Goal: Information Seeking & Learning: Learn about a topic

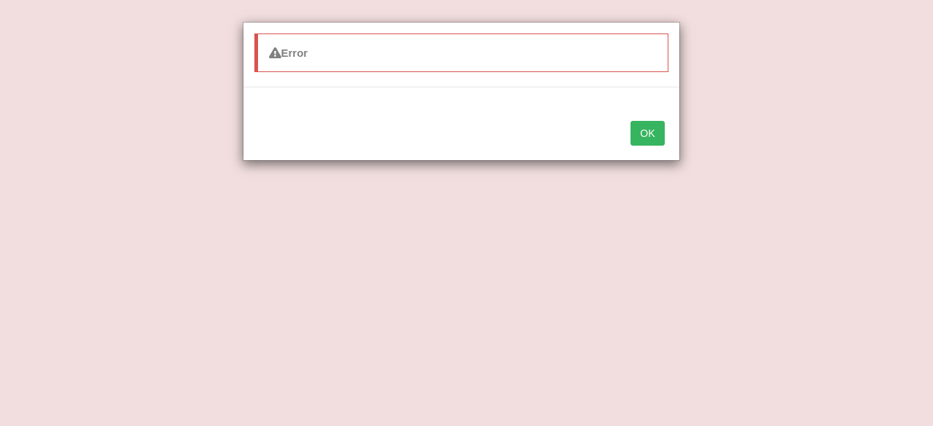
click at [649, 135] on button "OK" at bounding box center [647, 133] width 34 height 25
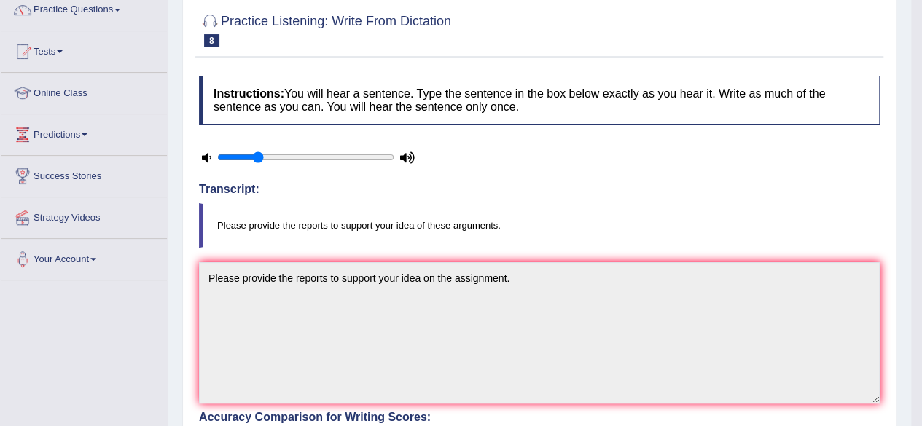
scroll to position [64, 0]
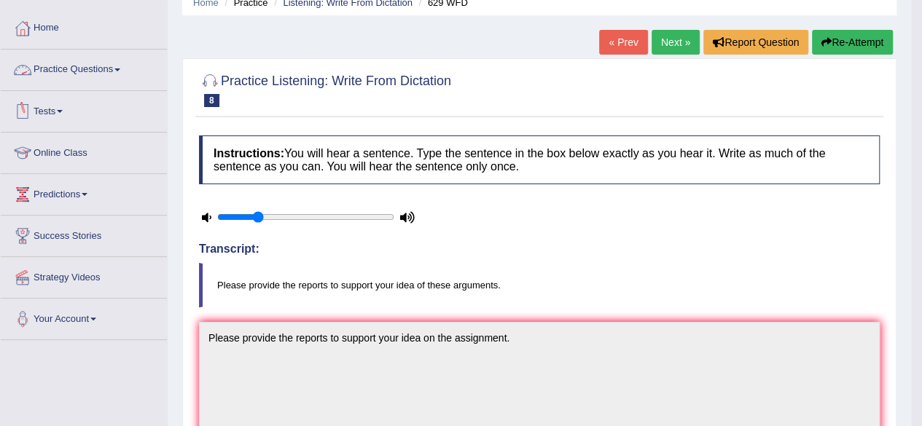
click at [51, 68] on link "Practice Questions" at bounding box center [84, 68] width 166 height 36
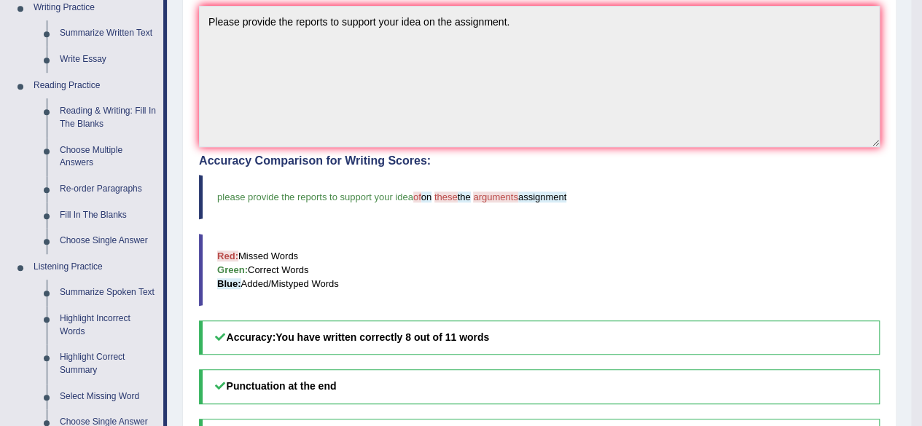
scroll to position [380, 0]
click at [97, 213] on link "Fill In The Blanks" at bounding box center [108, 216] width 110 height 26
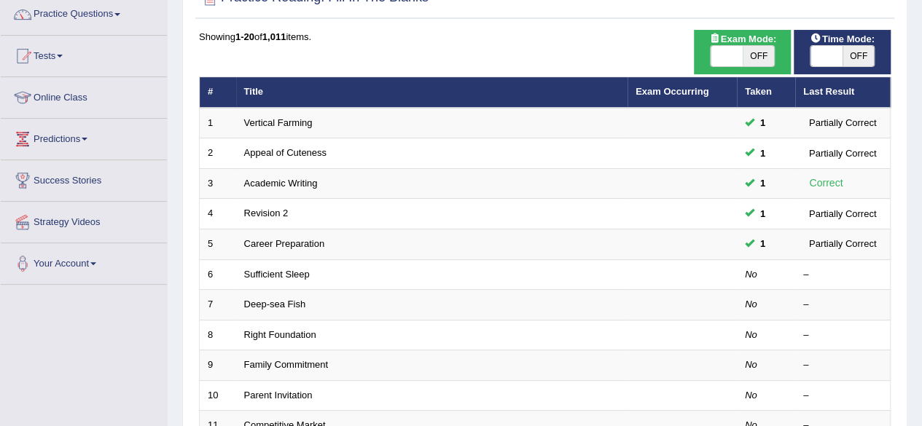
scroll to position [160, 0]
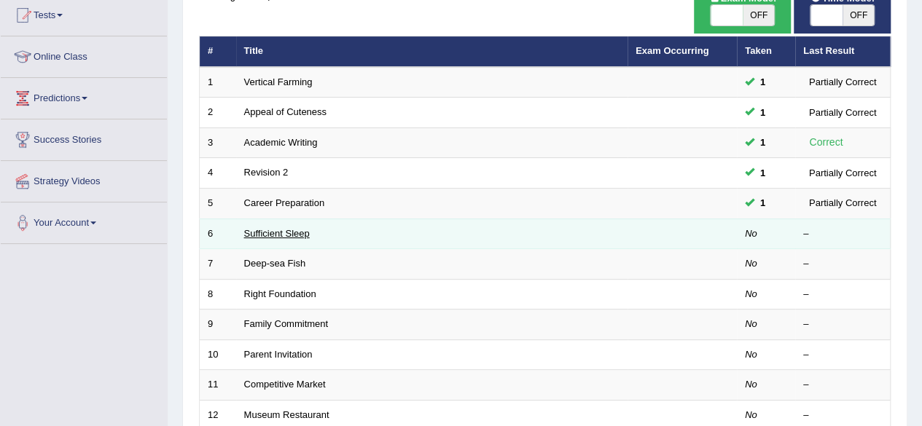
click at [284, 230] on link "Sufficient Sleep" at bounding box center [277, 233] width 66 height 11
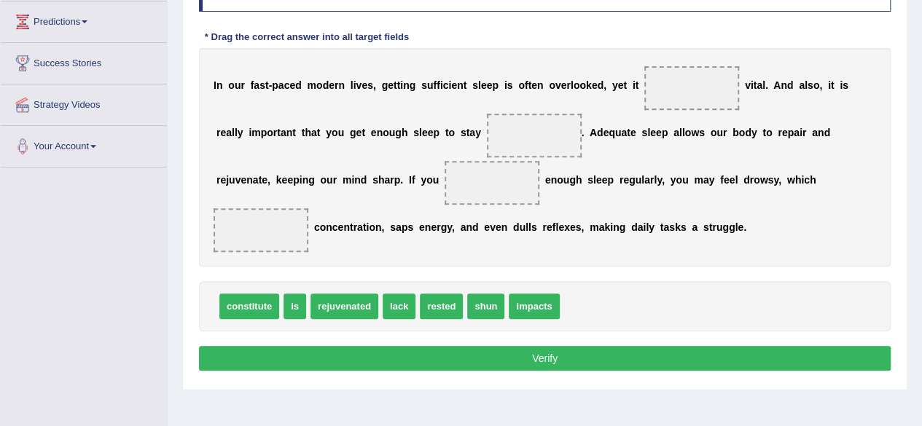
scroll to position [236, 0]
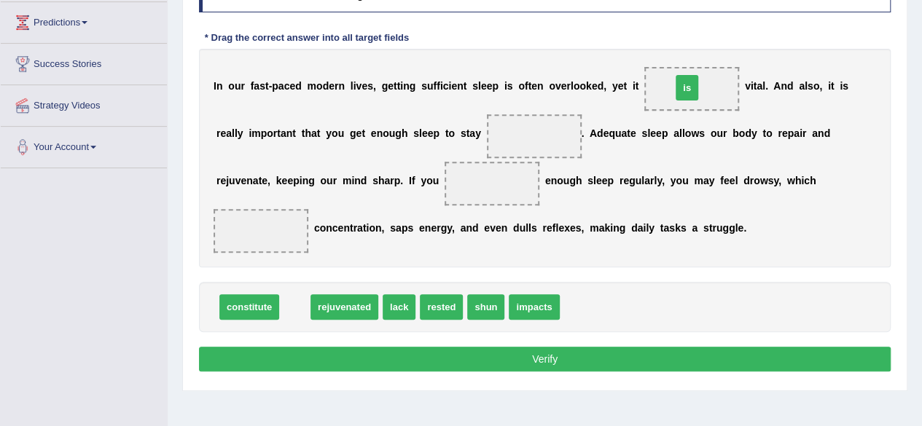
drag, startPoint x: 297, startPoint y: 305, endPoint x: 689, endPoint y: 85, distance: 449.2
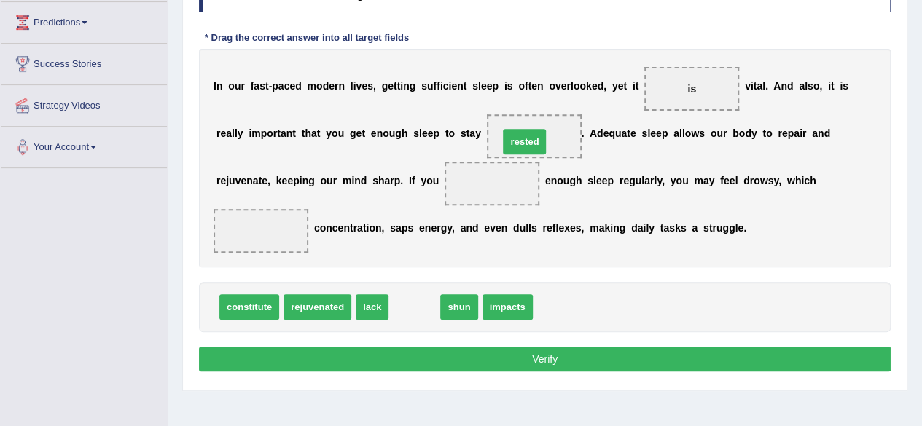
drag, startPoint x: 417, startPoint y: 305, endPoint x: 527, endPoint y: 139, distance: 198.7
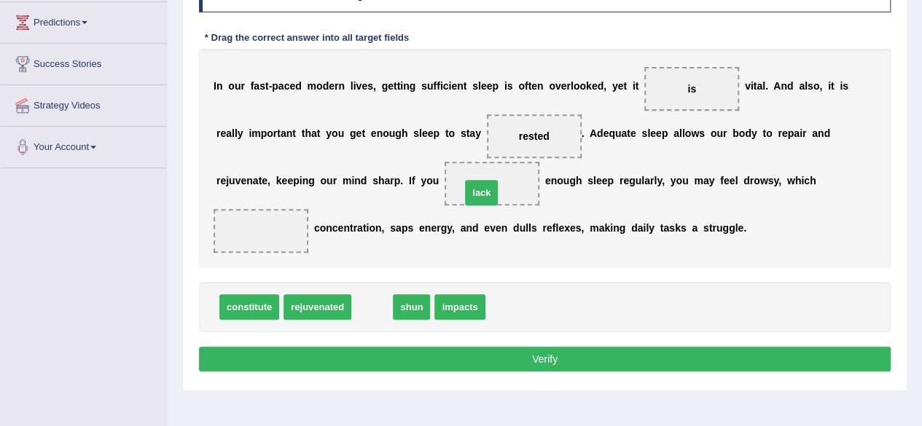
drag, startPoint x: 380, startPoint y: 302, endPoint x: 492, endPoint y: 187, distance: 160.3
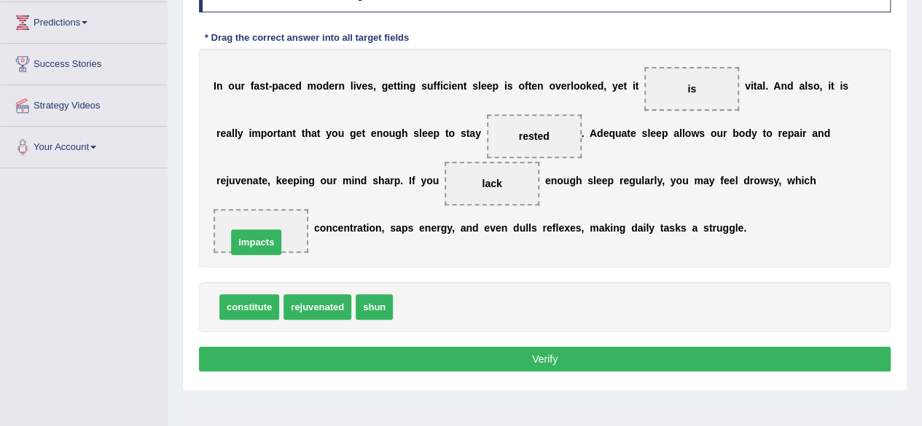
drag, startPoint x: 417, startPoint y: 304, endPoint x: 251, endPoint y: 239, distance: 178.3
click at [430, 367] on button "Verify" at bounding box center [545, 359] width 692 height 25
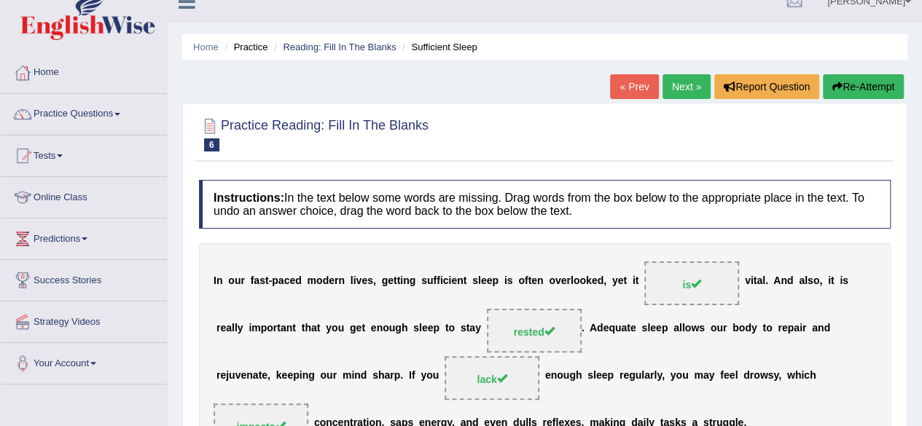
scroll to position [0, 0]
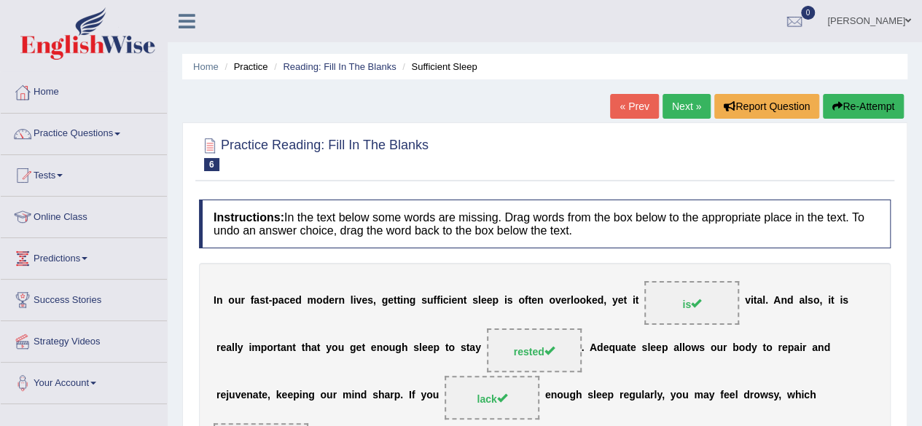
click at [677, 102] on link "Next »" at bounding box center [686, 106] width 48 height 25
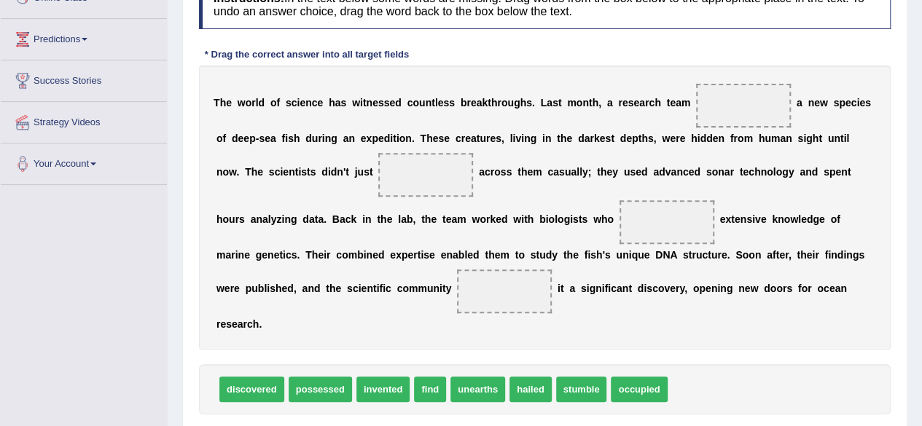
scroll to position [221, 0]
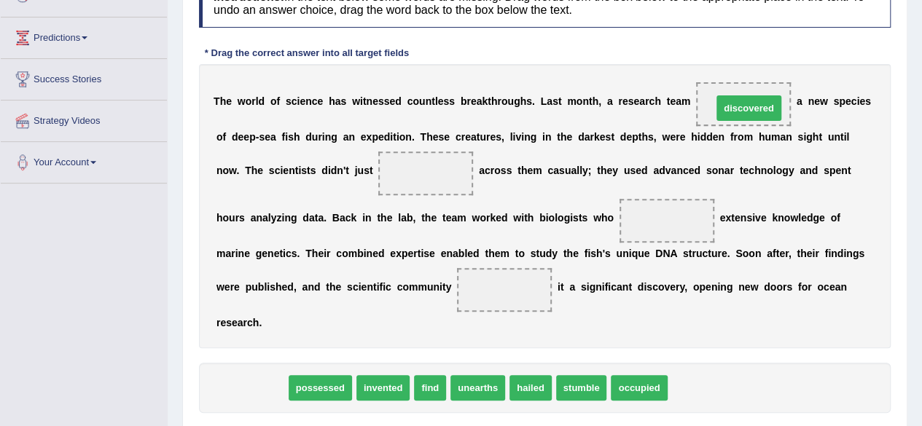
drag, startPoint x: 258, startPoint y: 388, endPoint x: 751, endPoint y: 109, distance: 566.5
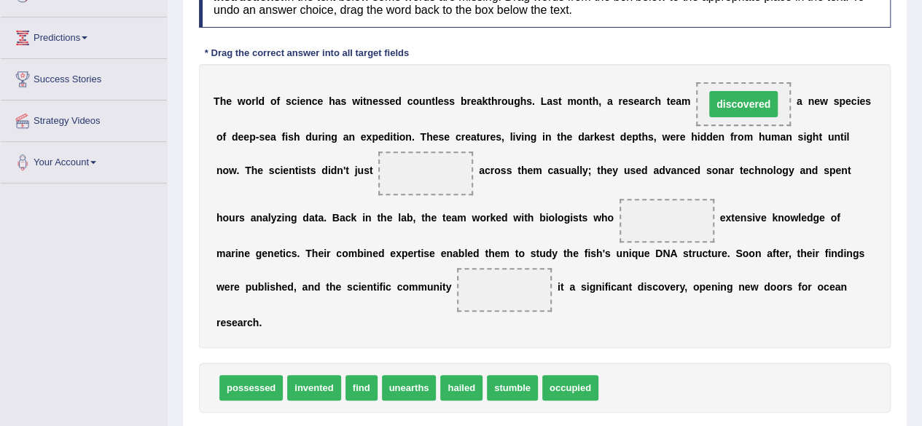
click at [751, 109] on span "discovered" at bounding box center [743, 104] width 68 height 26
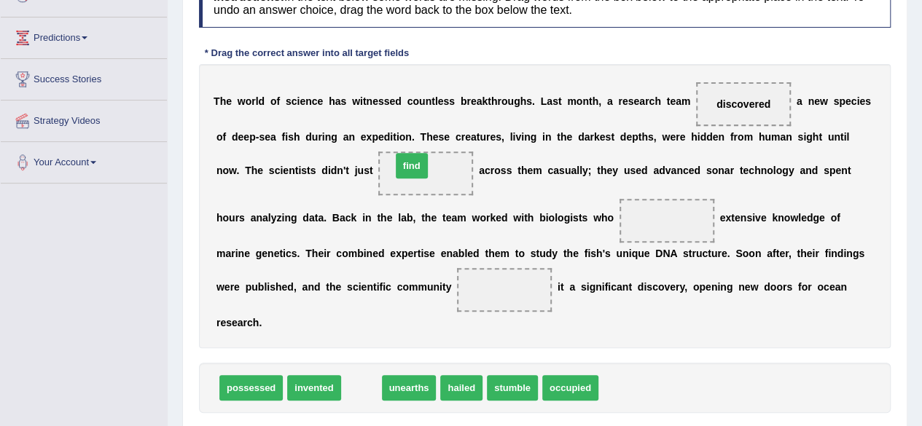
drag, startPoint x: 364, startPoint y: 387, endPoint x: 415, endPoint y: 165, distance: 227.1
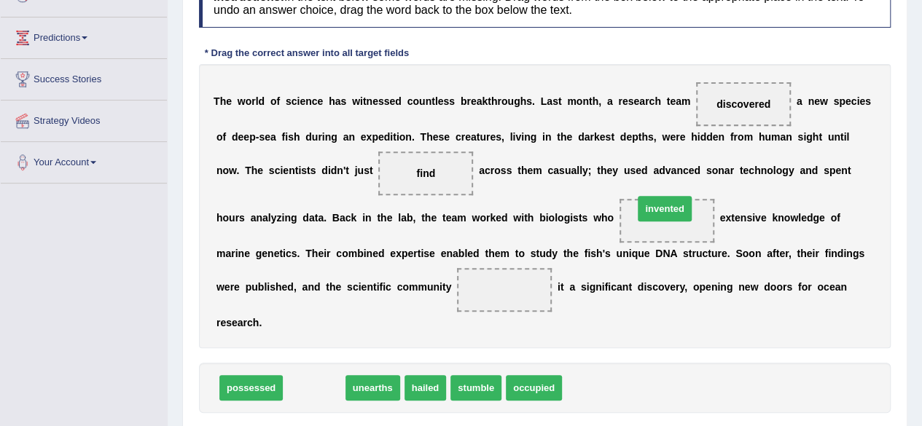
drag, startPoint x: 313, startPoint y: 381, endPoint x: 656, endPoint y: 214, distance: 381.0
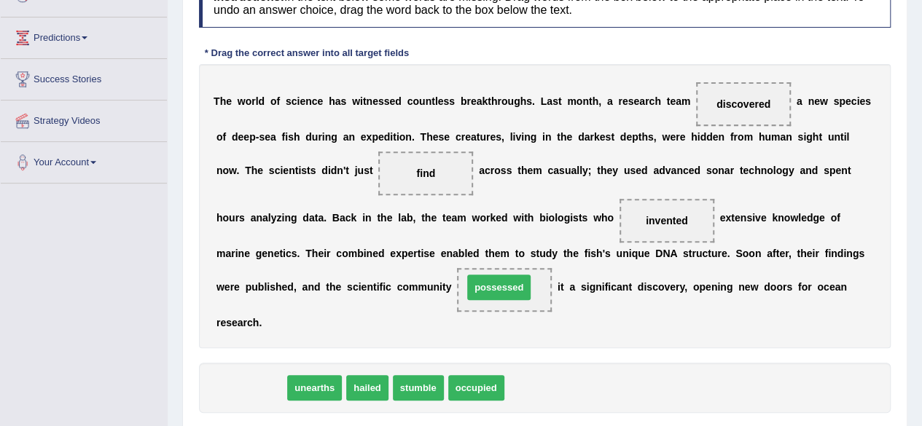
drag, startPoint x: 265, startPoint y: 382, endPoint x: 512, endPoint y: 281, distance: 267.7
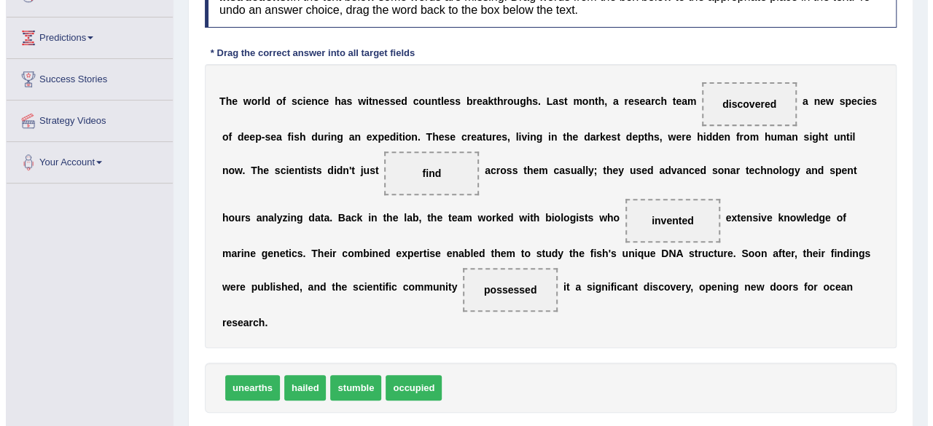
scroll to position [338, 0]
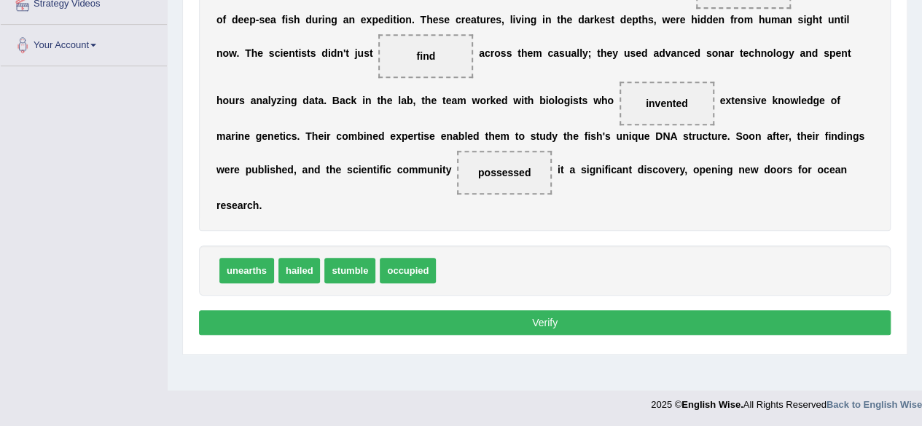
click at [430, 324] on button "Verify" at bounding box center [545, 322] width 692 height 25
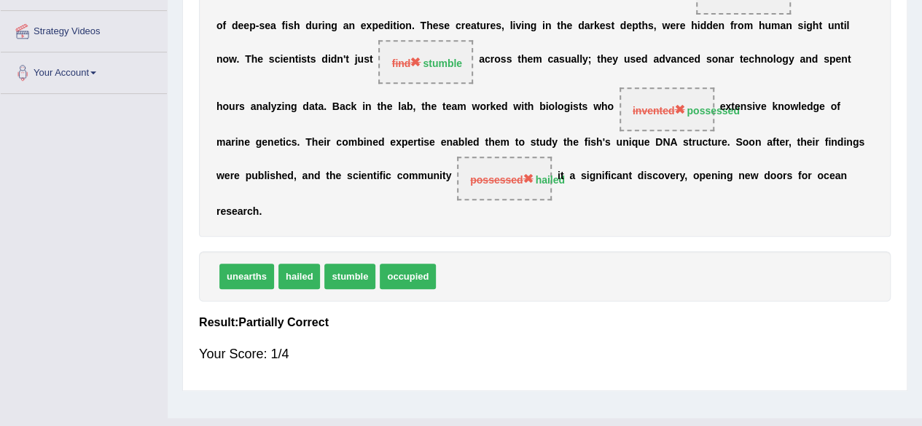
scroll to position [0, 0]
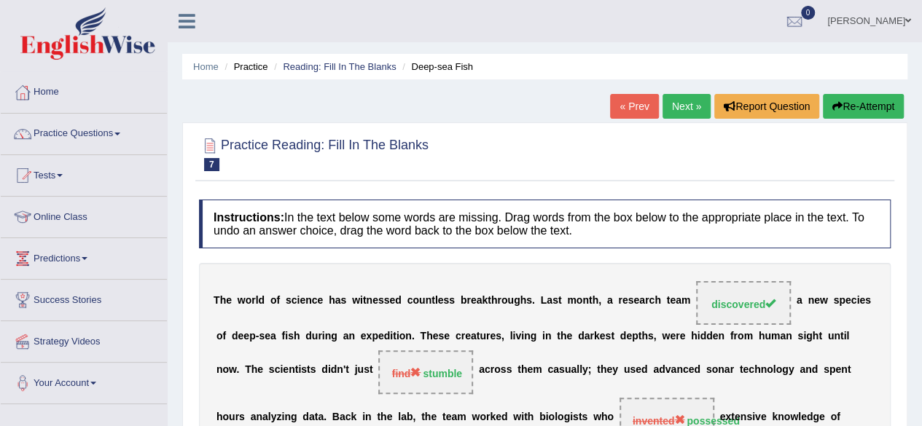
click at [679, 108] on link "Next »" at bounding box center [686, 106] width 48 height 25
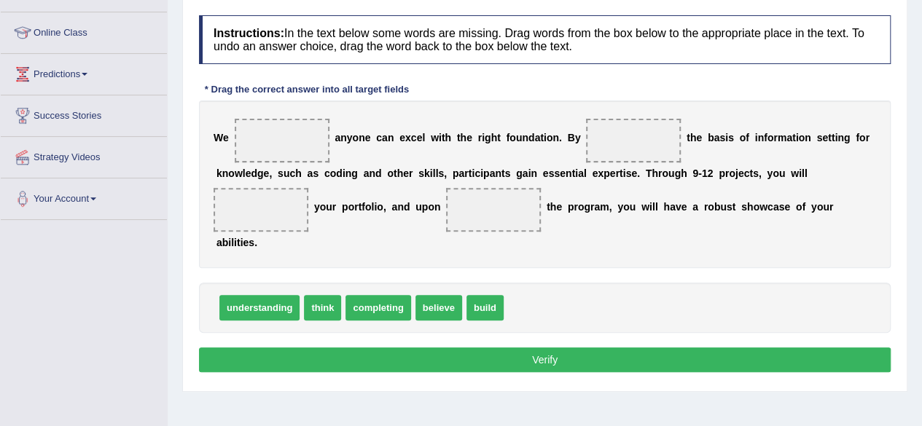
scroll to position [189, 0]
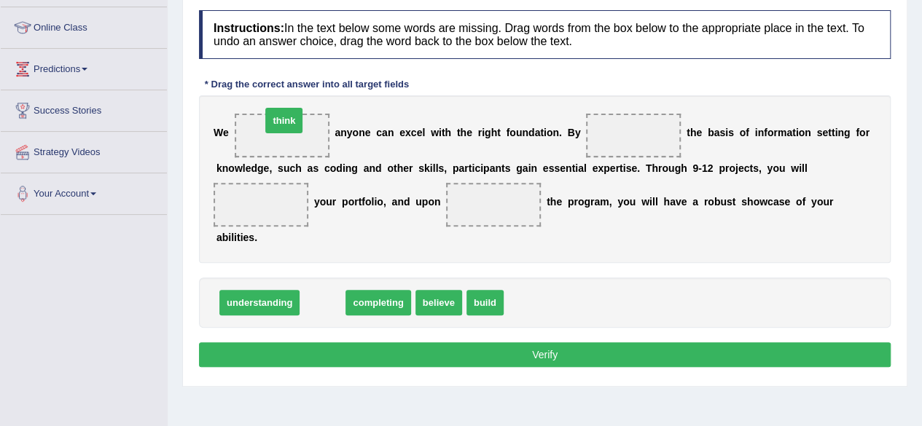
drag, startPoint x: 323, startPoint y: 299, endPoint x: 284, endPoint y: 120, distance: 183.4
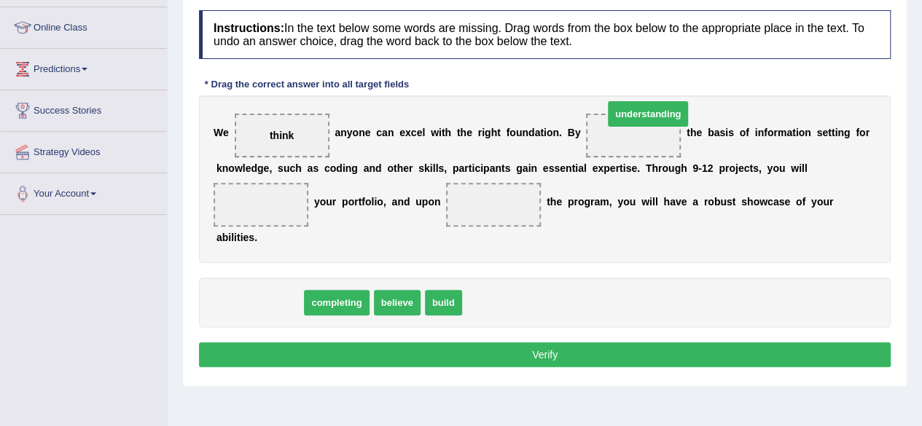
drag, startPoint x: 269, startPoint y: 297, endPoint x: 651, endPoint y: 128, distance: 418.5
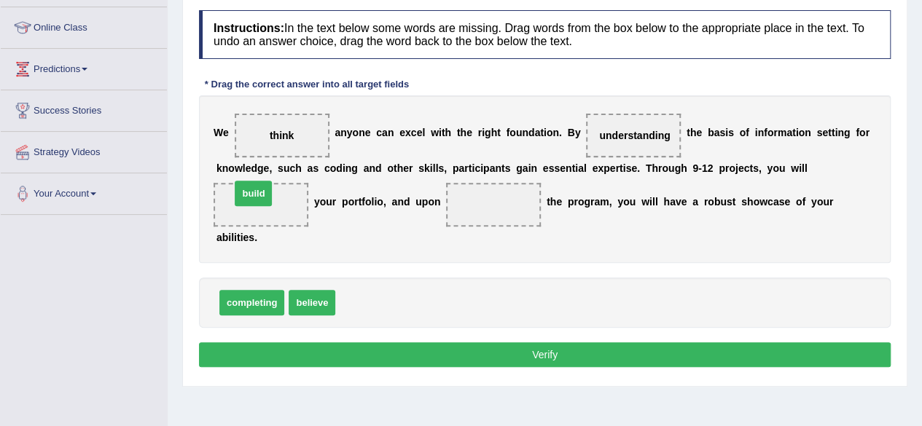
drag, startPoint x: 363, startPoint y: 302, endPoint x: 258, endPoint y: 193, distance: 151.5
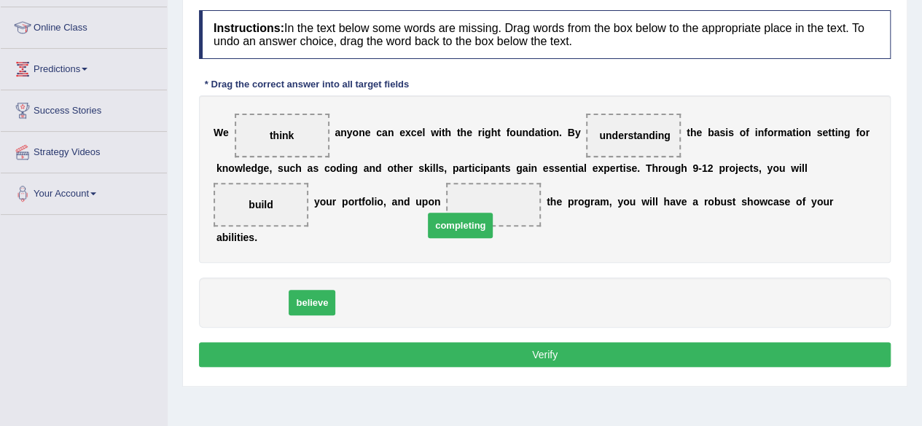
drag, startPoint x: 259, startPoint y: 300, endPoint x: 487, endPoint y: 212, distance: 243.8
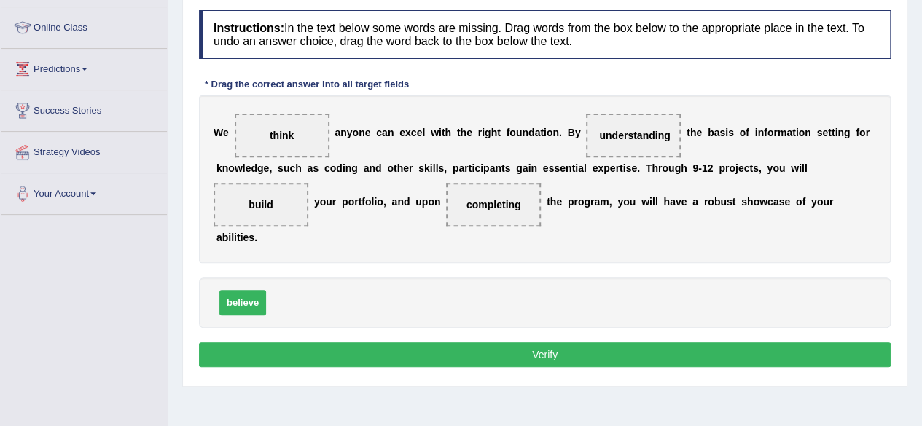
click at [389, 353] on button "Verify" at bounding box center [545, 354] width 692 height 25
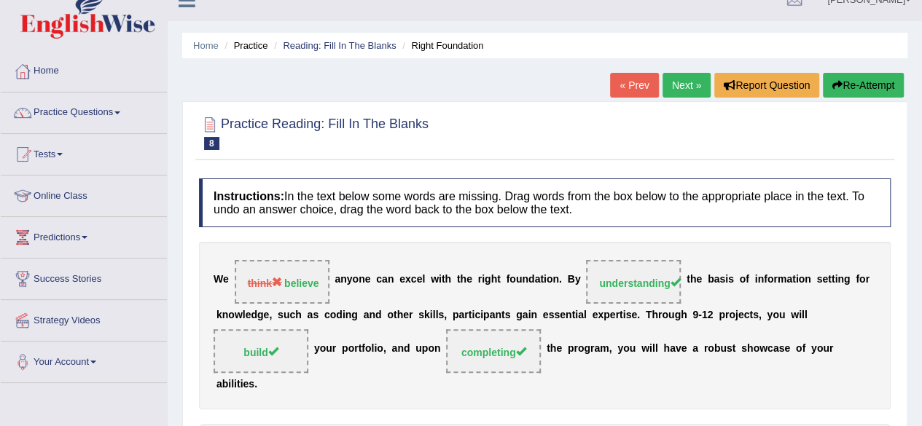
scroll to position [0, 0]
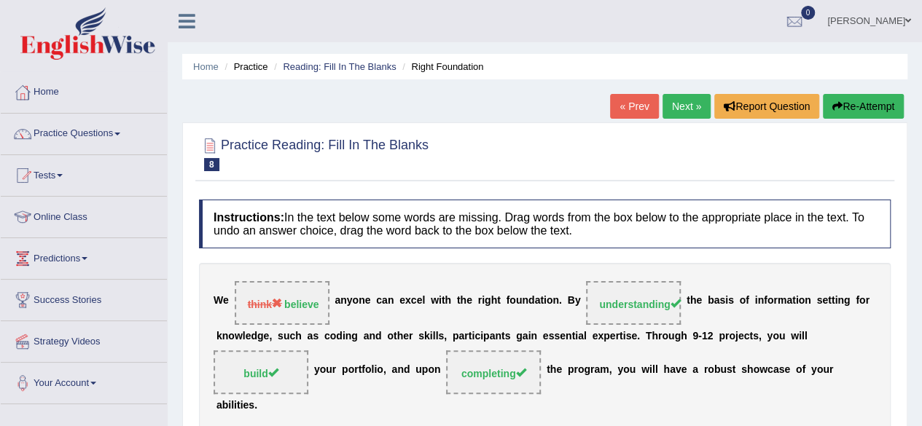
click at [682, 100] on link "Next »" at bounding box center [686, 106] width 48 height 25
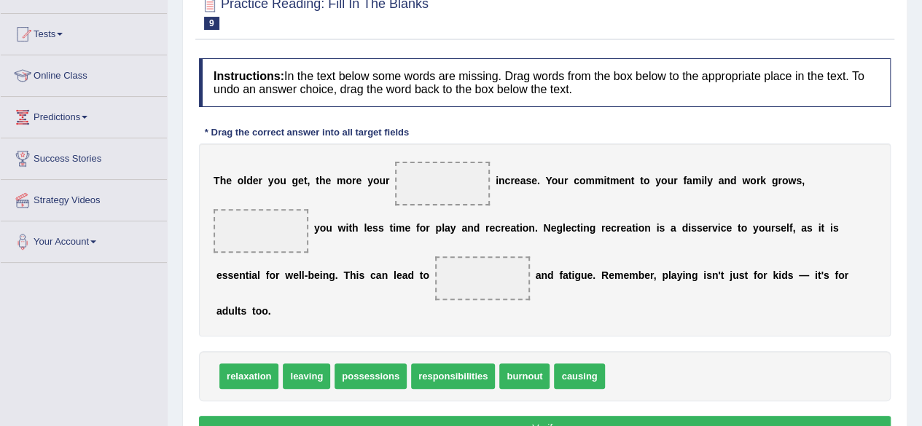
scroll to position [181, 0]
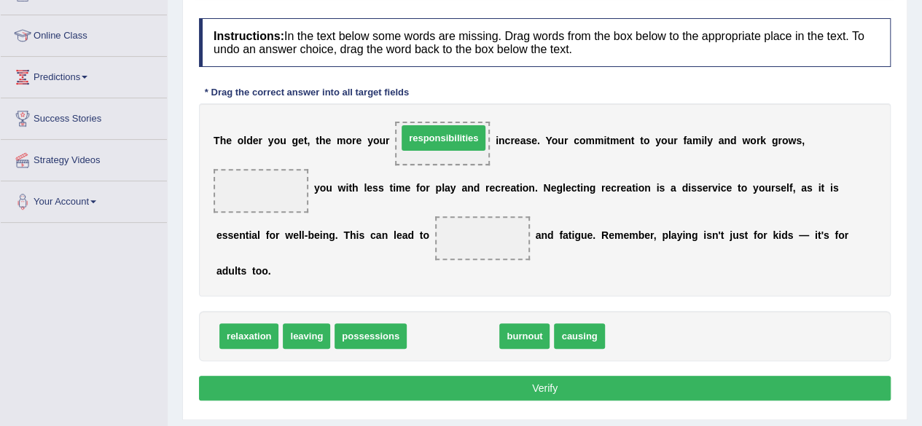
drag, startPoint x: 448, startPoint y: 330, endPoint x: 439, endPoint y: 133, distance: 197.7
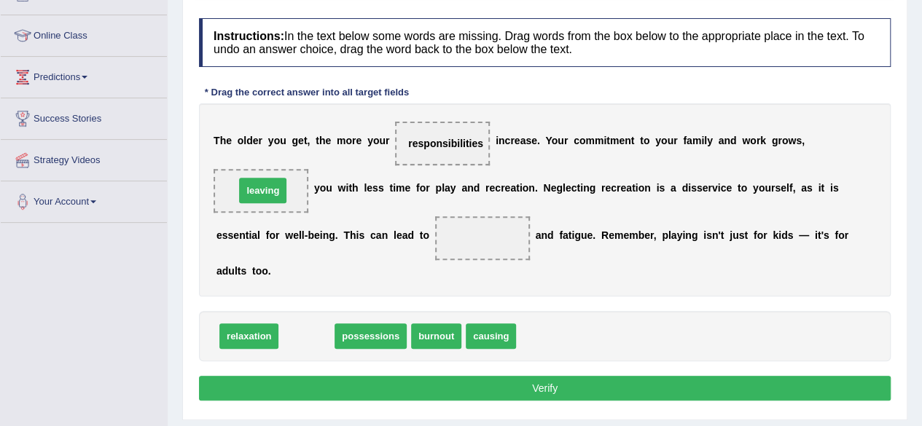
drag, startPoint x: 305, startPoint y: 333, endPoint x: 261, endPoint y: 187, distance: 152.2
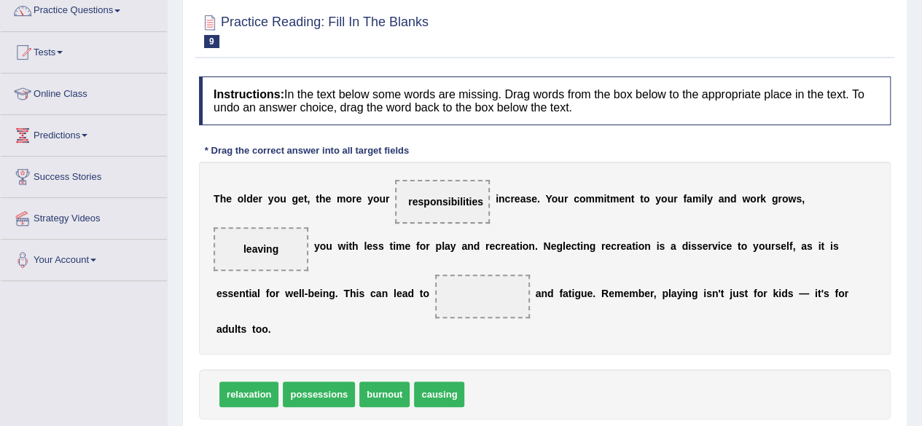
scroll to position [126, 0]
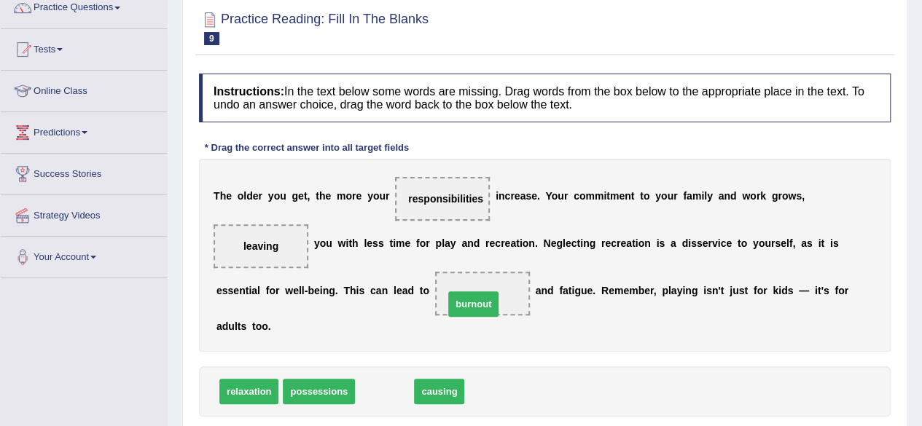
drag, startPoint x: 377, startPoint y: 389, endPoint x: 466, endPoint y: 302, distance: 124.7
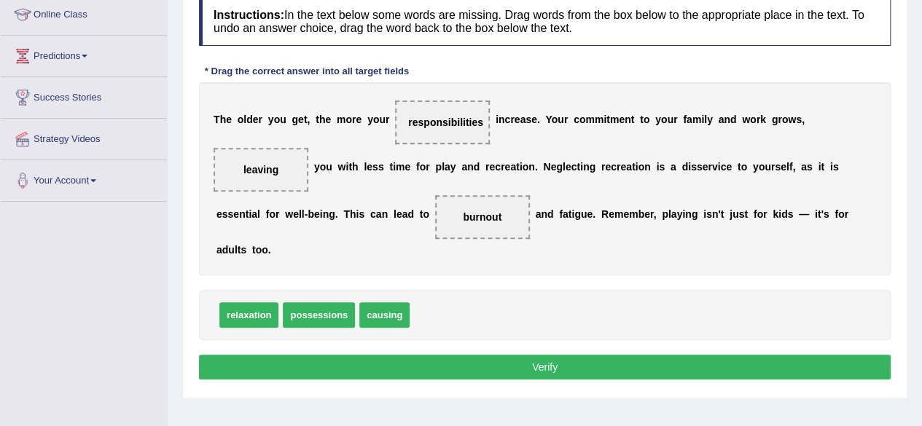
scroll to position [209, 0]
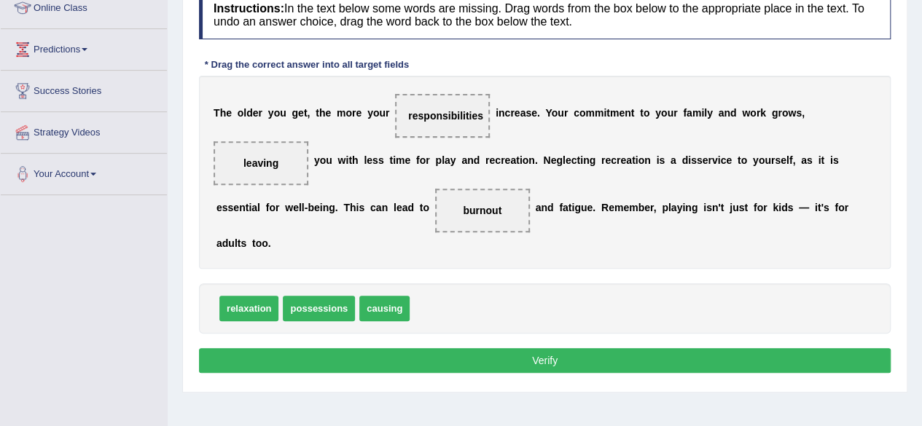
click at [497, 351] on button "Verify" at bounding box center [545, 360] width 692 height 25
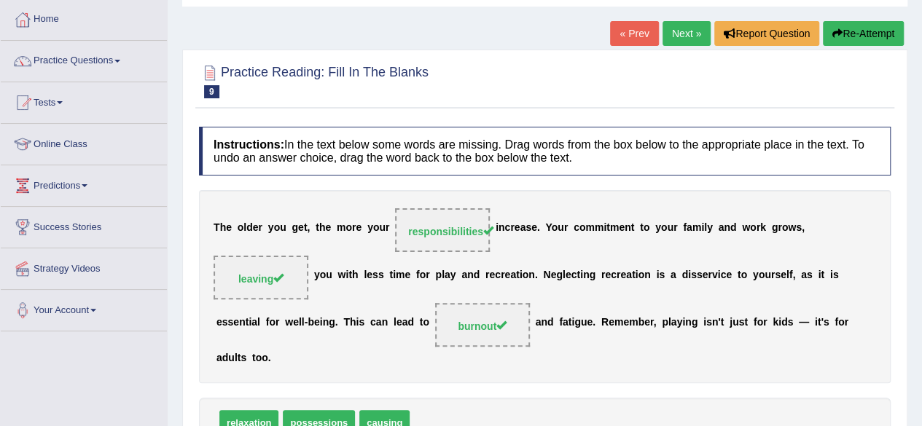
scroll to position [0, 0]
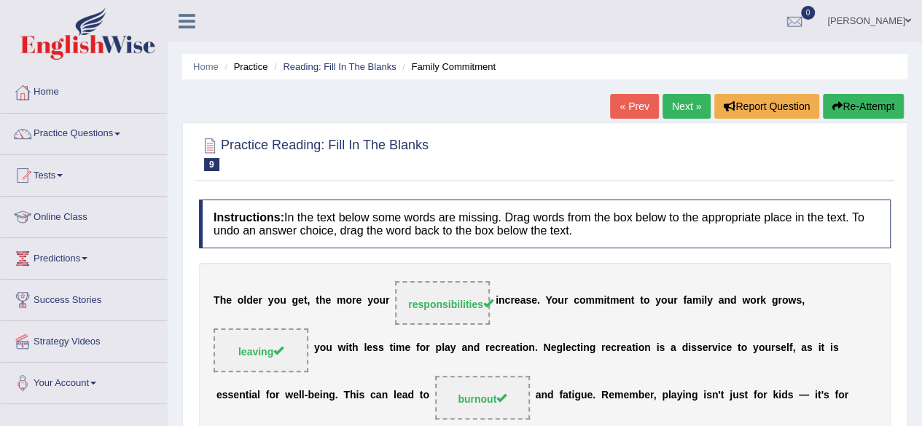
click at [689, 111] on link "Next »" at bounding box center [686, 106] width 48 height 25
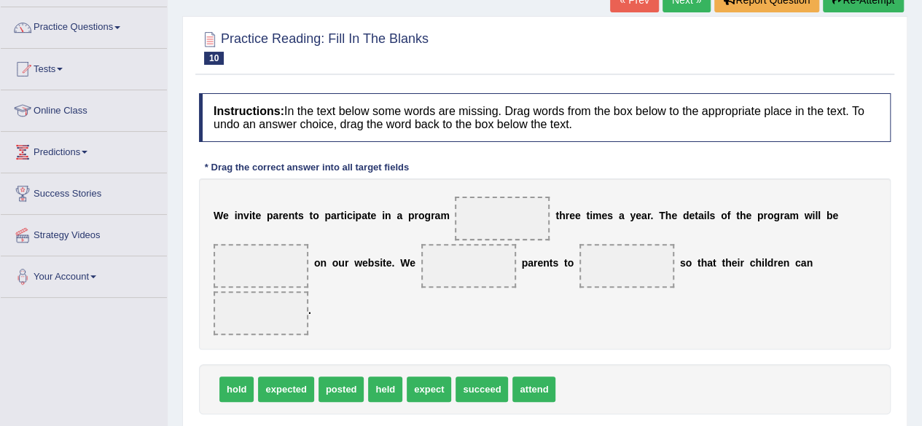
scroll to position [107, 0]
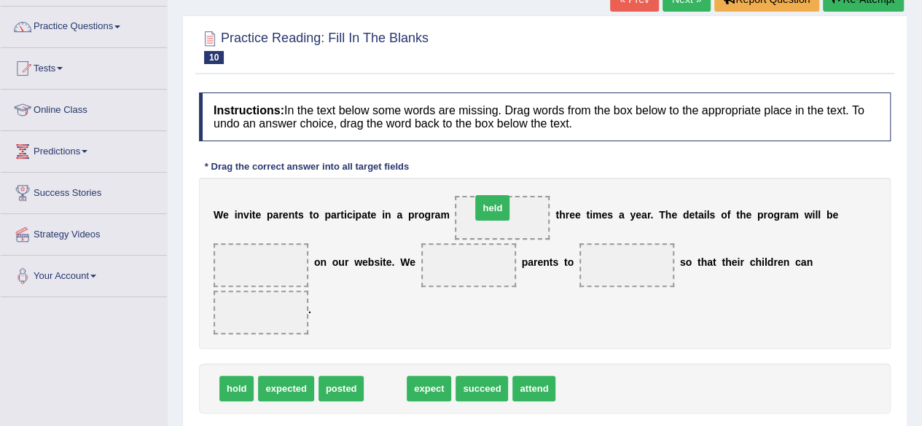
drag, startPoint x: 386, startPoint y: 385, endPoint x: 495, endPoint y: 208, distance: 208.1
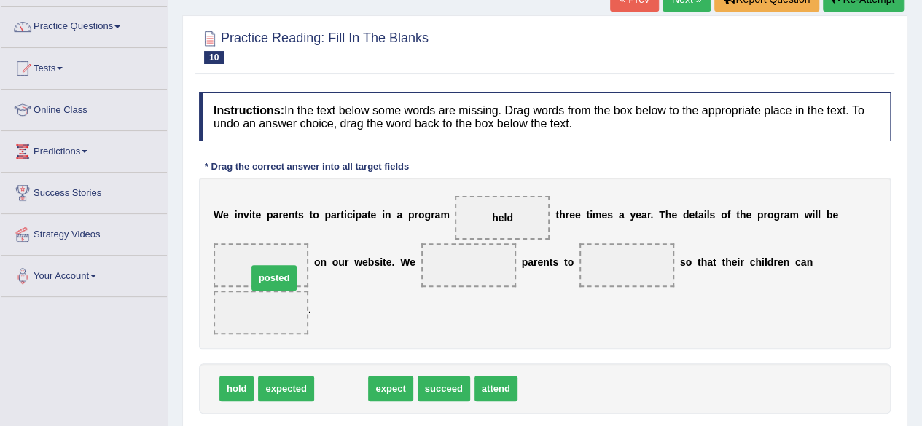
drag, startPoint x: 334, startPoint y: 389, endPoint x: 267, endPoint y: 278, distance: 129.5
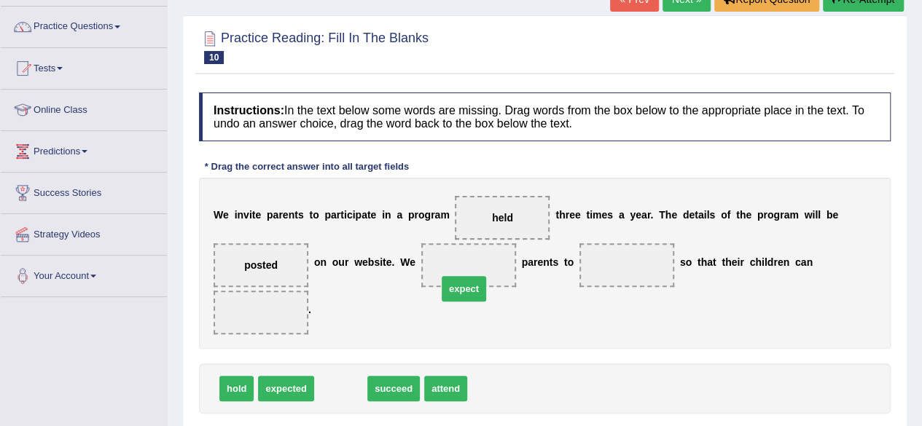
drag, startPoint x: 342, startPoint y: 385, endPoint x: 466, endPoint y: 285, distance: 158.5
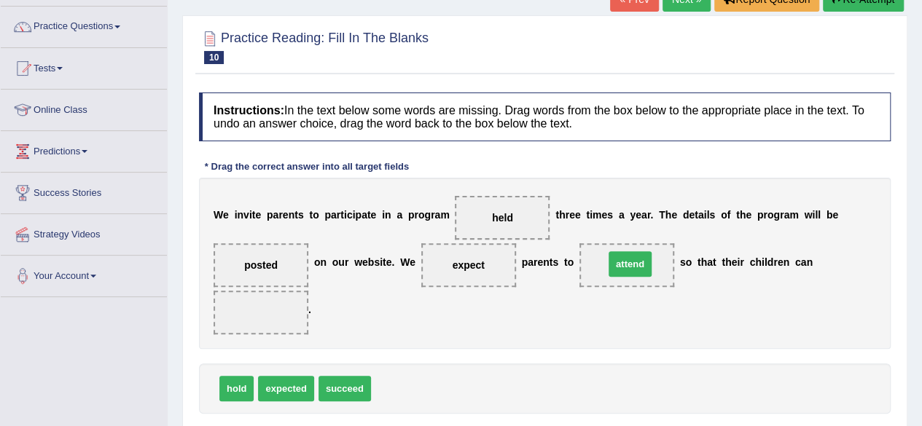
drag, startPoint x: 389, startPoint y: 383, endPoint x: 623, endPoint y: 259, distance: 264.7
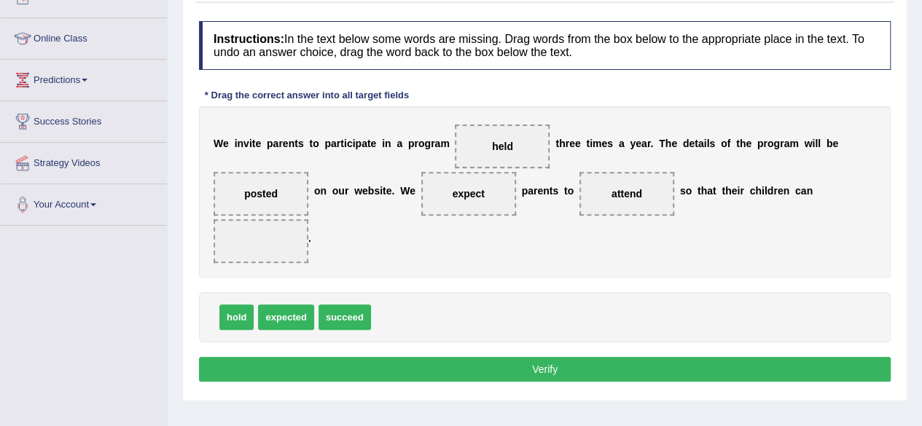
scroll to position [138, 0]
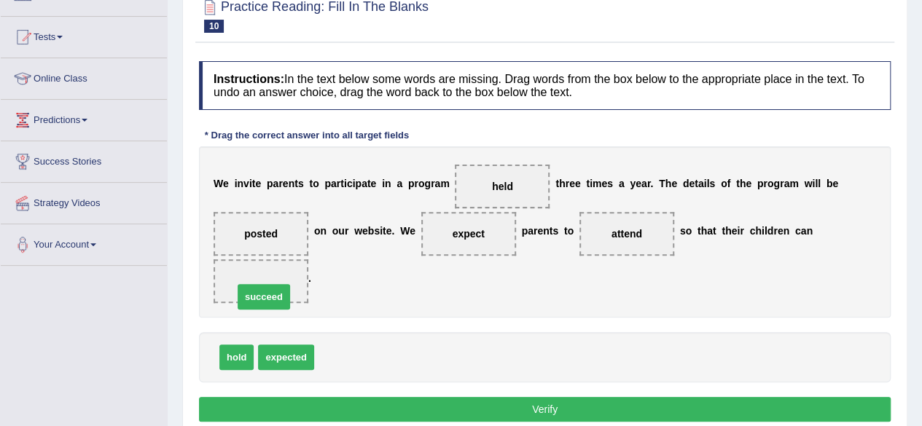
drag, startPoint x: 334, startPoint y: 353, endPoint x: 253, endPoint y: 293, distance: 101.0
click at [438, 404] on button "Verify" at bounding box center [545, 409] width 692 height 25
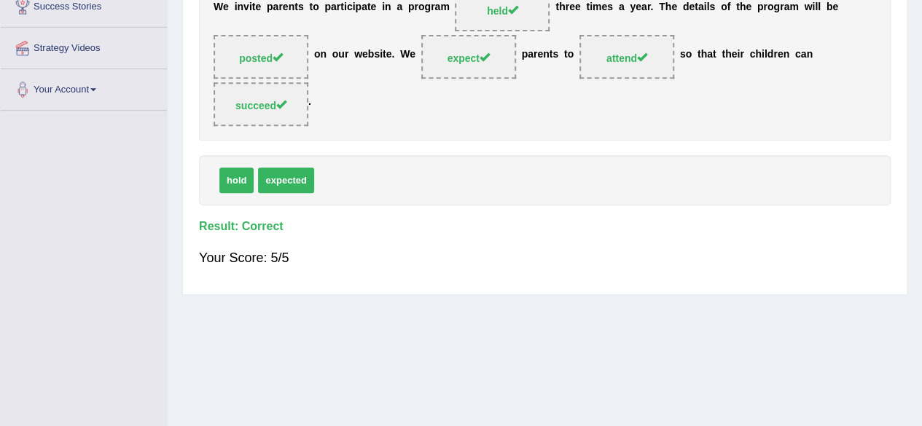
scroll to position [0, 0]
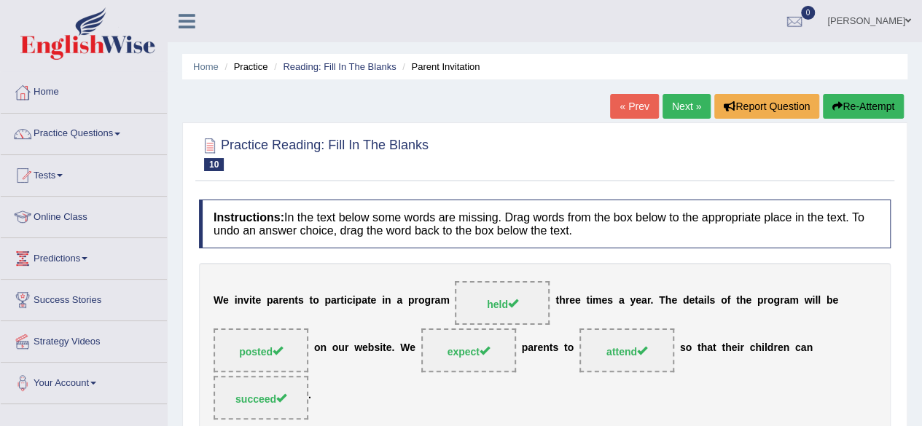
click at [678, 109] on link "Next »" at bounding box center [686, 106] width 48 height 25
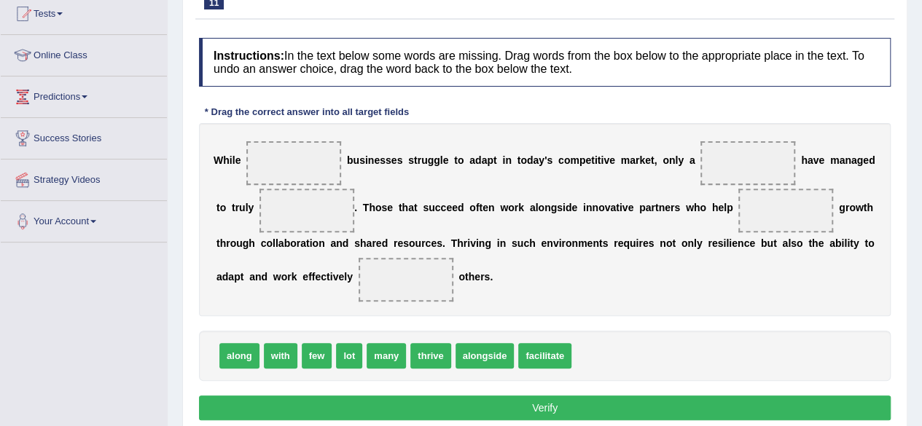
scroll to position [167, 0]
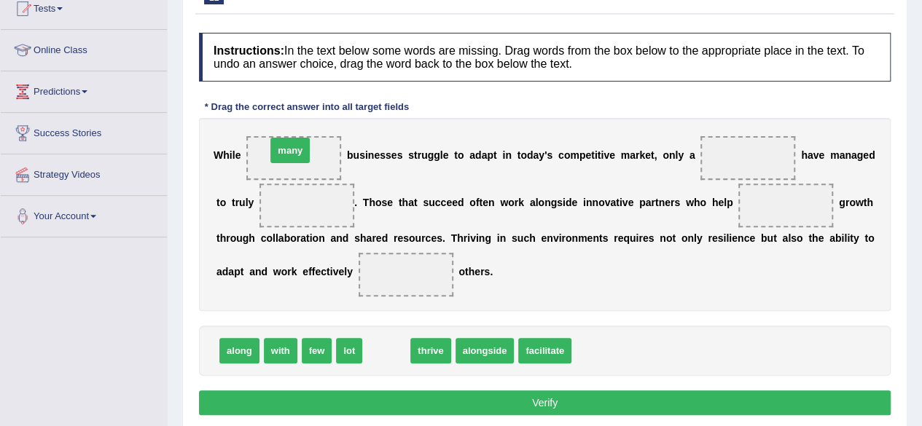
drag, startPoint x: 392, startPoint y: 350, endPoint x: 296, endPoint y: 151, distance: 221.6
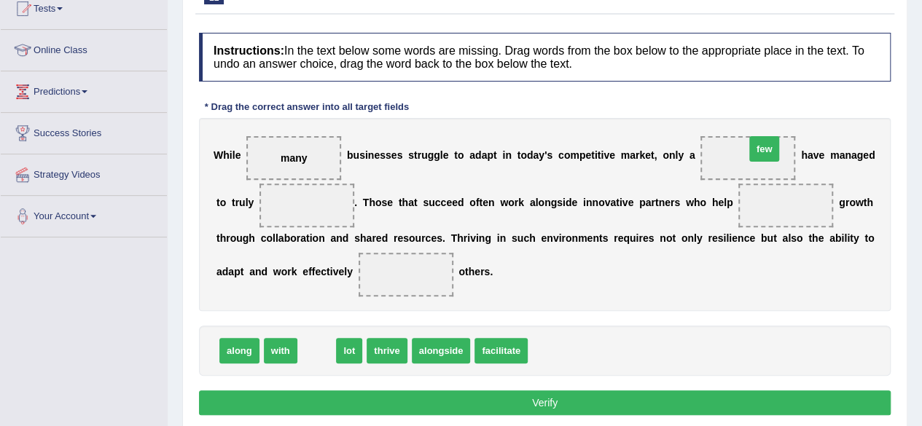
drag, startPoint x: 317, startPoint y: 342, endPoint x: 764, endPoint y: 141, distance: 490.8
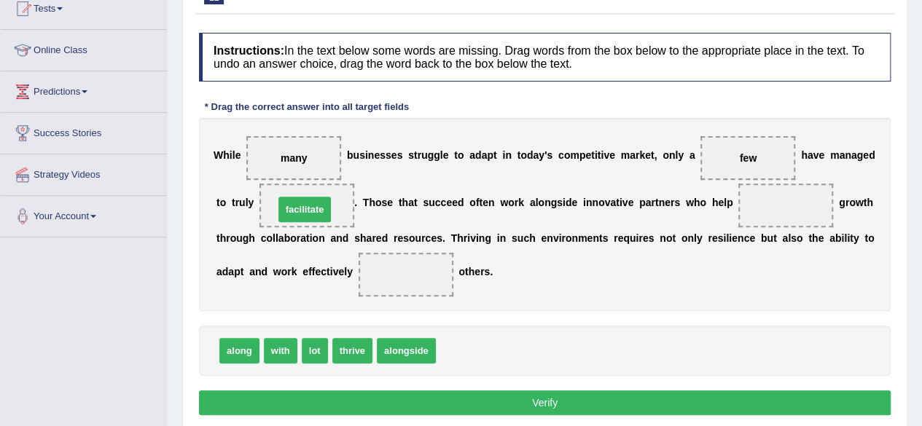
drag, startPoint x: 461, startPoint y: 355, endPoint x: 299, endPoint y: 213, distance: 214.8
drag, startPoint x: 240, startPoint y: 348, endPoint x: 246, endPoint y: 344, distance: 7.5
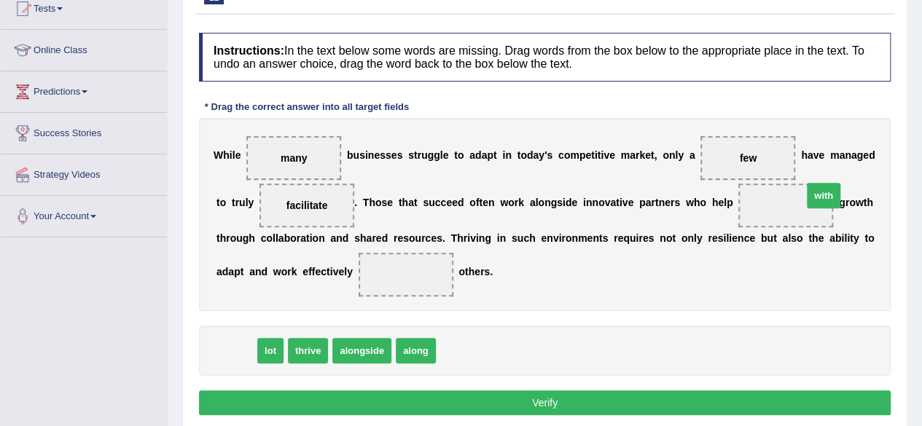
drag, startPoint x: 243, startPoint y: 349, endPoint x: 813, endPoint y: 199, distance: 589.3
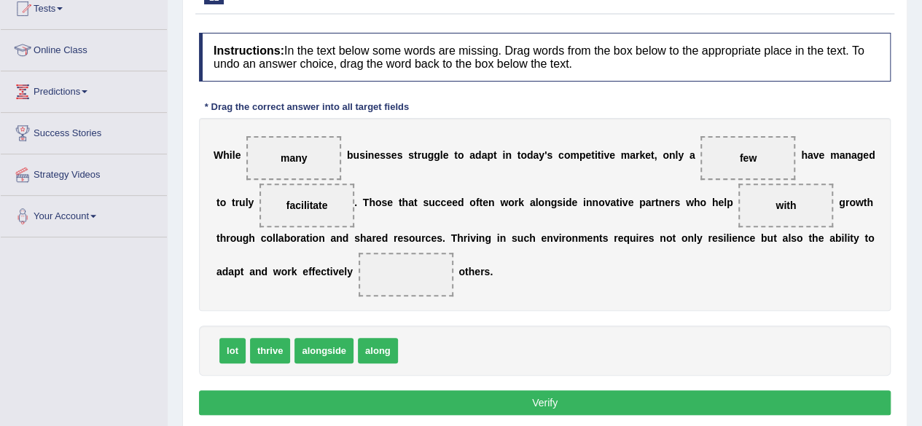
drag, startPoint x: 768, startPoint y: 200, endPoint x: 781, endPoint y: 205, distance: 14.1
click at [781, 205] on span "with" at bounding box center [785, 206] width 95 height 44
drag, startPoint x: 781, startPoint y: 205, endPoint x: 391, endPoint y: 281, distance: 397.0
drag, startPoint x: 372, startPoint y: 345, endPoint x: 801, endPoint y: 200, distance: 452.1
click at [514, 402] on button "Verify" at bounding box center [545, 403] width 692 height 25
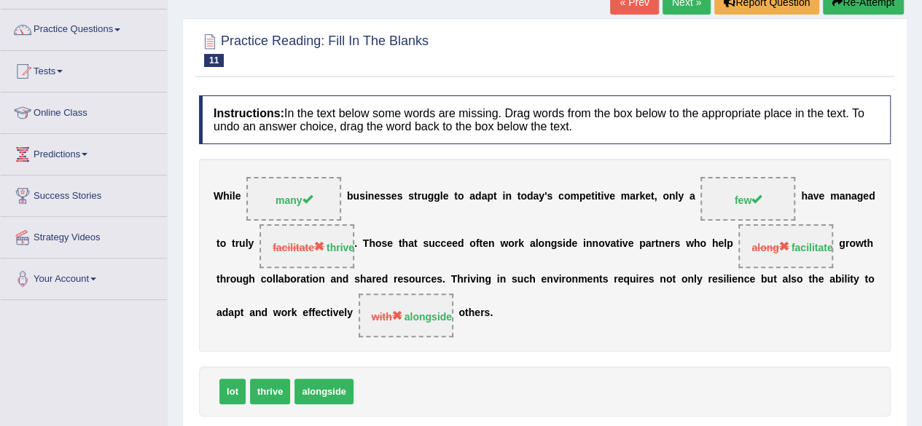
scroll to position [95, 0]
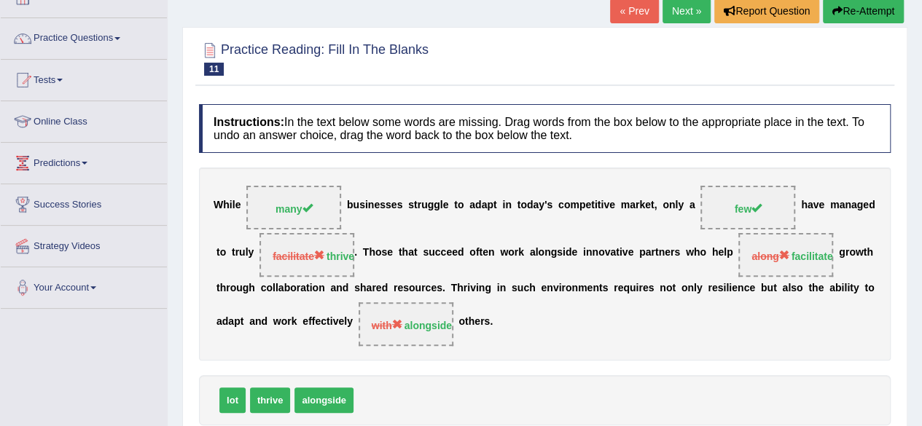
click at [681, 12] on link "Next »" at bounding box center [686, 11] width 48 height 25
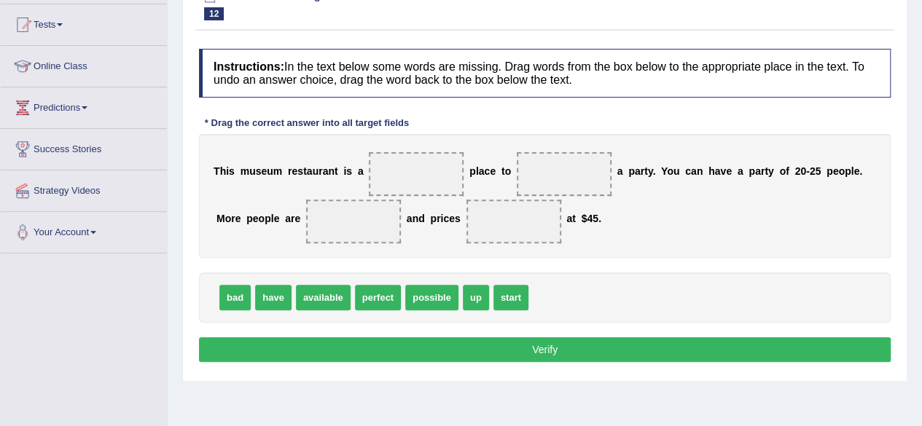
scroll to position [153, 0]
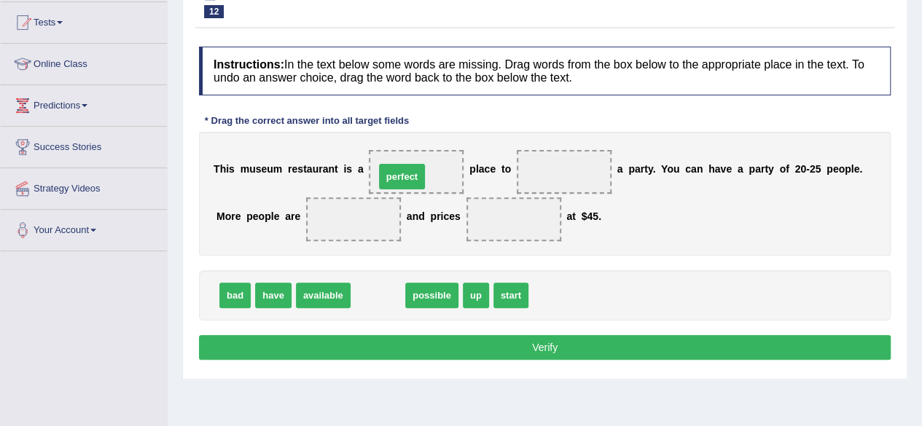
drag, startPoint x: 383, startPoint y: 292, endPoint x: 407, endPoint y: 173, distance: 121.2
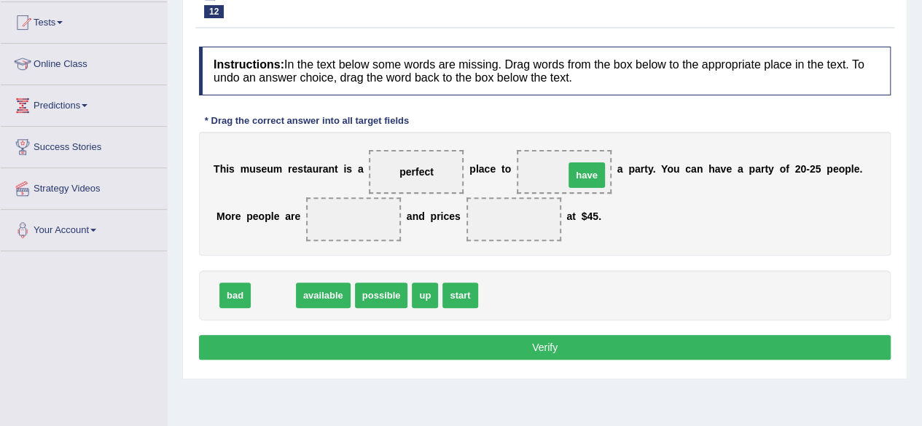
drag, startPoint x: 283, startPoint y: 293, endPoint x: 595, endPoint y: 173, distance: 334.2
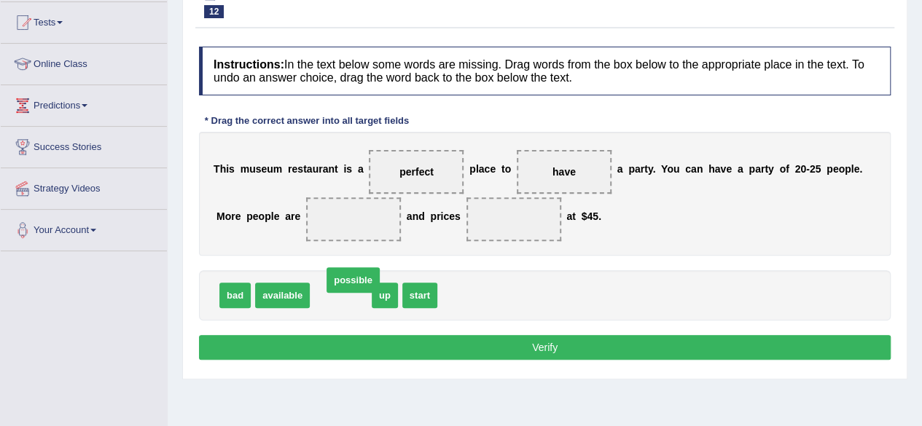
drag, startPoint x: 325, startPoint y: 289, endPoint x: 337, endPoint y: 275, distance: 18.6
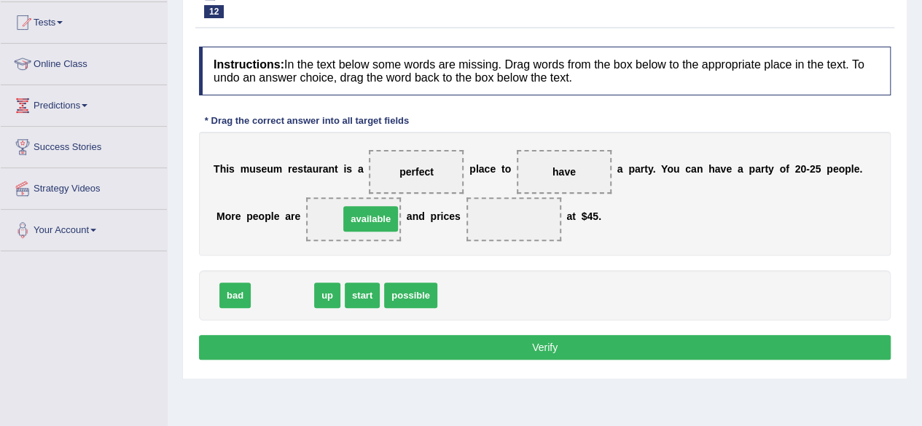
drag, startPoint x: 275, startPoint y: 290, endPoint x: 364, endPoint y: 213, distance: 116.7
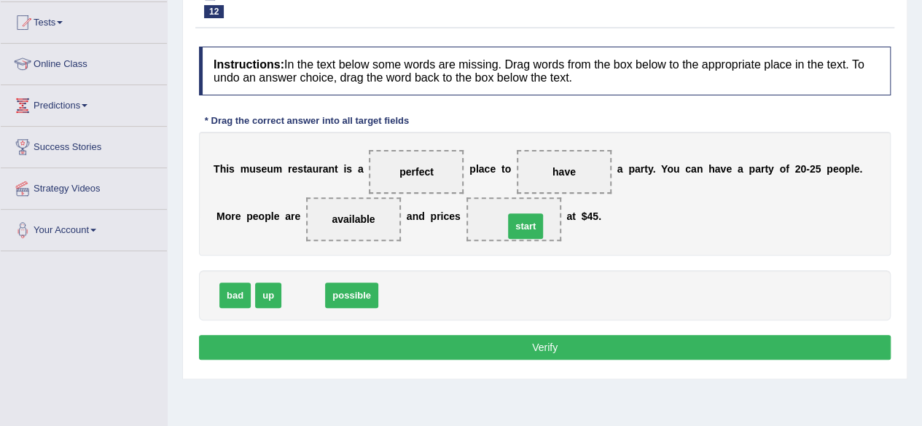
drag, startPoint x: 300, startPoint y: 293, endPoint x: 522, endPoint y: 224, distance: 232.8
click at [430, 351] on button "Verify" at bounding box center [545, 347] width 692 height 25
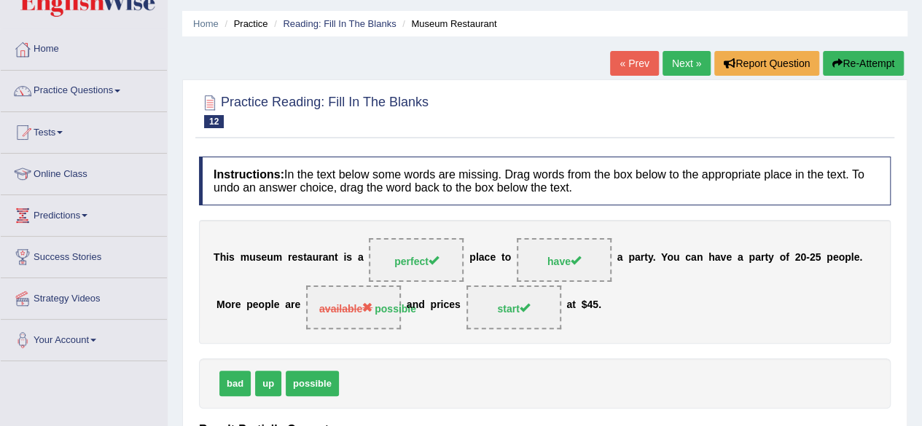
scroll to position [42, 0]
click at [673, 66] on link "Next »" at bounding box center [686, 64] width 48 height 25
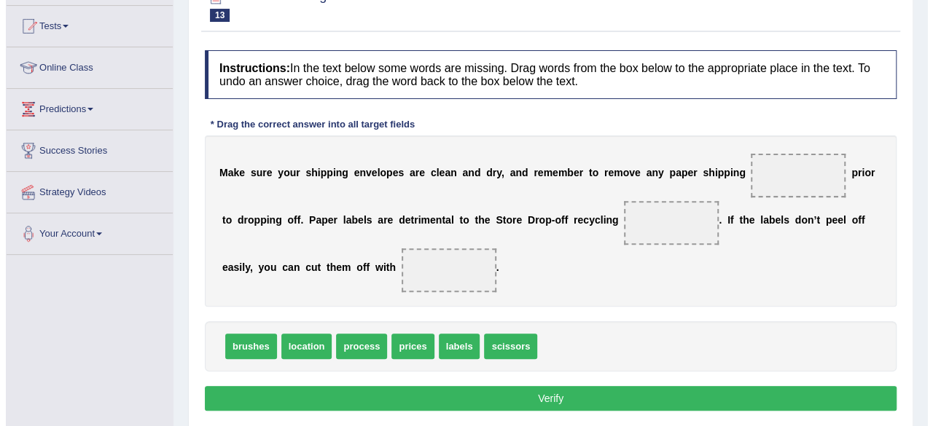
scroll to position [150, 0]
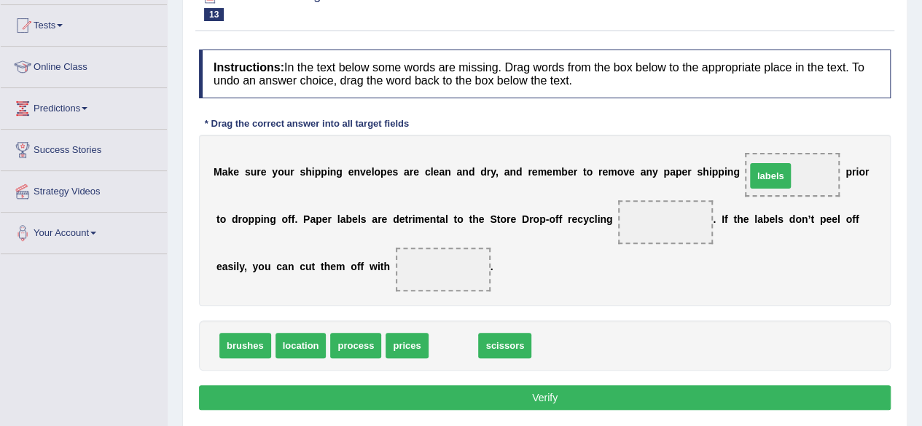
drag, startPoint x: 443, startPoint y: 342, endPoint x: 760, endPoint y: 172, distance: 359.6
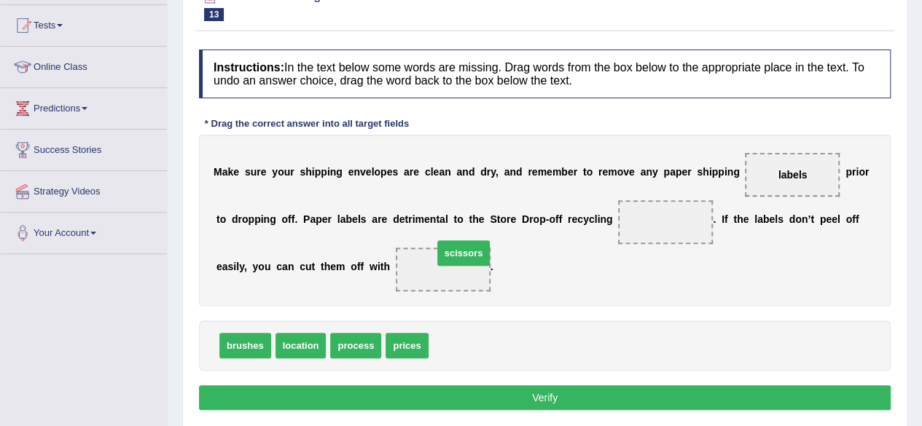
drag, startPoint x: 463, startPoint y: 348, endPoint x: 468, endPoint y: 256, distance: 92.6
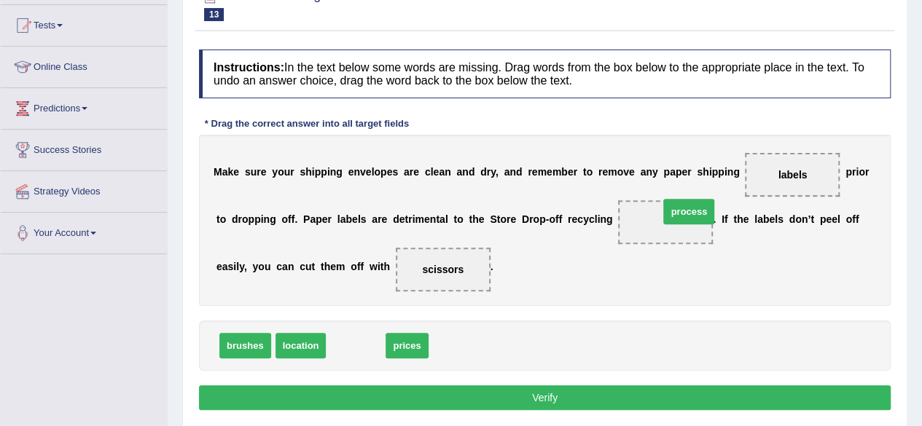
drag, startPoint x: 361, startPoint y: 345, endPoint x: 680, endPoint y: 220, distance: 342.6
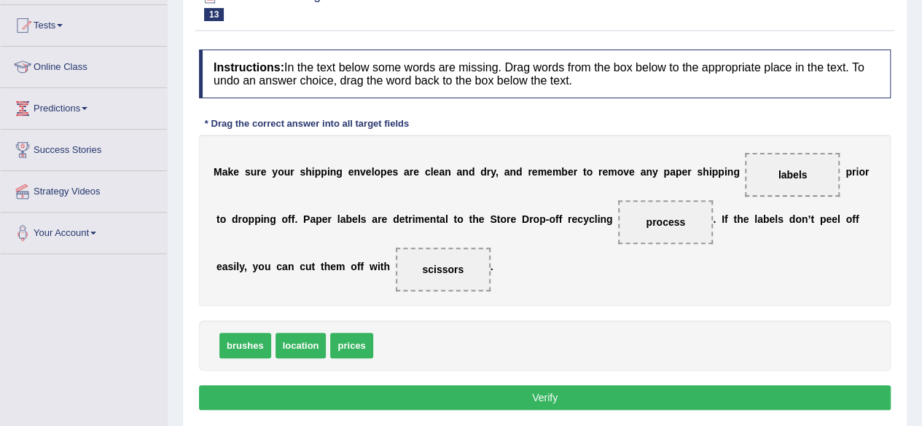
click at [465, 390] on button "Verify" at bounding box center [545, 397] width 692 height 25
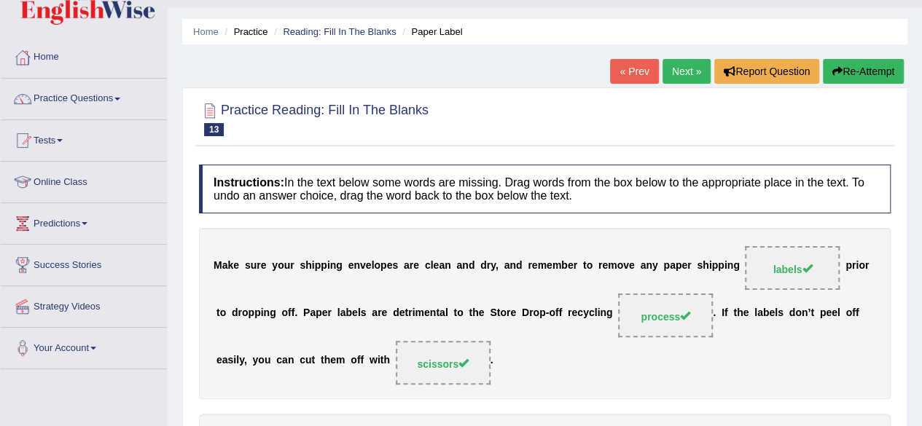
scroll to position [6, 0]
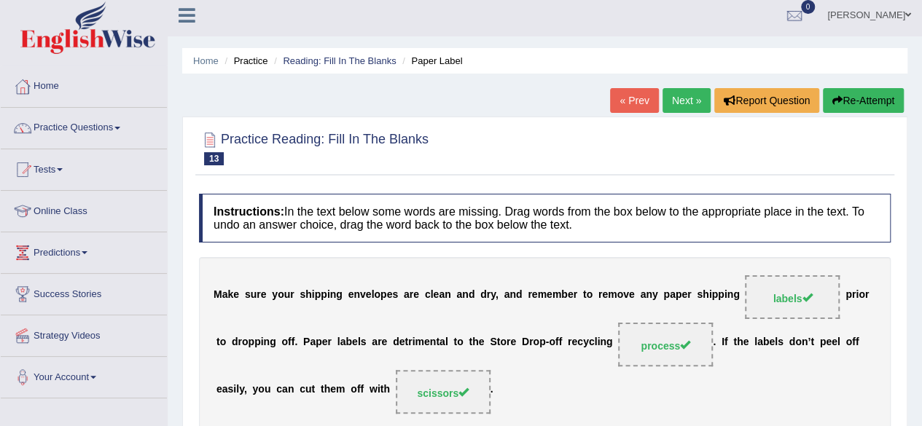
click at [681, 98] on link "Next »" at bounding box center [686, 100] width 48 height 25
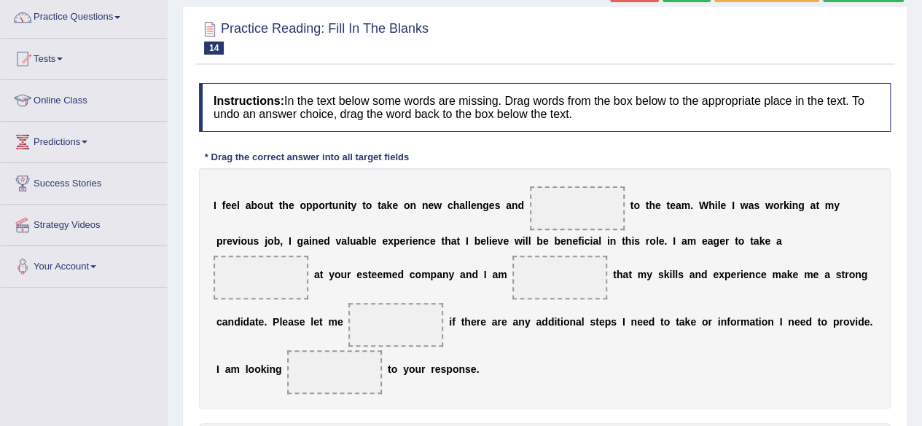
scroll to position [205, 0]
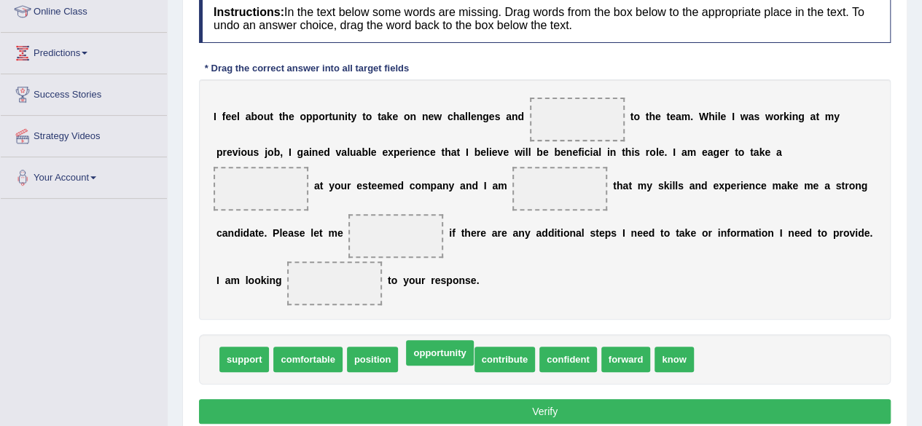
drag, startPoint x: 425, startPoint y: 356, endPoint x: 428, endPoint y: 350, distance: 7.5
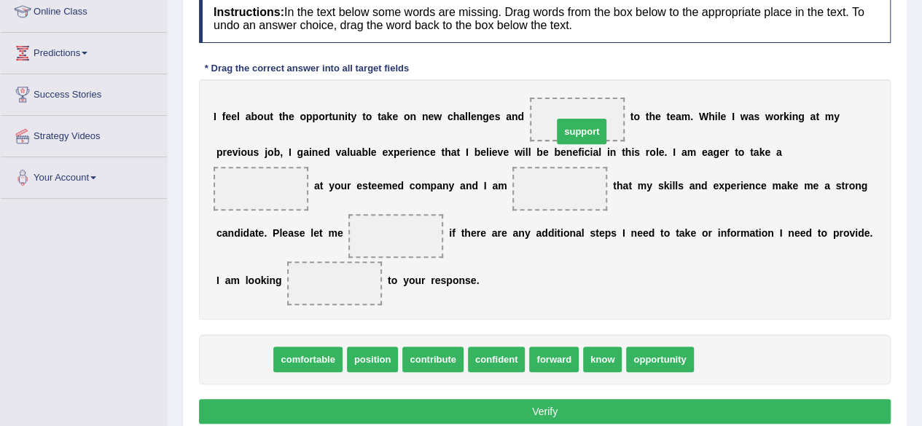
drag, startPoint x: 246, startPoint y: 358, endPoint x: 583, endPoint y: 130, distance: 407.2
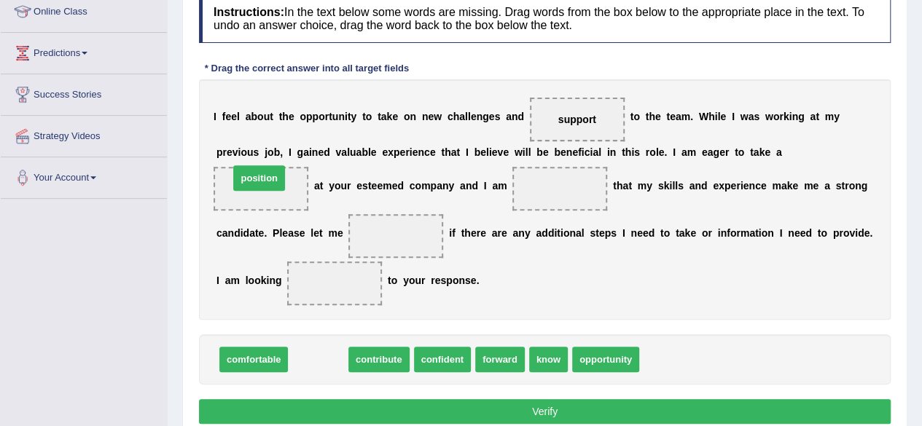
drag, startPoint x: 305, startPoint y: 355, endPoint x: 246, endPoint y: 173, distance: 190.8
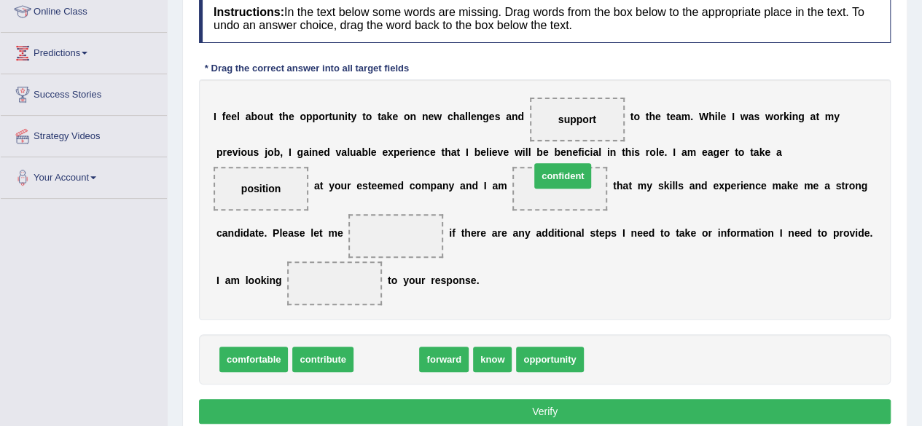
drag, startPoint x: 385, startPoint y: 356, endPoint x: 561, endPoint y: 173, distance: 254.6
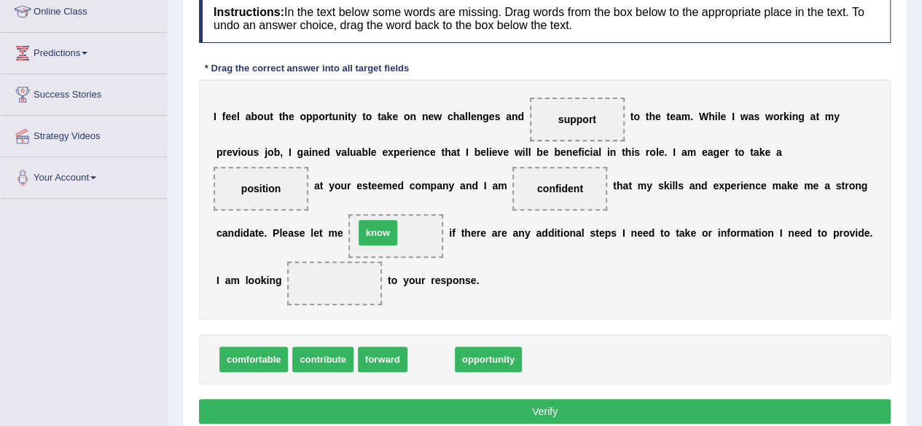
drag, startPoint x: 439, startPoint y: 361, endPoint x: 389, endPoint y: 237, distance: 133.7
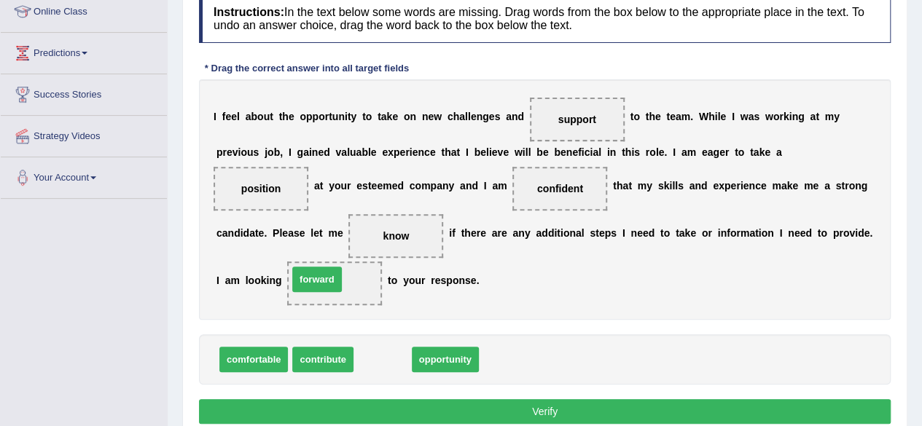
drag, startPoint x: 383, startPoint y: 353, endPoint x: 318, endPoint y: 273, distance: 103.6
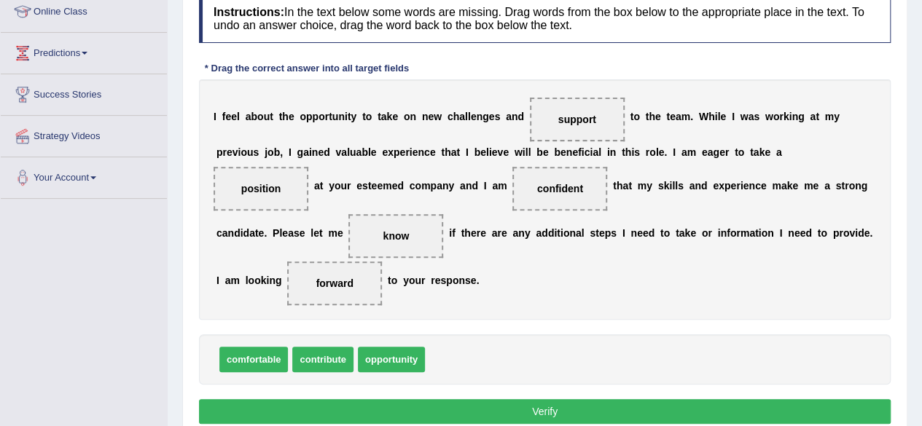
click at [410, 407] on button "Verify" at bounding box center [545, 411] width 692 height 25
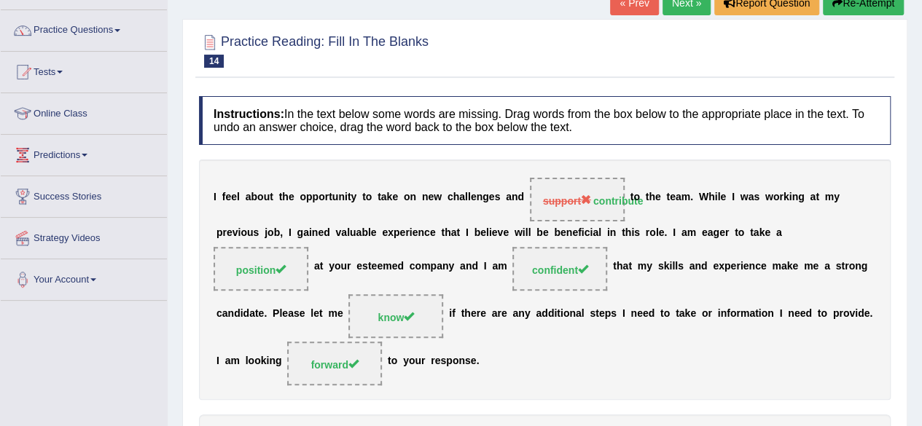
scroll to position [101, 0]
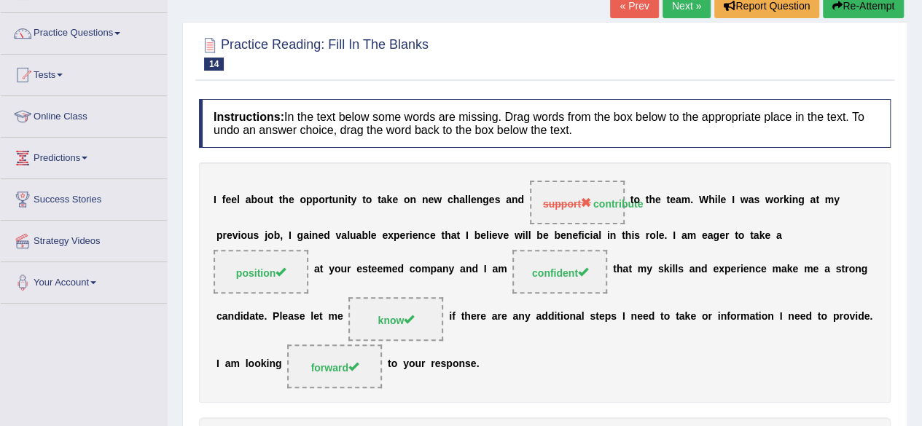
click at [675, 7] on link "Next »" at bounding box center [686, 5] width 48 height 25
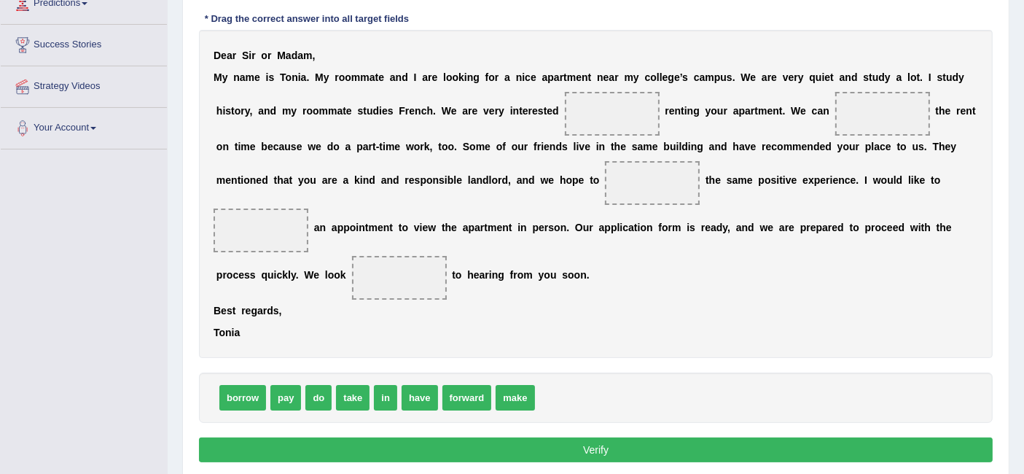
scroll to position [251, 0]
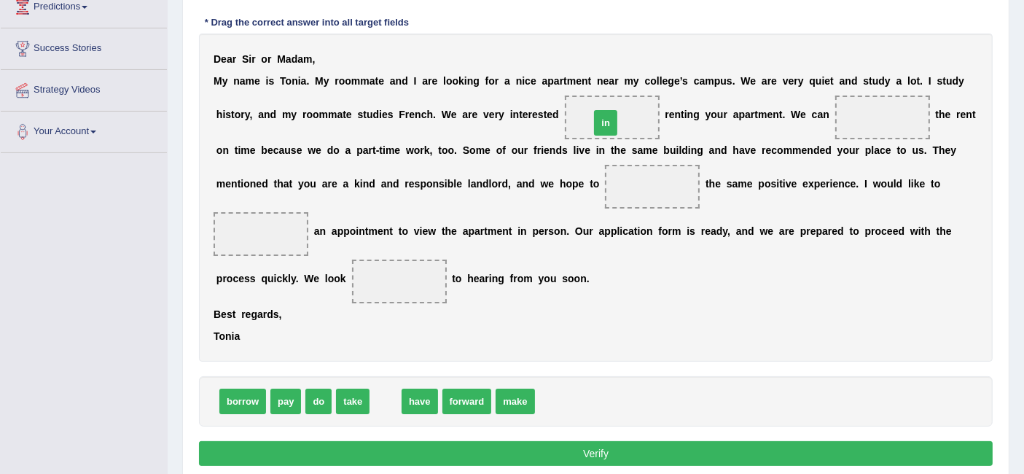
drag, startPoint x: 385, startPoint y: 398, endPoint x: 605, endPoint y: 120, distance: 354.8
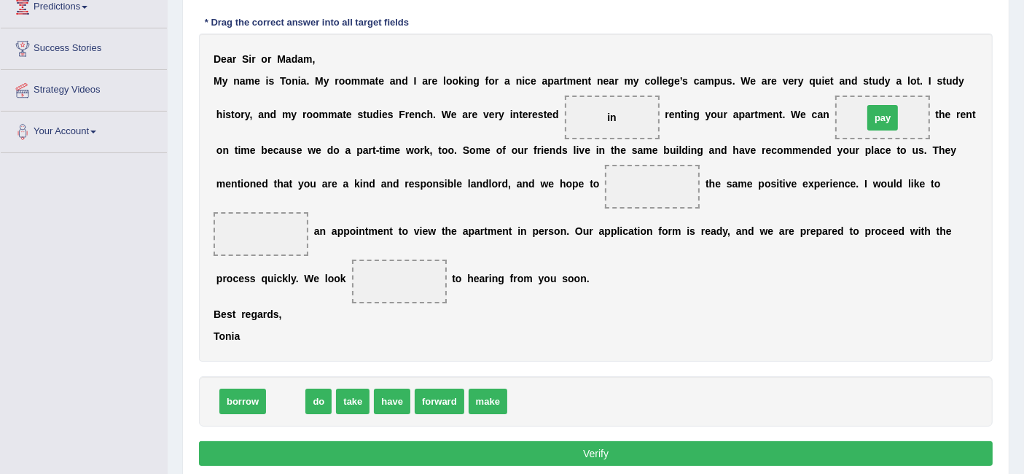
drag, startPoint x: 286, startPoint y: 394, endPoint x: 882, endPoint y: 111, distance: 660.4
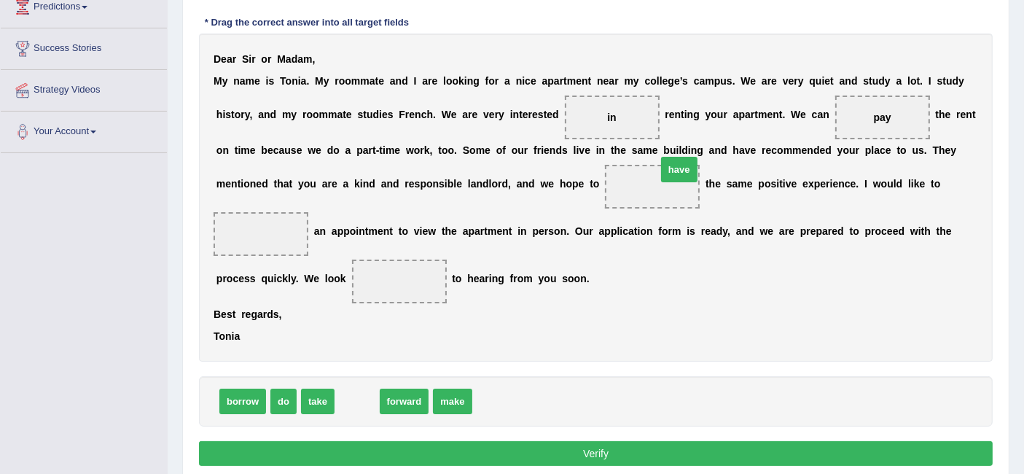
drag, startPoint x: 353, startPoint y: 399, endPoint x: 665, endPoint y: 176, distance: 382.8
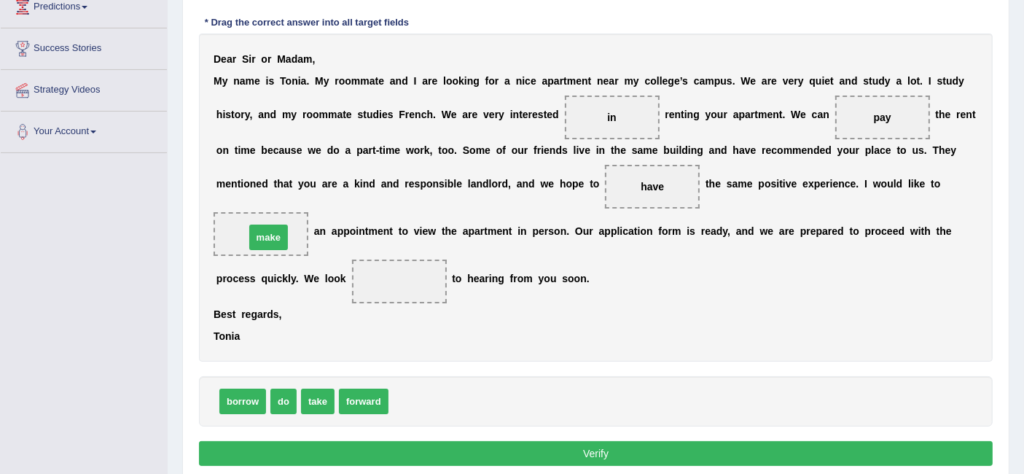
drag, startPoint x: 408, startPoint y: 394, endPoint x: 264, endPoint y: 227, distance: 220.6
drag, startPoint x: 350, startPoint y: 393, endPoint x: 413, endPoint y: 255, distance: 152.3
click at [499, 426] on button "Verify" at bounding box center [596, 453] width 794 height 25
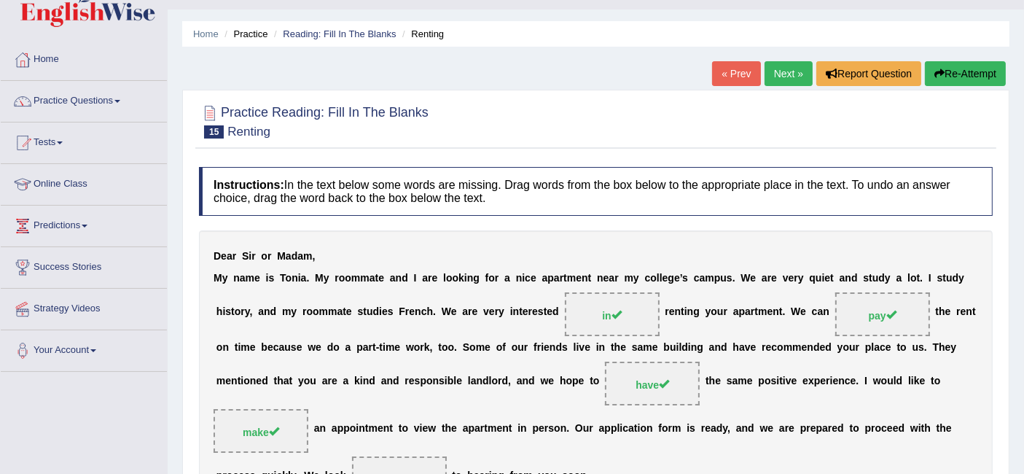
scroll to position [29, 0]
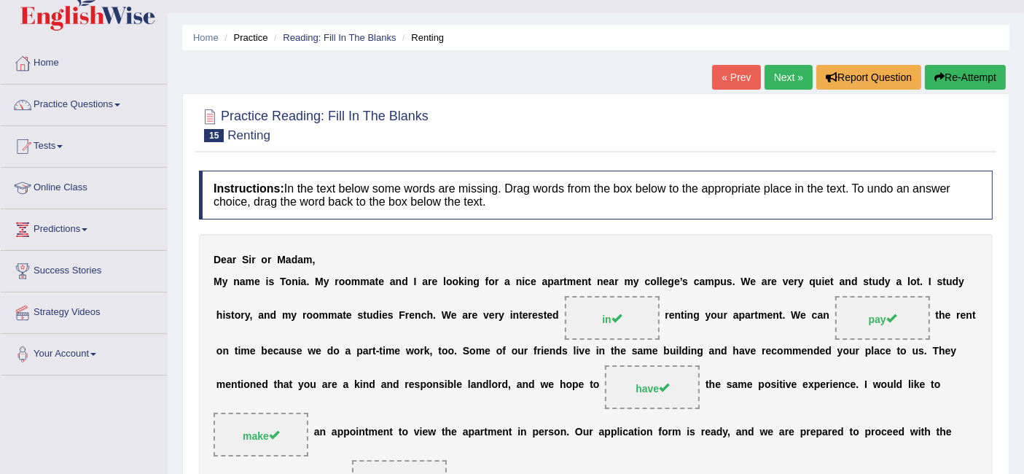
click at [795, 76] on link "Next »" at bounding box center [788, 77] width 48 height 25
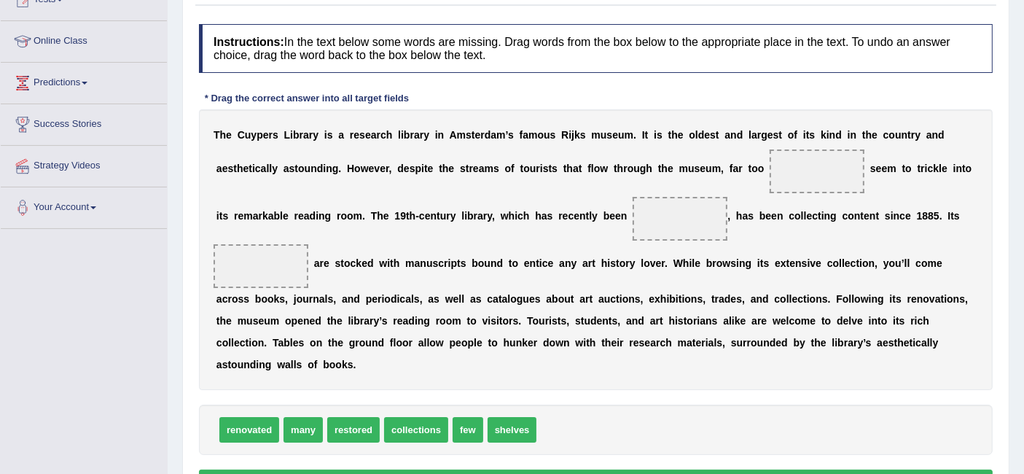
scroll to position [174, 0]
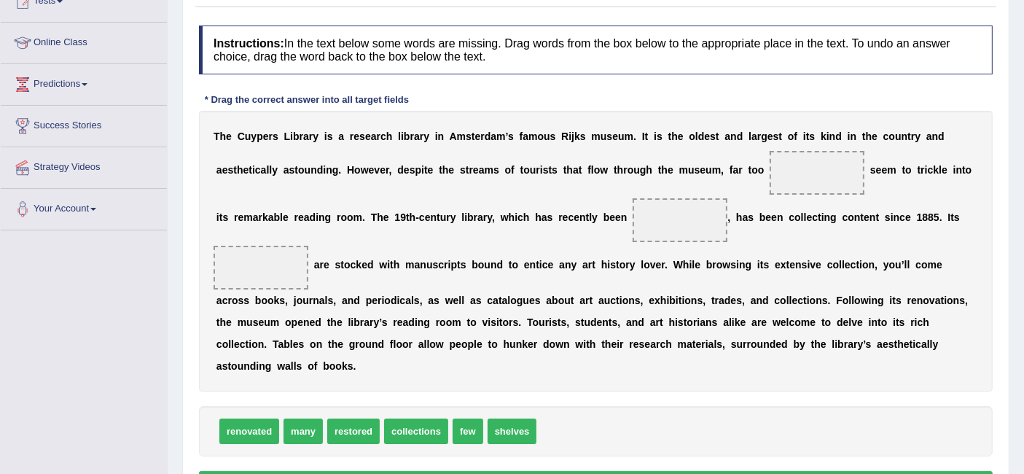
drag, startPoint x: 395, startPoint y: 391, endPoint x: 313, endPoint y: 419, distance: 86.4
click at [313, 419] on div "Instructions: In the text below some words are missing. Drag words from the box…" at bounding box center [595, 262] width 801 height 489
drag, startPoint x: 307, startPoint y: 428, endPoint x: 834, endPoint y: 176, distance: 584.4
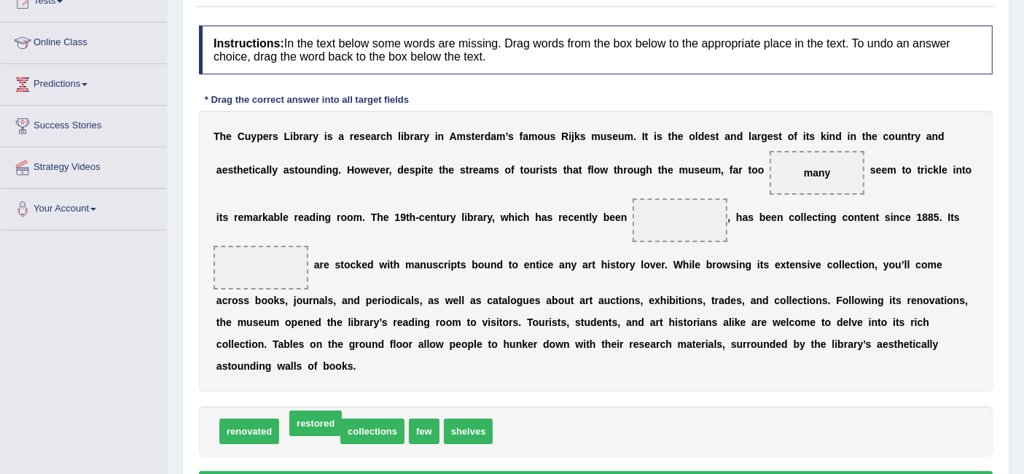
drag, startPoint x: 321, startPoint y: 423, endPoint x: 326, endPoint y: 415, distance: 9.9
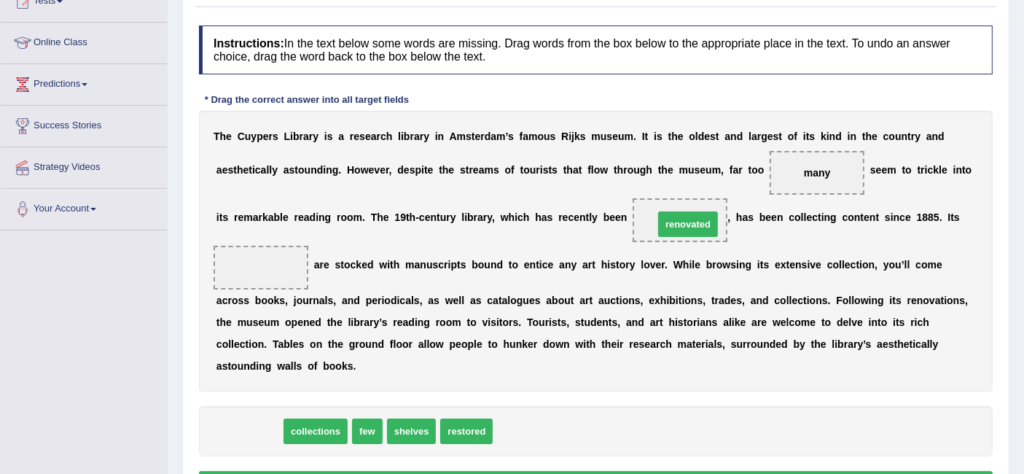
drag, startPoint x: 261, startPoint y: 425, endPoint x: 700, endPoint y: 217, distance: 485.3
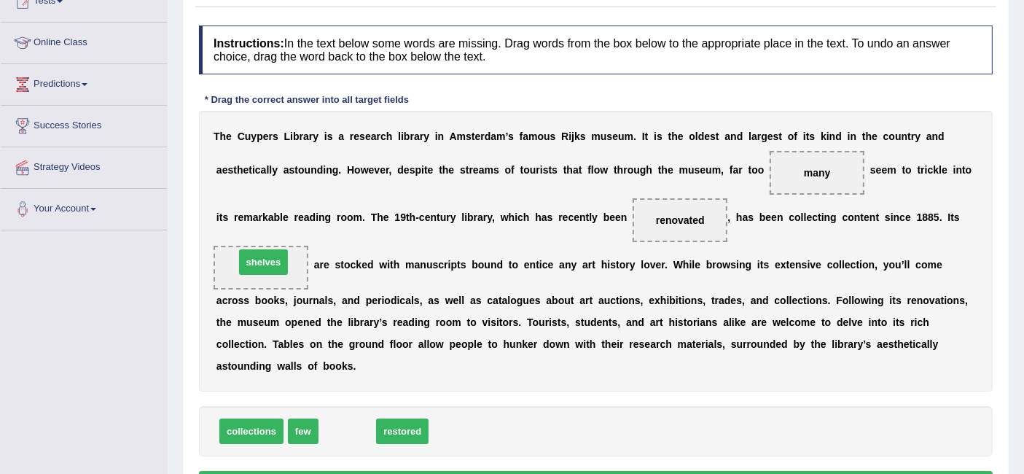
drag, startPoint x: 341, startPoint y: 428, endPoint x: 257, endPoint y: 259, distance: 188.7
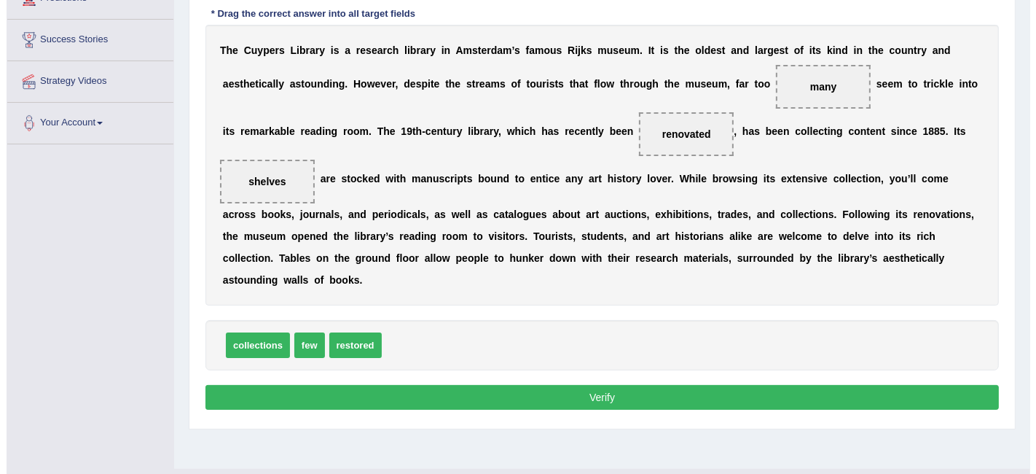
scroll to position [262, 0]
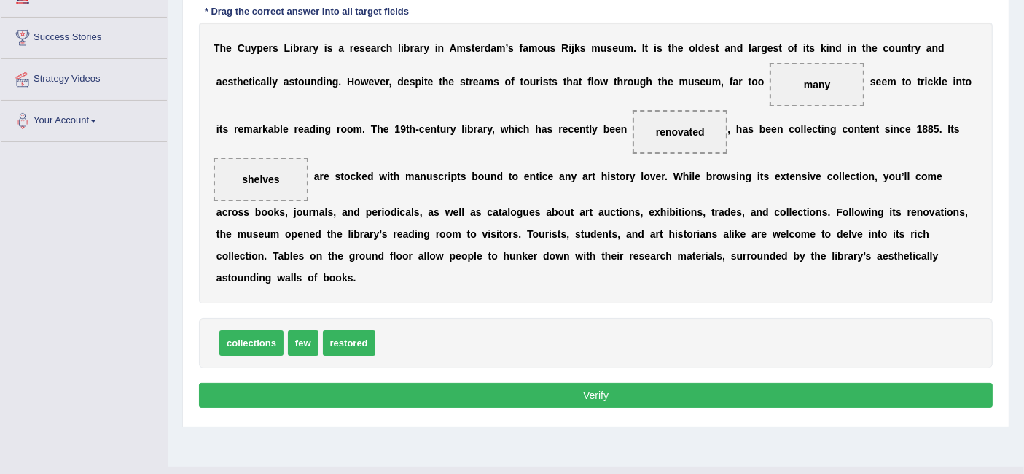
click at [479, 390] on button "Verify" at bounding box center [596, 395] width 794 height 25
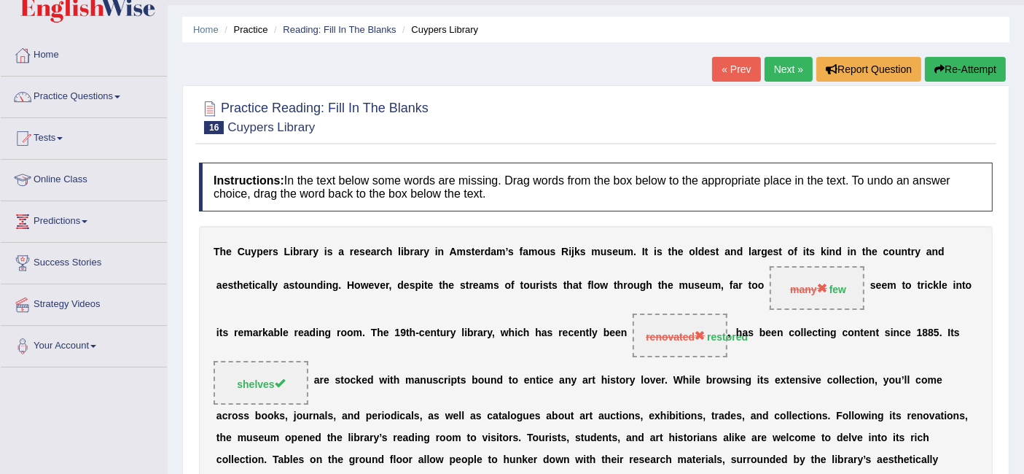
scroll to position [37, 0]
click at [786, 66] on link "Next »" at bounding box center [788, 69] width 48 height 25
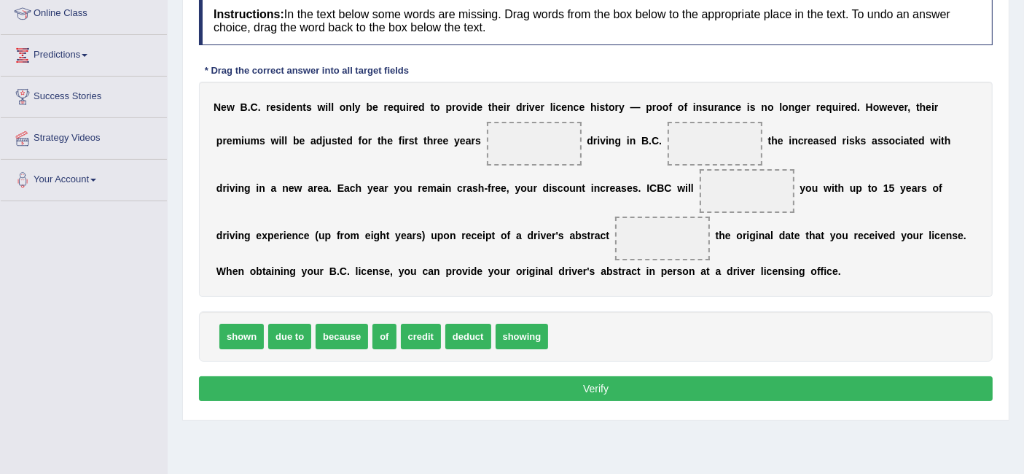
scroll to position [204, 0]
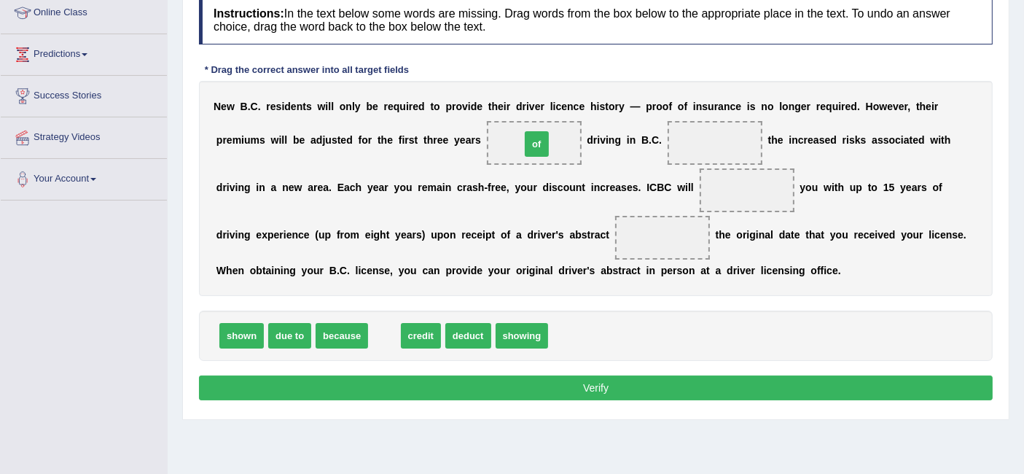
drag, startPoint x: 388, startPoint y: 330, endPoint x: 540, endPoint y: 138, distance: 244.8
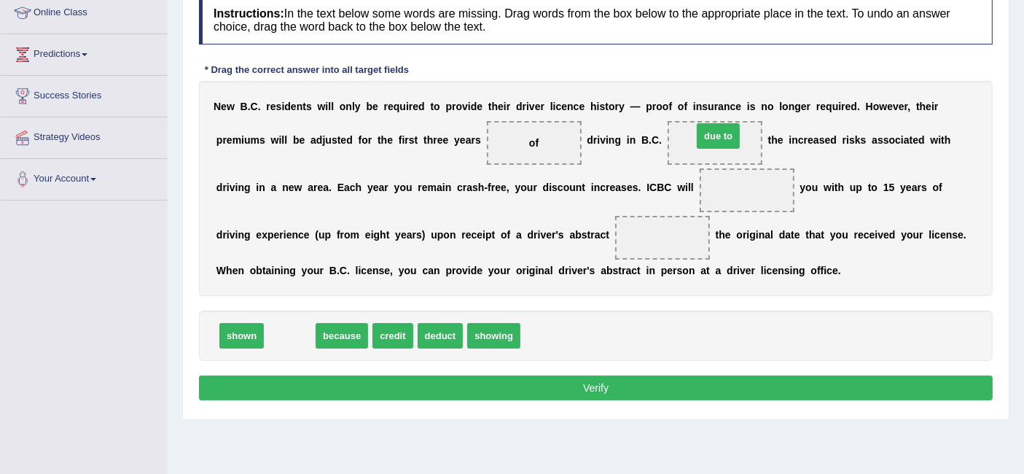
drag, startPoint x: 284, startPoint y: 328, endPoint x: 713, endPoint y: 126, distance: 473.6
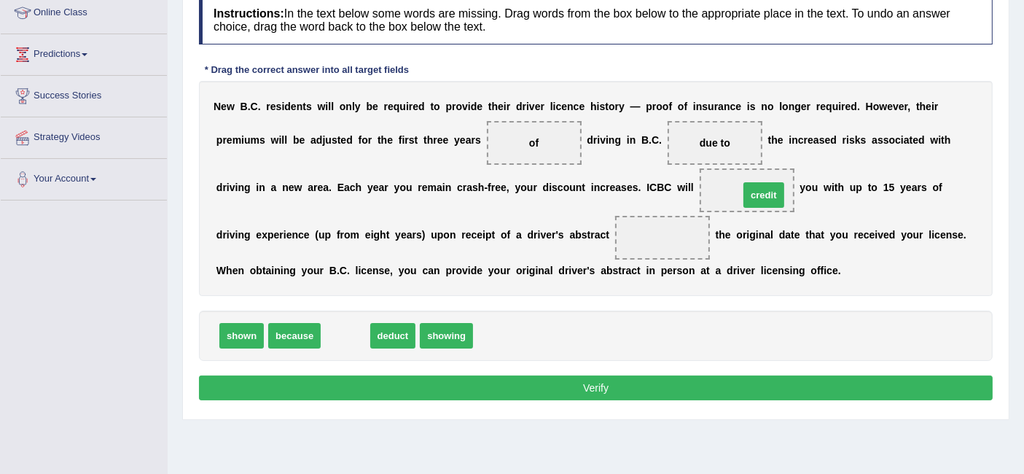
drag, startPoint x: 333, startPoint y: 329, endPoint x: 751, endPoint y: 189, distance: 441.3
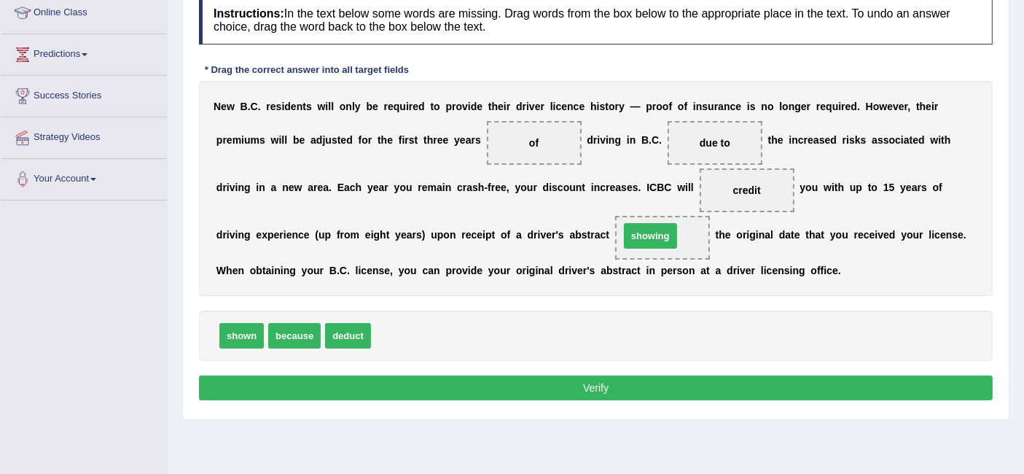
drag, startPoint x: 404, startPoint y: 332, endPoint x: 654, endPoint y: 232, distance: 268.5
click at [522, 379] on button "Verify" at bounding box center [596, 387] width 794 height 25
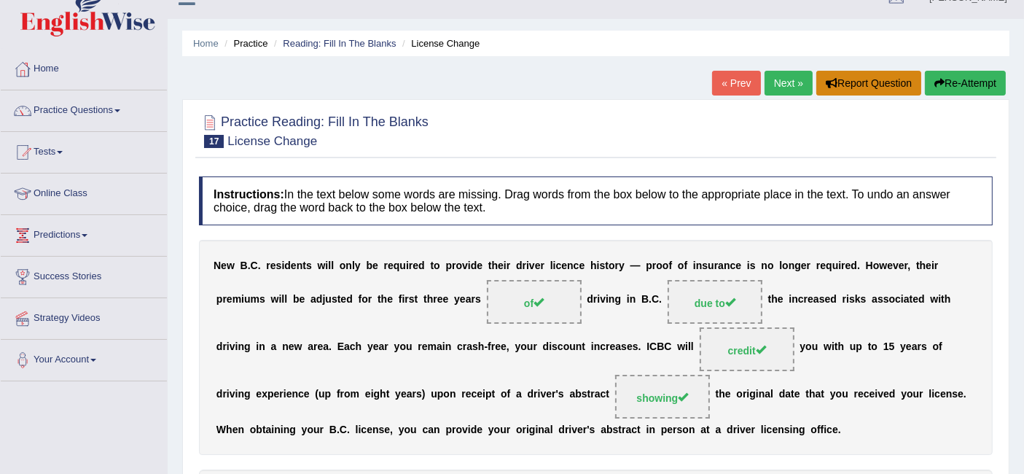
scroll to position [23, 0]
click at [787, 82] on link "Next »" at bounding box center [788, 83] width 48 height 25
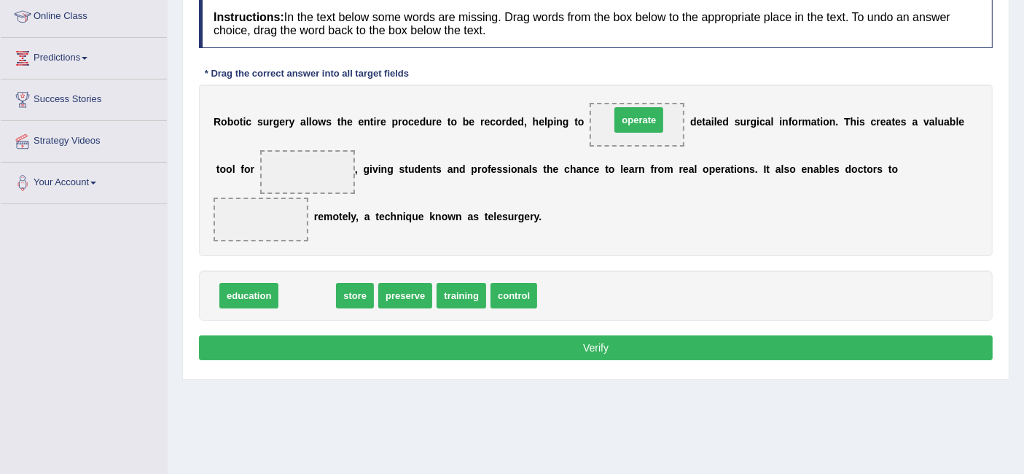
drag, startPoint x: 324, startPoint y: 291, endPoint x: 656, endPoint y: 115, distance: 375.2
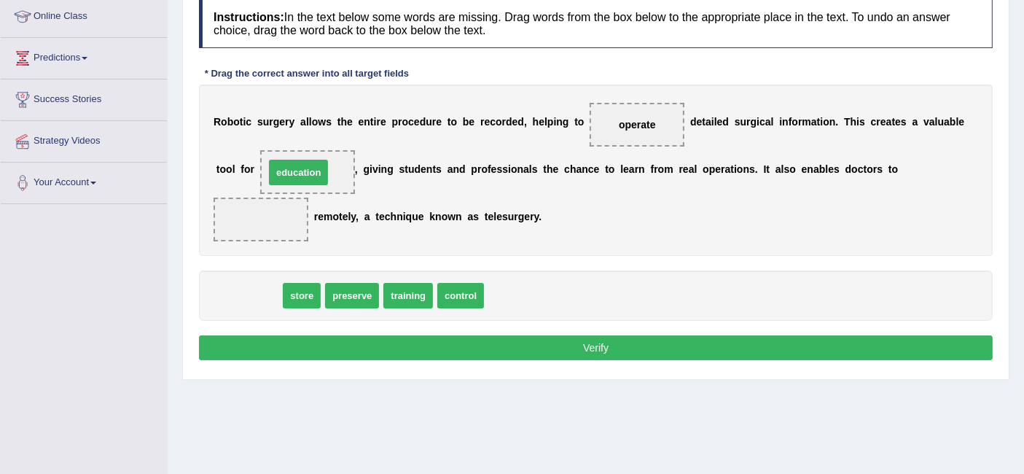
drag, startPoint x: 262, startPoint y: 286, endPoint x: 321, endPoint y: 154, distance: 144.2
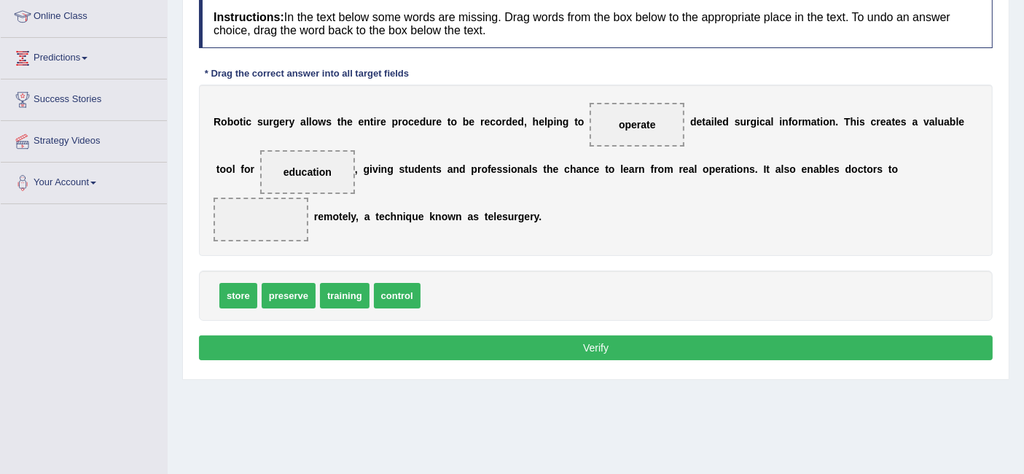
drag, startPoint x: 622, startPoint y: 106, endPoint x: 620, endPoint y: 118, distance: 11.9
click at [620, 118] on span "operate" at bounding box center [636, 125] width 95 height 44
drag, startPoint x: 620, startPoint y: 118, endPoint x: 248, endPoint y: 220, distance: 385.4
drag, startPoint x: 278, startPoint y: 286, endPoint x: 614, endPoint y: 113, distance: 378.7
click at [407, 340] on button "Verify" at bounding box center [596, 347] width 794 height 25
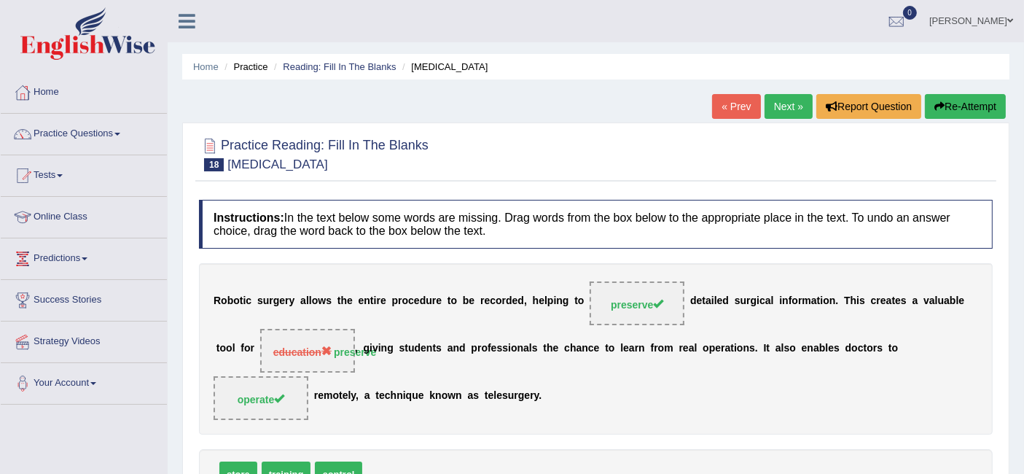
click at [791, 108] on link "Next »" at bounding box center [788, 106] width 48 height 25
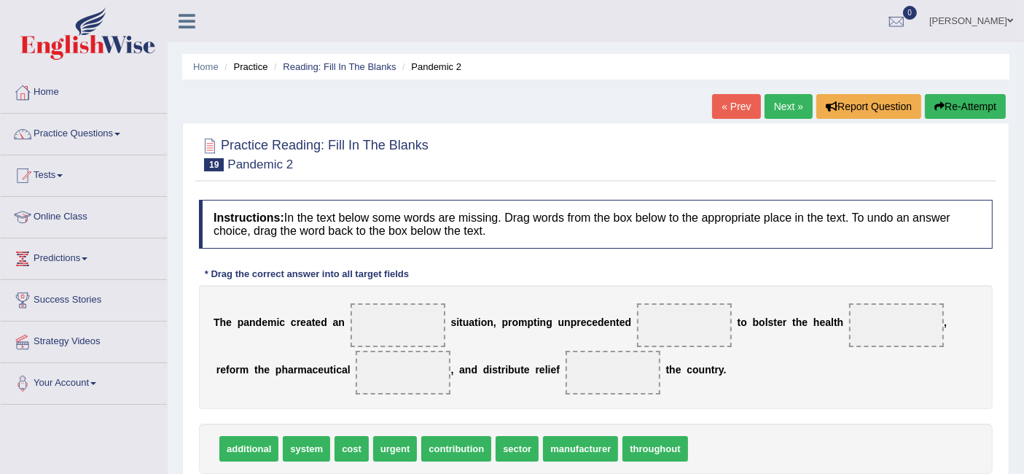
click at [750, 103] on link "« Prev" at bounding box center [736, 106] width 48 height 25
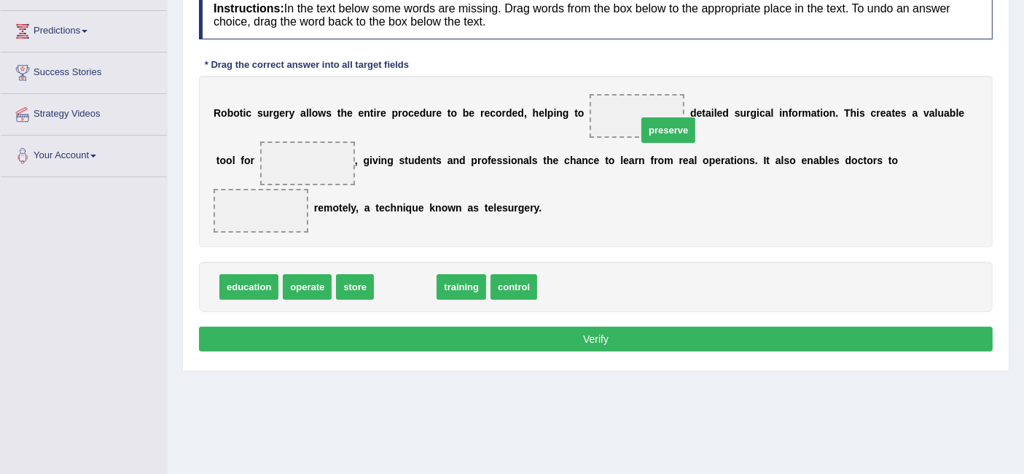
drag, startPoint x: 413, startPoint y: 286, endPoint x: 666, endPoint y: 131, distance: 296.3
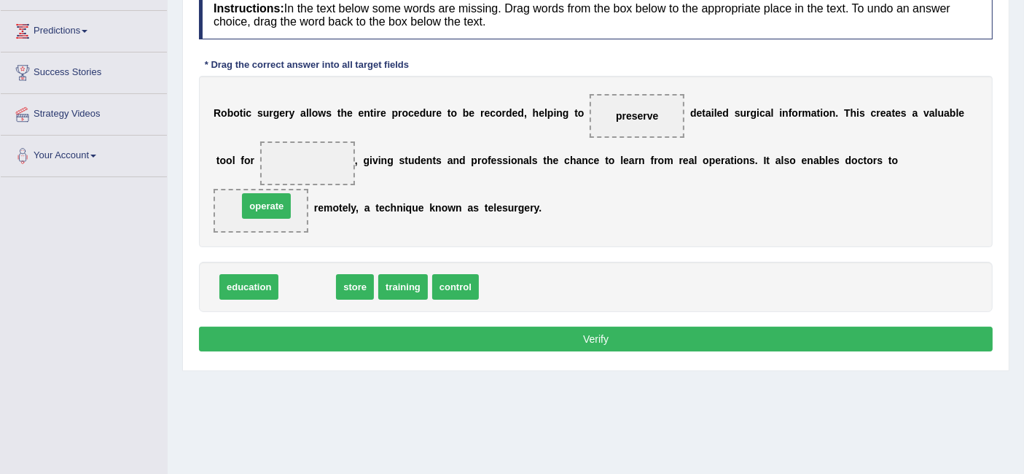
drag, startPoint x: 297, startPoint y: 283, endPoint x: 256, endPoint y: 203, distance: 89.9
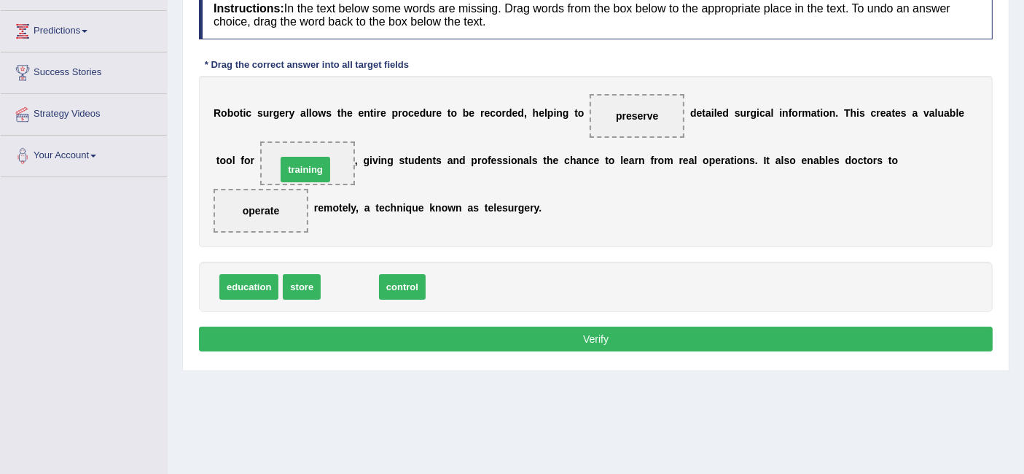
drag, startPoint x: 365, startPoint y: 278, endPoint x: 321, endPoint y: 161, distance: 124.8
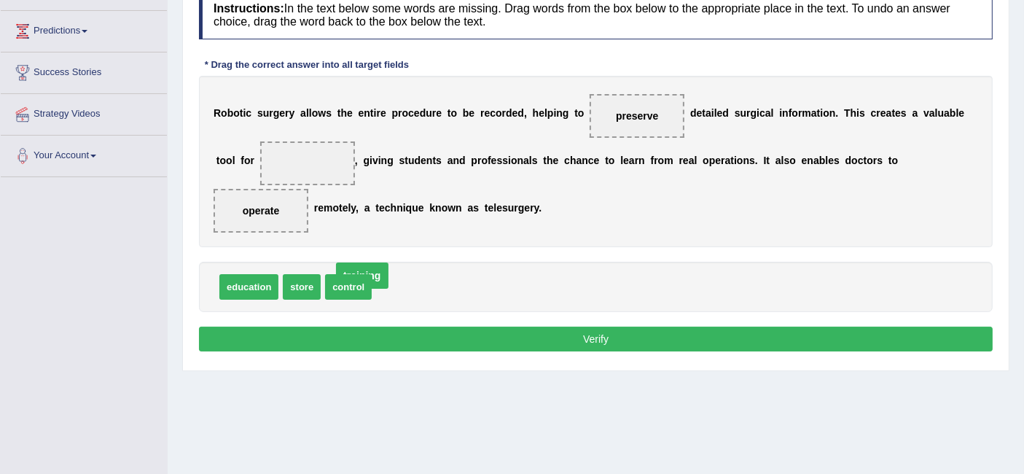
drag, startPoint x: 321, startPoint y: 161, endPoint x: 383, endPoint y: 281, distance: 134.6
click at [262, 281] on span "education" at bounding box center [248, 287] width 59 height 26
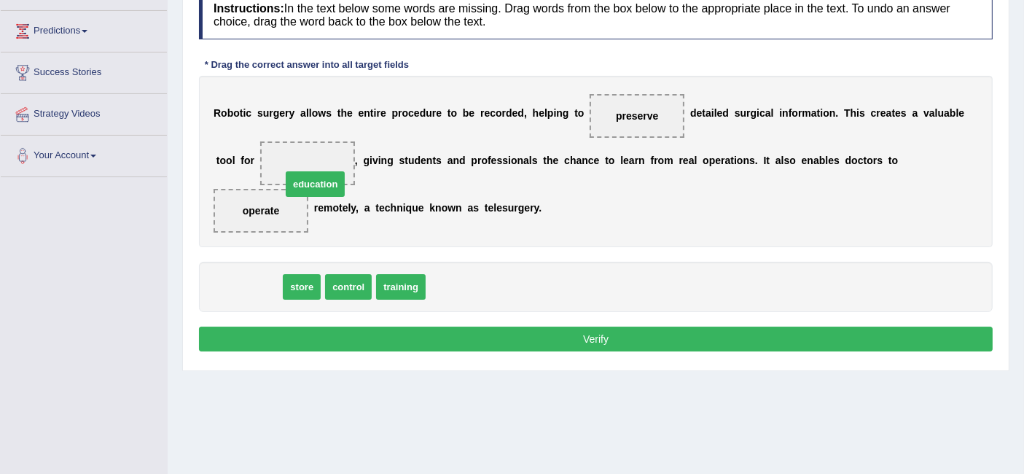
drag, startPoint x: 262, startPoint y: 281, endPoint x: 329, endPoint y: 178, distance: 122.9
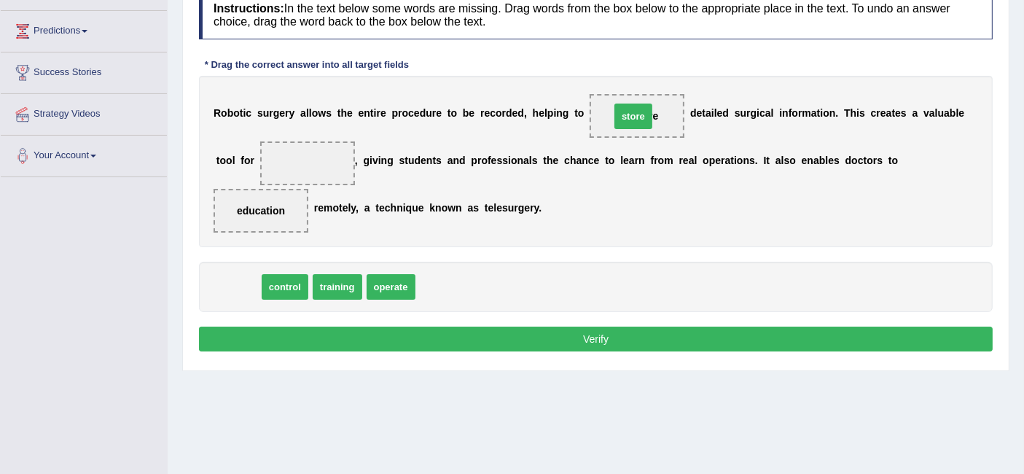
drag, startPoint x: 248, startPoint y: 277, endPoint x: 643, endPoint y: 106, distance: 430.2
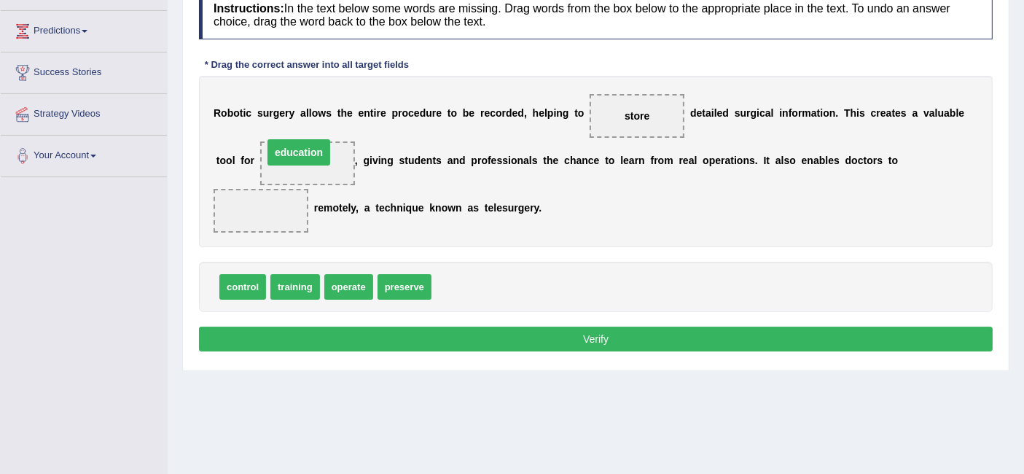
drag, startPoint x: 281, startPoint y: 208, endPoint x: 319, endPoint y: 149, distance: 69.9
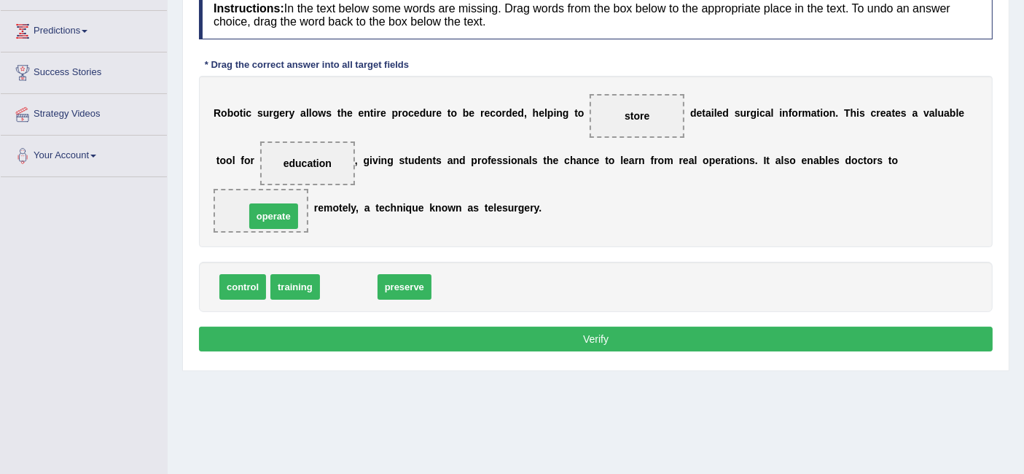
drag, startPoint x: 350, startPoint y: 278, endPoint x: 266, endPoint y: 198, distance: 116.0
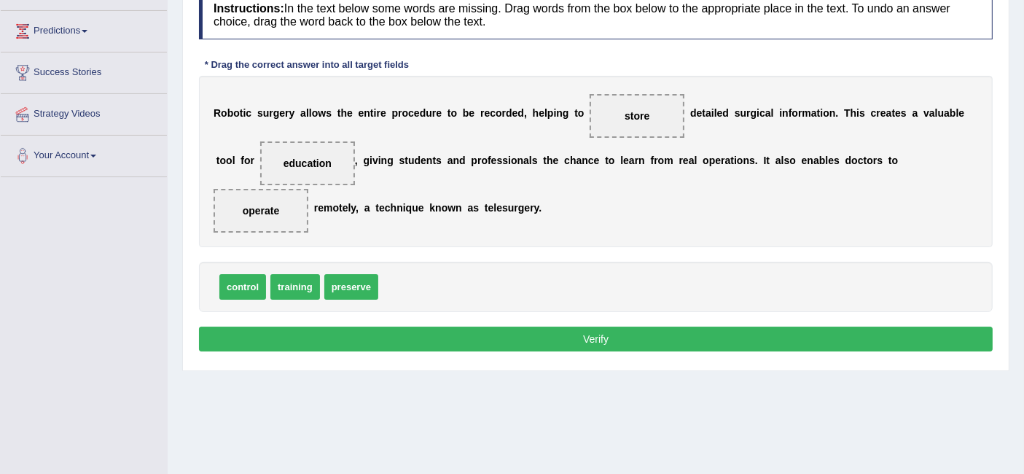
click at [446, 329] on button "Verify" at bounding box center [596, 338] width 794 height 25
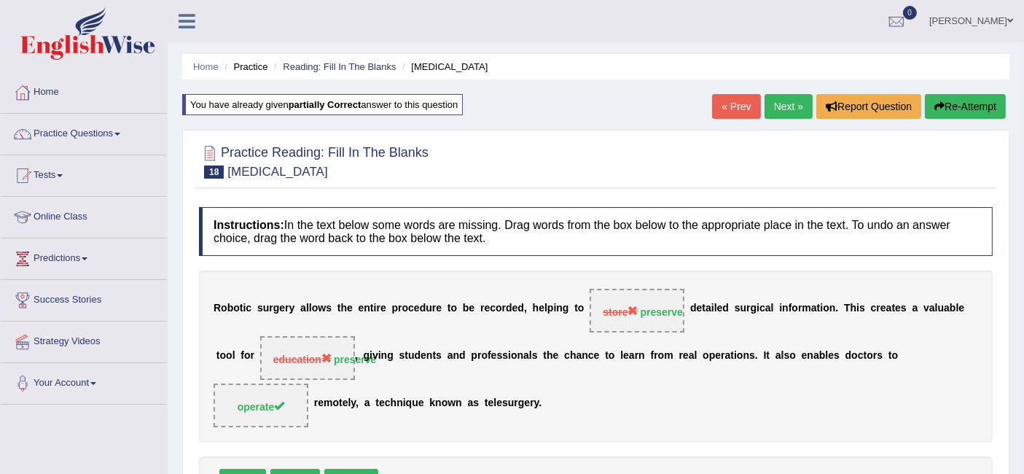
click at [797, 107] on link "Next »" at bounding box center [788, 106] width 48 height 25
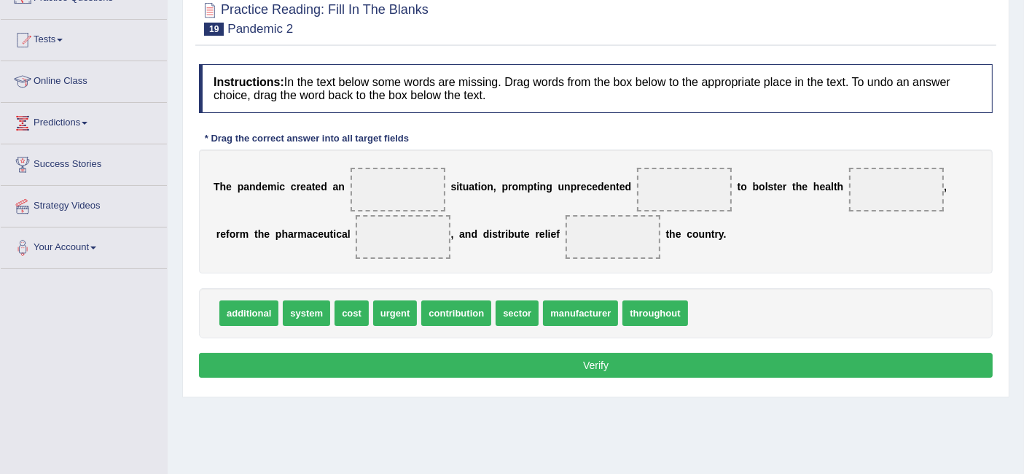
drag, startPoint x: 321, startPoint y: 326, endPoint x: 406, endPoint y: 350, distance: 88.6
click at [406, 350] on div "Instructions: In the text below some words are missing. Drag words from the box…" at bounding box center [595, 223] width 801 height 332
drag, startPoint x: 401, startPoint y: 307, endPoint x: 414, endPoint y: 188, distance: 120.1
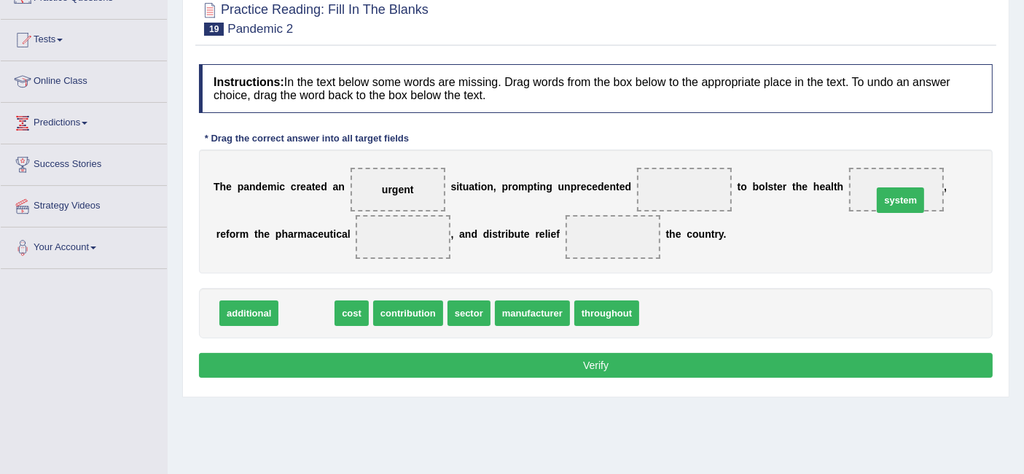
drag, startPoint x: 315, startPoint y: 306, endPoint x: 909, endPoint y: 193, distance: 604.5
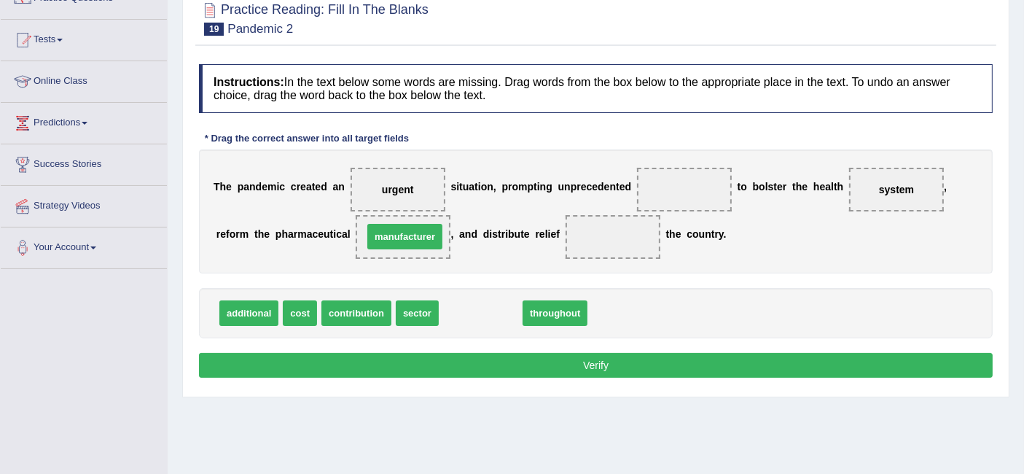
drag, startPoint x: 485, startPoint y: 305, endPoint x: 410, endPoint y: 228, distance: 107.2
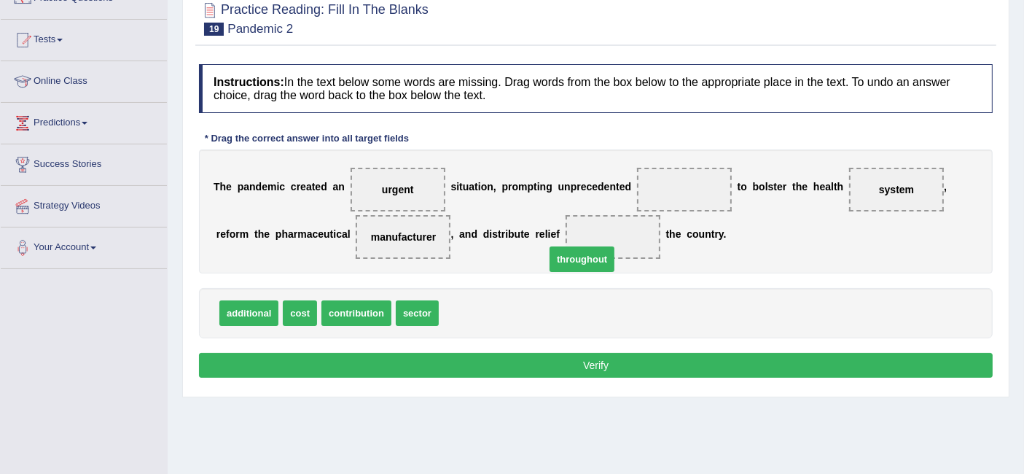
drag, startPoint x: 468, startPoint y: 307, endPoint x: 601, endPoint y: 233, distance: 152.3
click at [539, 354] on button "Verify" at bounding box center [596, 365] width 794 height 25
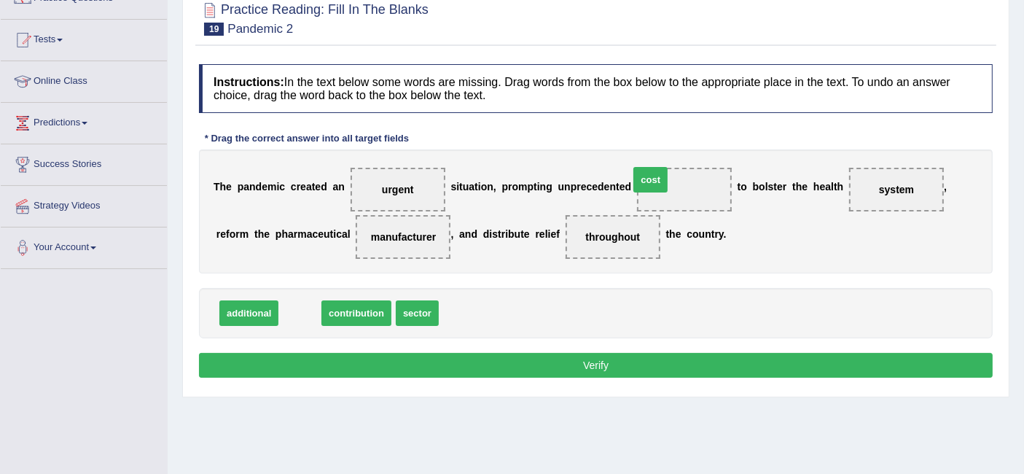
drag, startPoint x: 304, startPoint y: 306, endPoint x: 654, endPoint y: 173, distance: 375.0
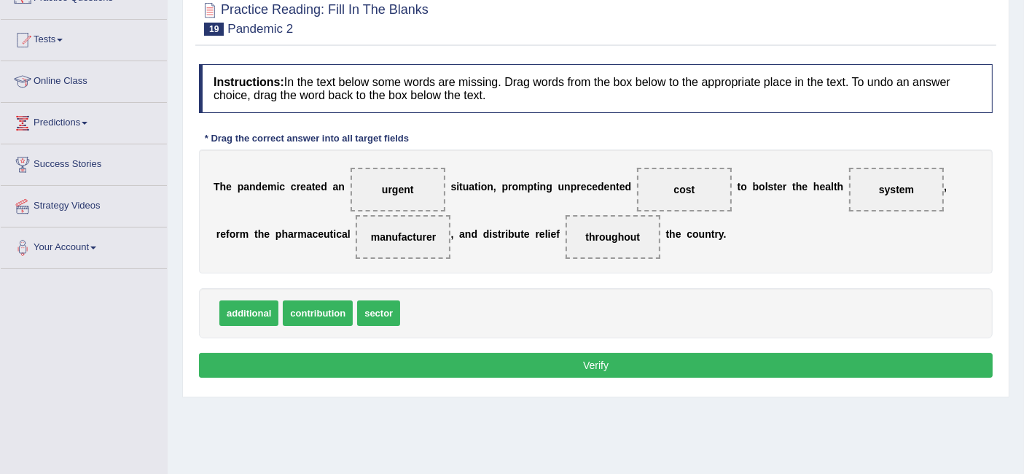
click at [545, 358] on button "Verify" at bounding box center [596, 365] width 794 height 25
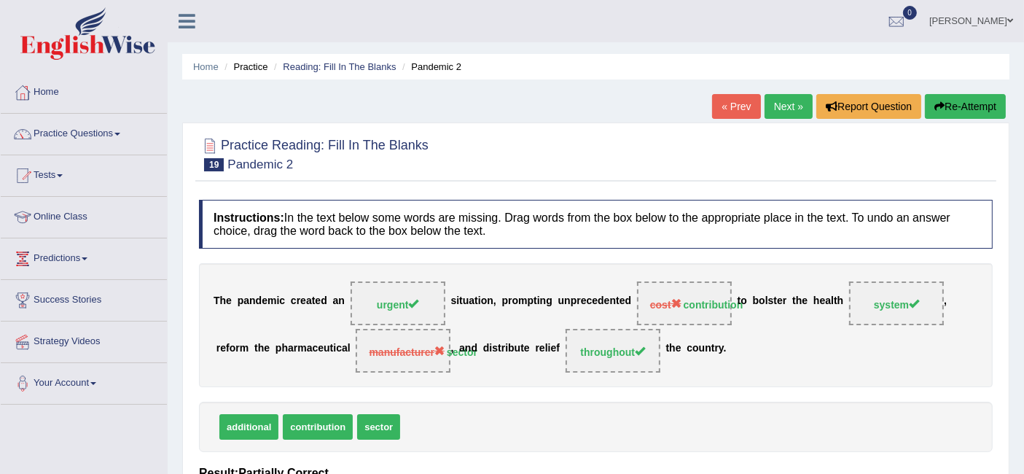
click at [783, 101] on link "Next »" at bounding box center [788, 106] width 48 height 25
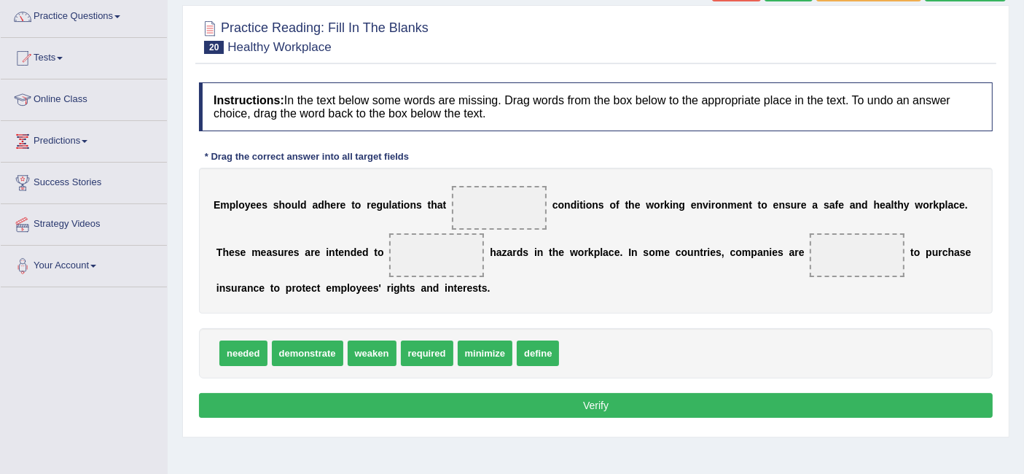
scroll to position [181, 0]
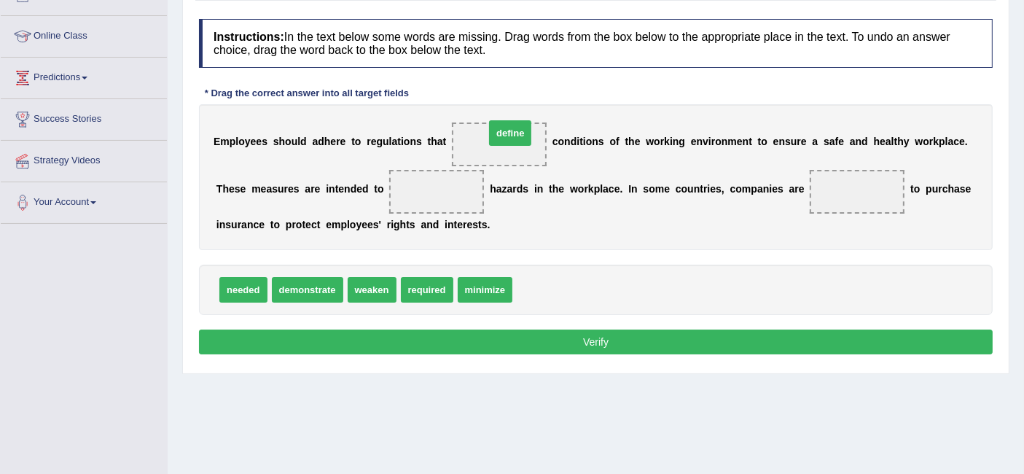
drag, startPoint x: 537, startPoint y: 293, endPoint x: 512, endPoint y: 144, distance: 150.7
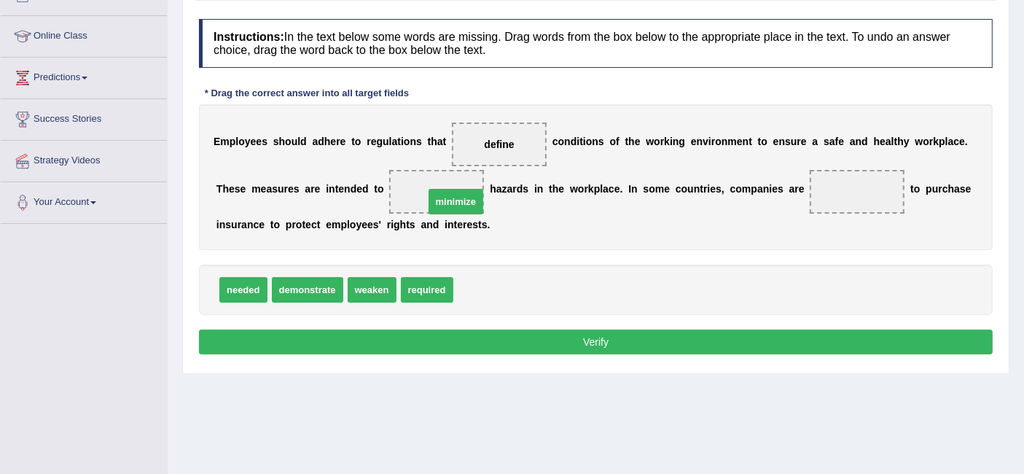
drag, startPoint x: 472, startPoint y: 282, endPoint x: 442, endPoint y: 193, distance: 93.8
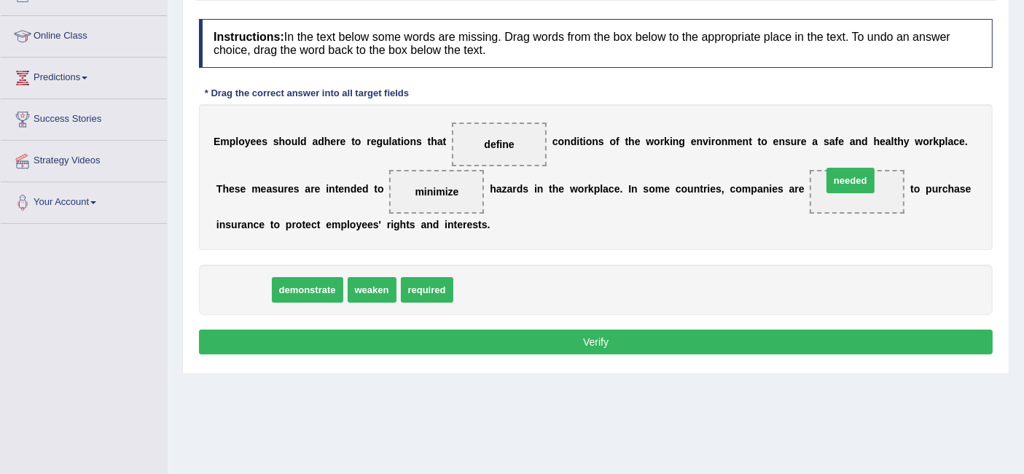
drag, startPoint x: 251, startPoint y: 282, endPoint x: 858, endPoint y: 177, distance: 616.0
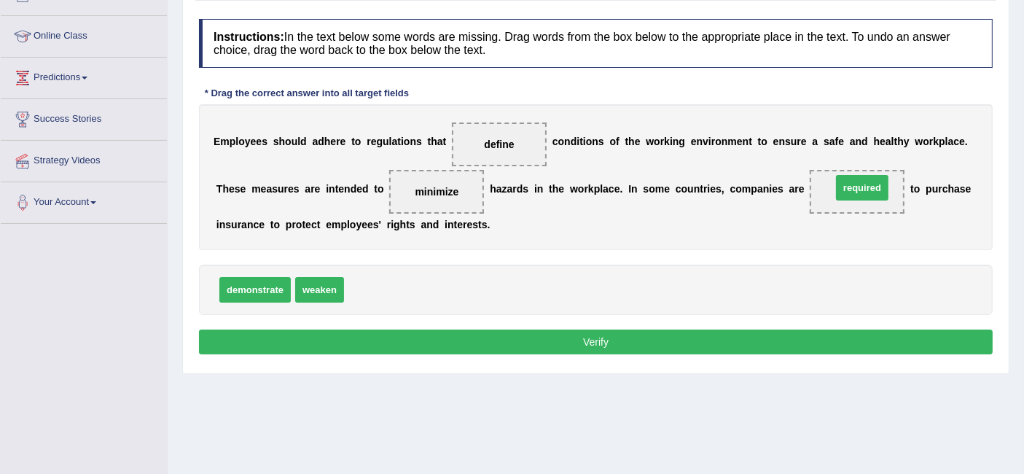
drag, startPoint x: 383, startPoint y: 291, endPoint x: 870, endPoint y: 188, distance: 498.2
click at [534, 329] on button "Verify" at bounding box center [596, 341] width 794 height 25
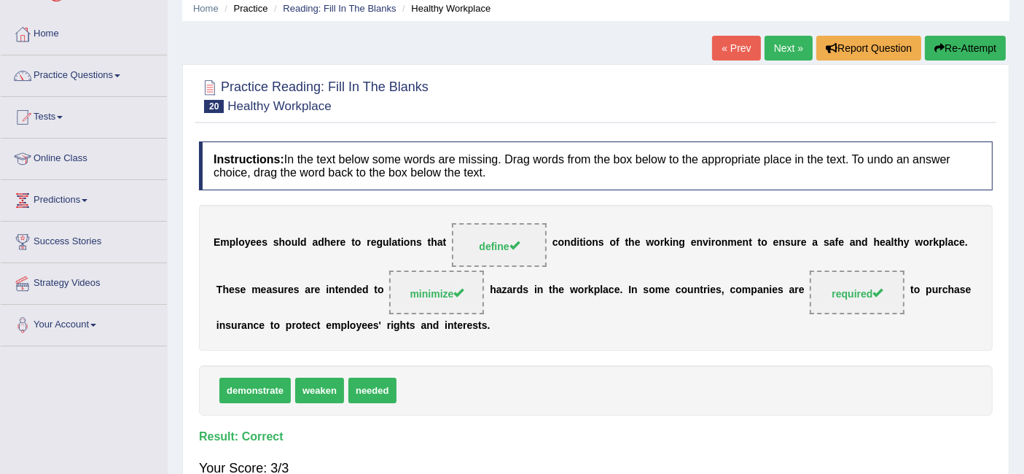
scroll to position [55, 0]
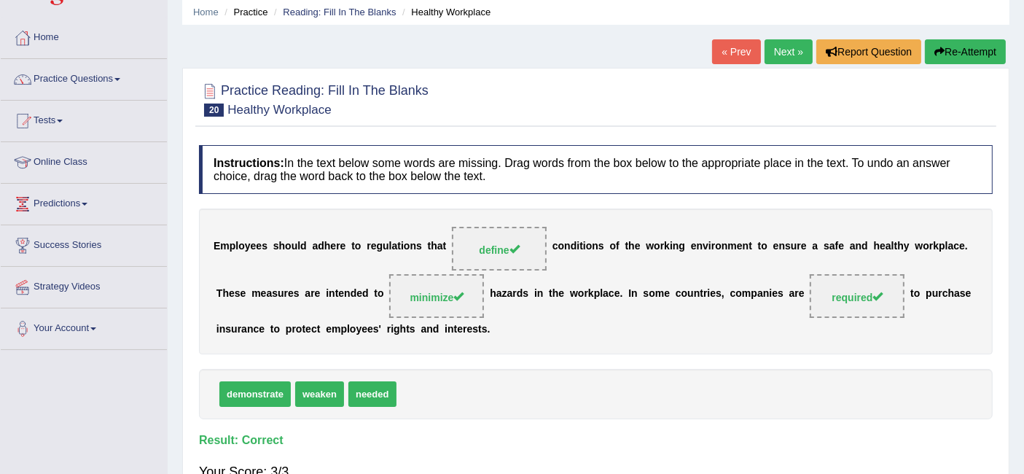
click at [776, 43] on link "Next »" at bounding box center [788, 51] width 48 height 25
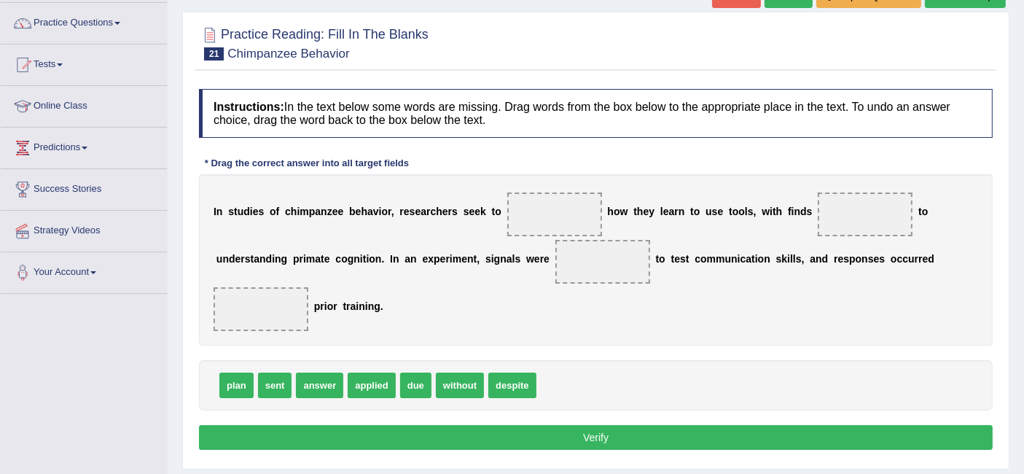
scroll to position [132, 0]
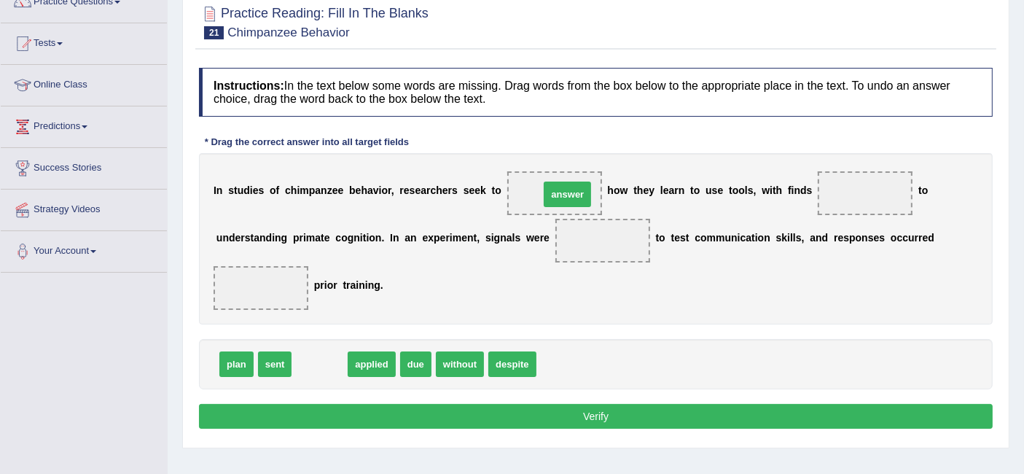
drag, startPoint x: 312, startPoint y: 357, endPoint x: 560, endPoint y: 192, distance: 297.9
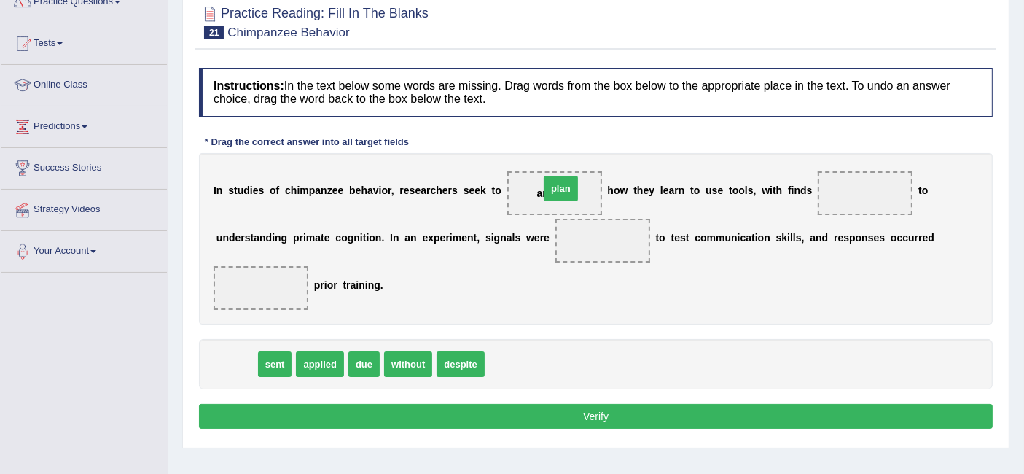
drag, startPoint x: 234, startPoint y: 359, endPoint x: 556, endPoint y: 184, distance: 366.1
drag, startPoint x: 240, startPoint y: 359, endPoint x: 600, endPoint y: 238, distance: 379.7
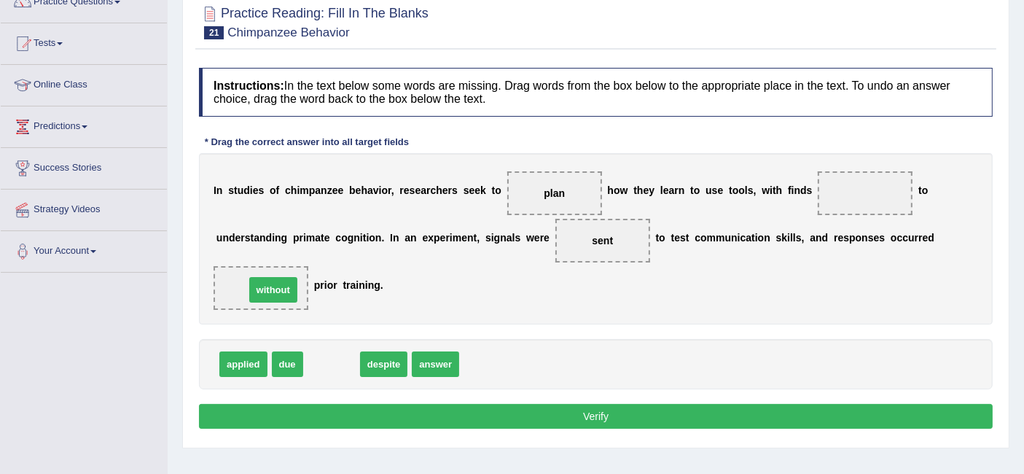
drag, startPoint x: 321, startPoint y: 361, endPoint x: 262, endPoint y: 288, distance: 93.9
drag, startPoint x: 333, startPoint y: 361, endPoint x: 273, endPoint y: 287, distance: 95.8
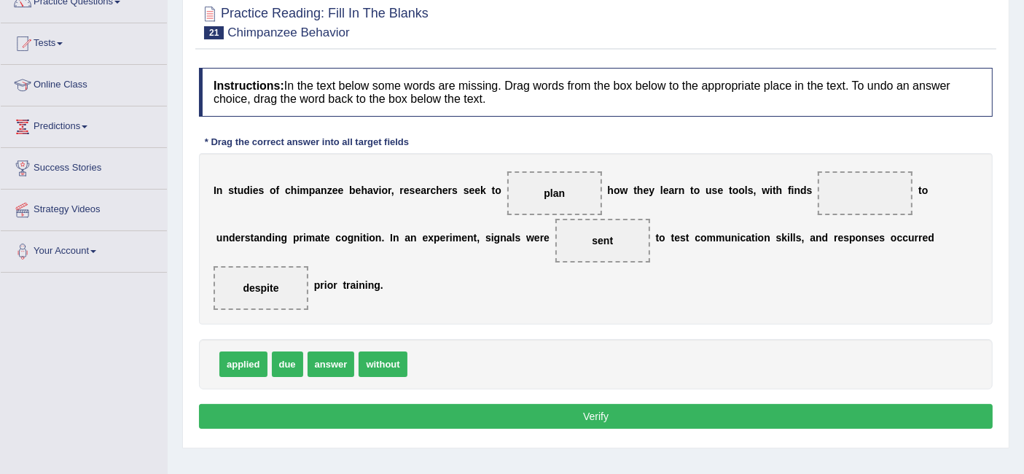
drag, startPoint x: 288, startPoint y: 293, endPoint x: 845, endPoint y: 161, distance: 572.1
click at [845, 161] on div "I n s t u d i e s o f c h i m p a n z e e b e h a v i o r , r e s e a r c h e r…" at bounding box center [596, 238] width 794 height 171
drag, startPoint x: 273, startPoint y: 284, endPoint x: 851, endPoint y: 193, distance: 585.0
drag, startPoint x: 385, startPoint y: 359, endPoint x: 270, endPoint y: 293, distance: 132.9
click at [431, 416] on button "Verify" at bounding box center [596, 416] width 794 height 25
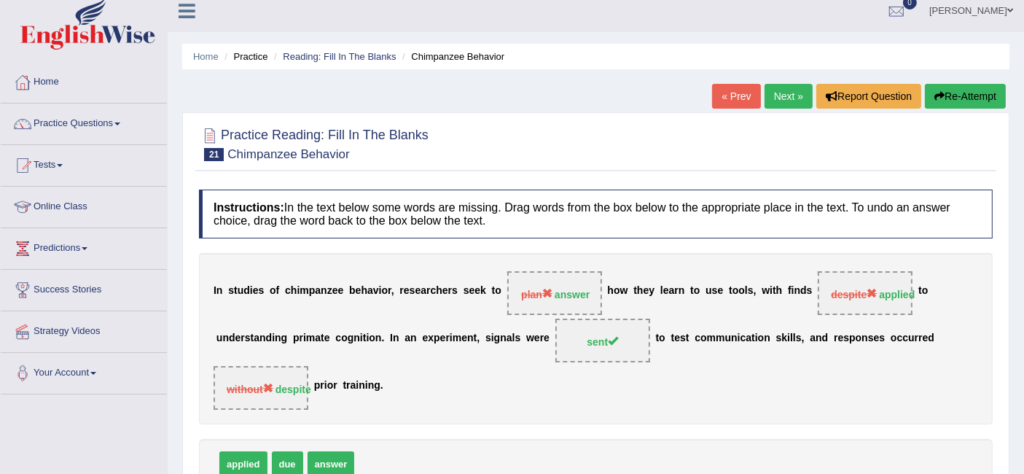
scroll to position [0, 0]
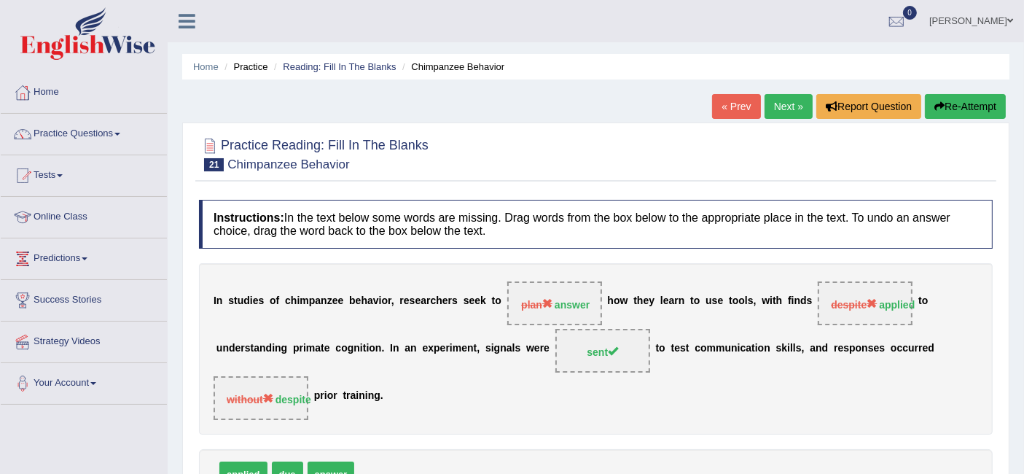
click at [783, 113] on link "Next »" at bounding box center [788, 106] width 48 height 25
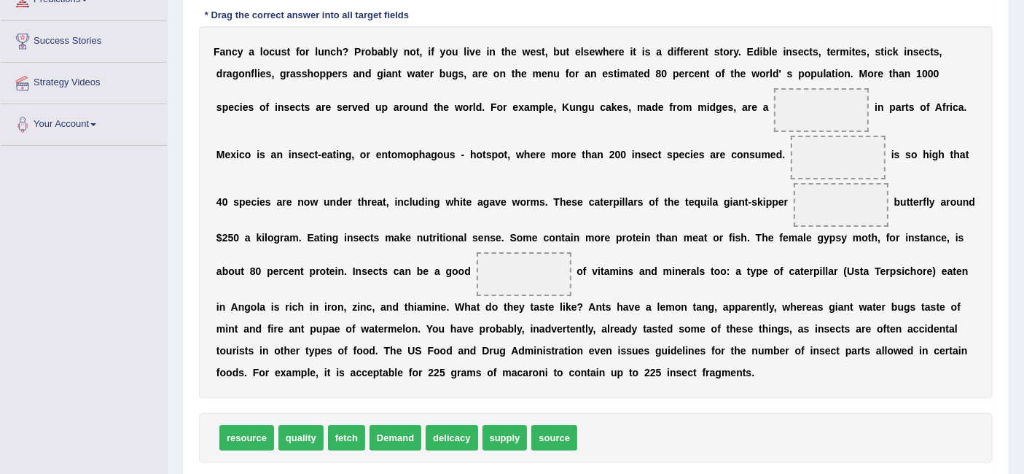
scroll to position [251, 0]
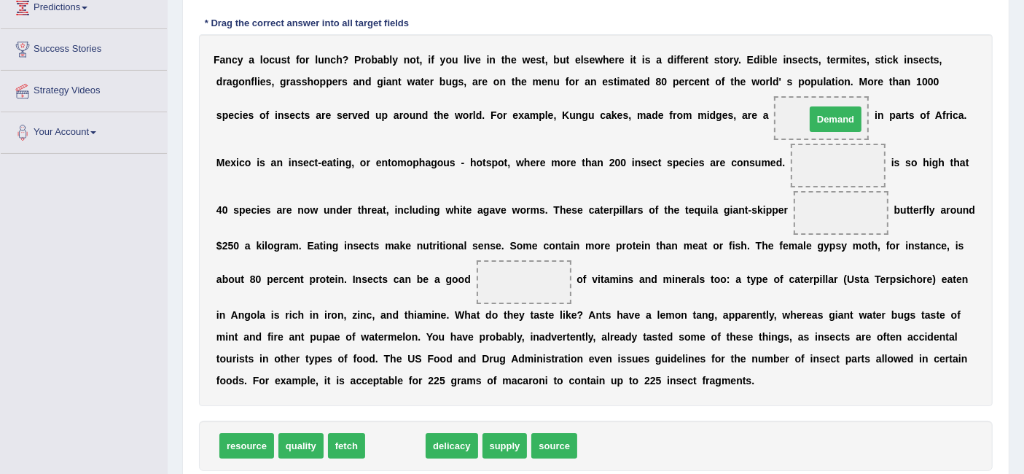
drag, startPoint x: 394, startPoint y: 441, endPoint x: 826, endPoint y: 112, distance: 542.3
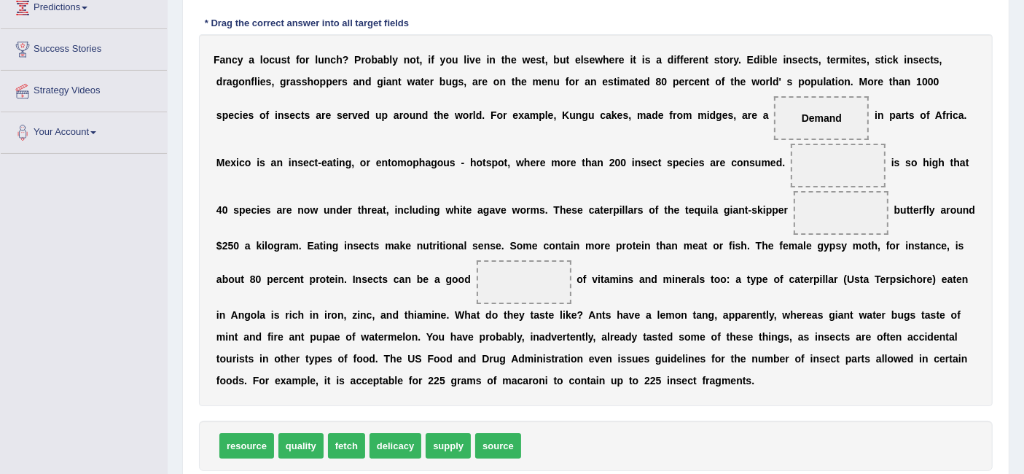
drag, startPoint x: 834, startPoint y: 106, endPoint x: 834, endPoint y: 160, distance: 53.9
click at [834, 160] on div "F a n c y a l o c u s t f o r l u n c h ? P r o b a b l y n o t , i f y o u l i…" at bounding box center [596, 220] width 794 height 372
drag, startPoint x: 823, startPoint y: 109, endPoint x: 834, endPoint y: 173, distance: 64.2
drag, startPoint x: 832, startPoint y: 212, endPoint x: 837, endPoint y: 162, distance: 50.5
drag, startPoint x: 506, startPoint y: 441, endPoint x: 845, endPoint y: 114, distance: 471.5
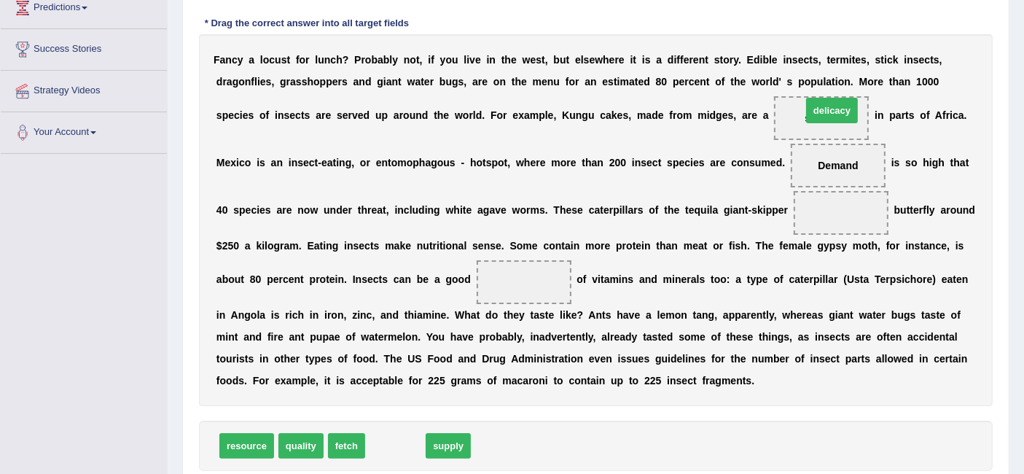
drag, startPoint x: 392, startPoint y: 442, endPoint x: 828, endPoint y: 107, distance: 549.9
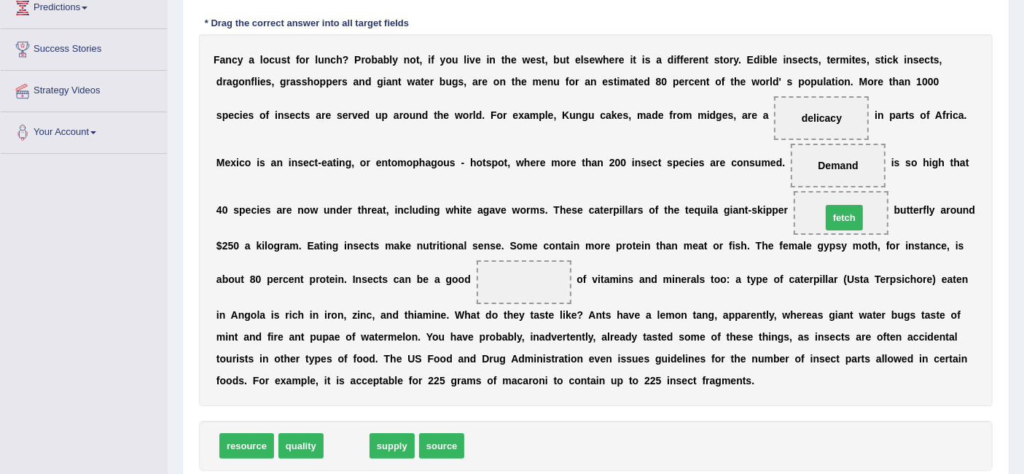
drag, startPoint x: 337, startPoint y: 440, endPoint x: 835, endPoint y: 213, distance: 547.1
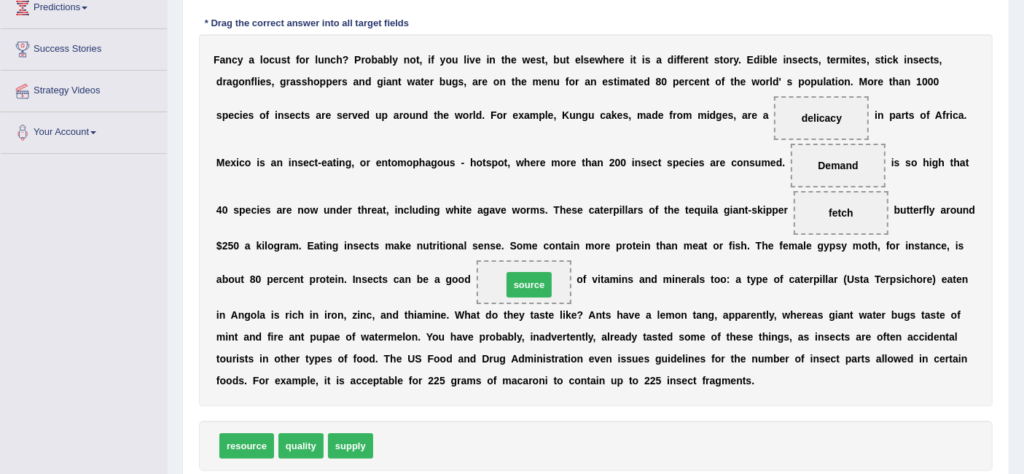
drag, startPoint x: 393, startPoint y: 438, endPoint x: 522, endPoint y: 276, distance: 206.9
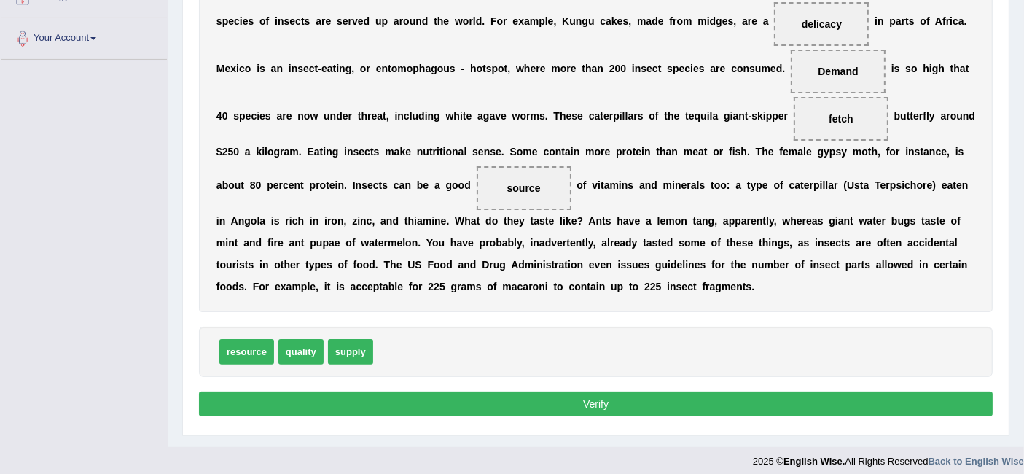
scroll to position [345, 0]
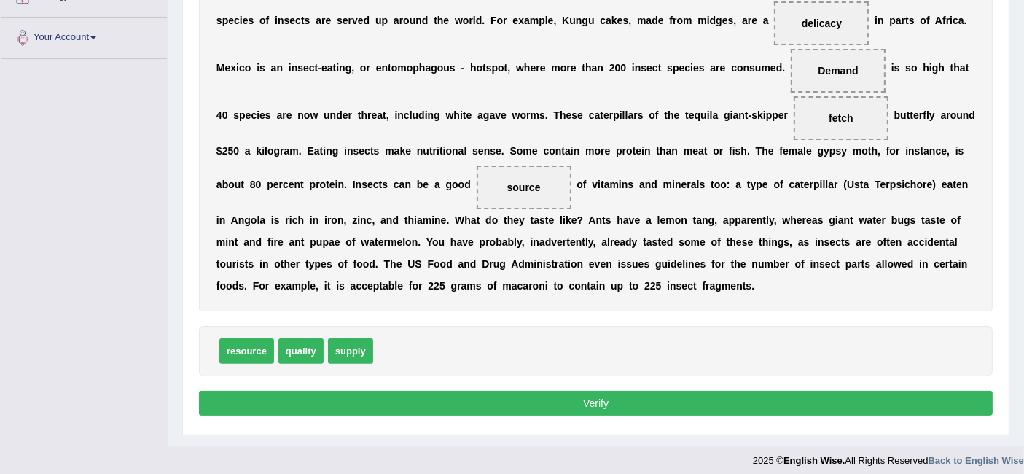
click at [518, 400] on button "Verify" at bounding box center [596, 403] width 794 height 25
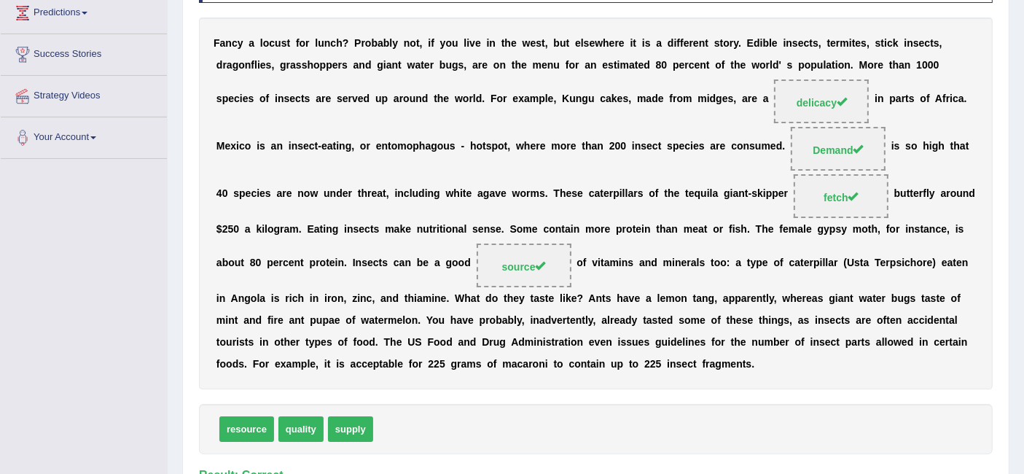
scroll to position [0, 0]
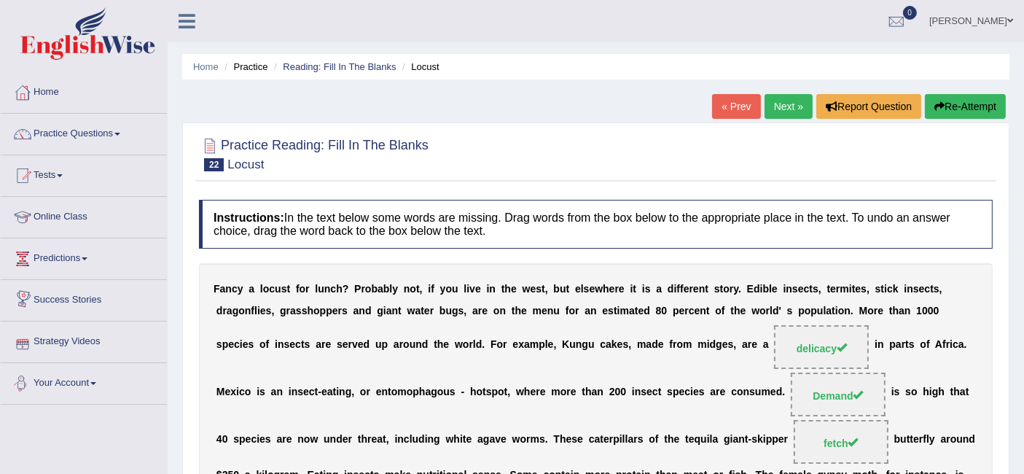
click at [98, 288] on link "Success Stories" at bounding box center [84, 298] width 166 height 36
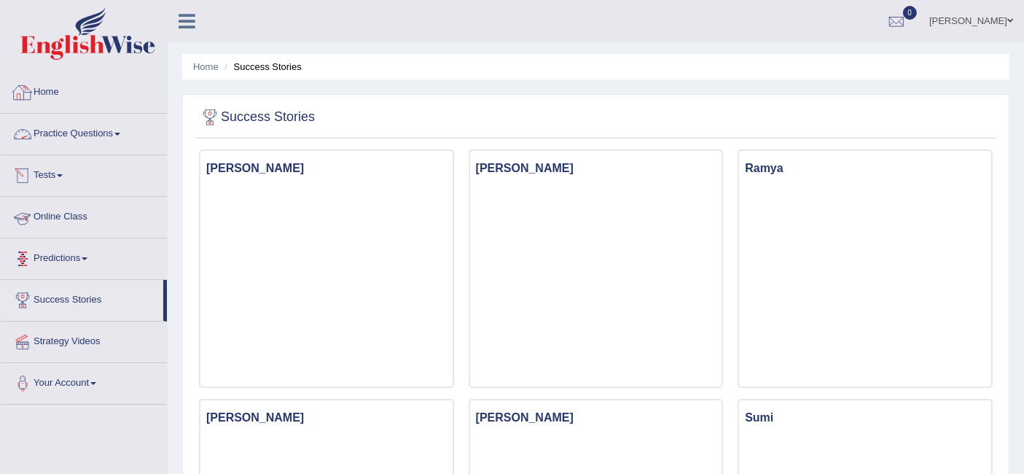
click at [86, 130] on link "Practice Questions" at bounding box center [84, 132] width 166 height 36
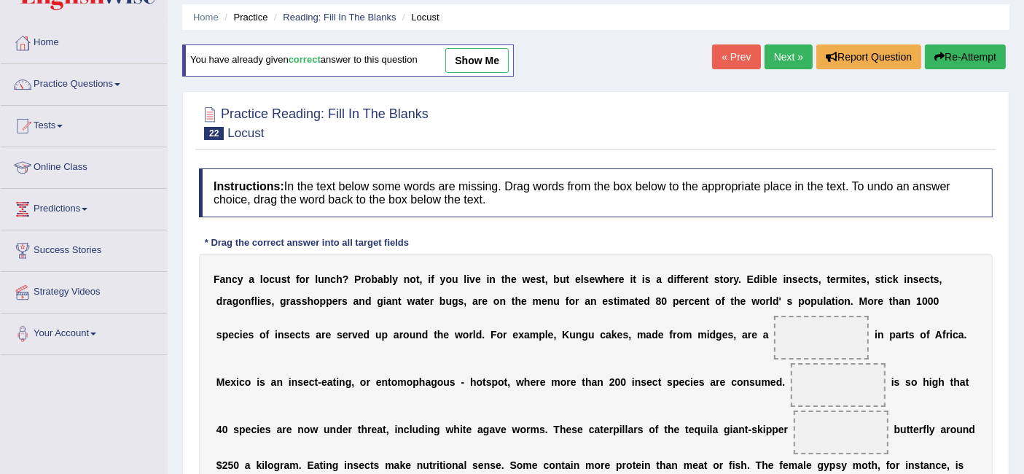
scroll to position [48, 0]
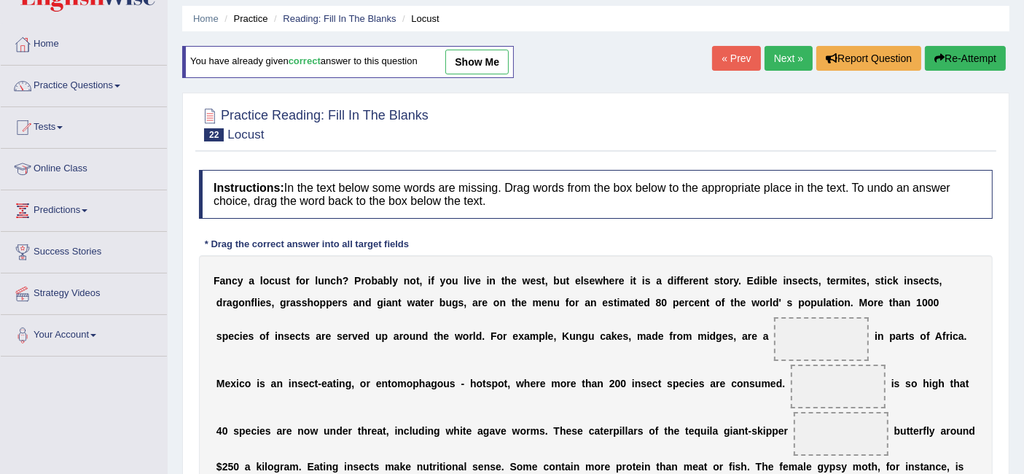
click at [791, 63] on link "Next »" at bounding box center [788, 58] width 48 height 25
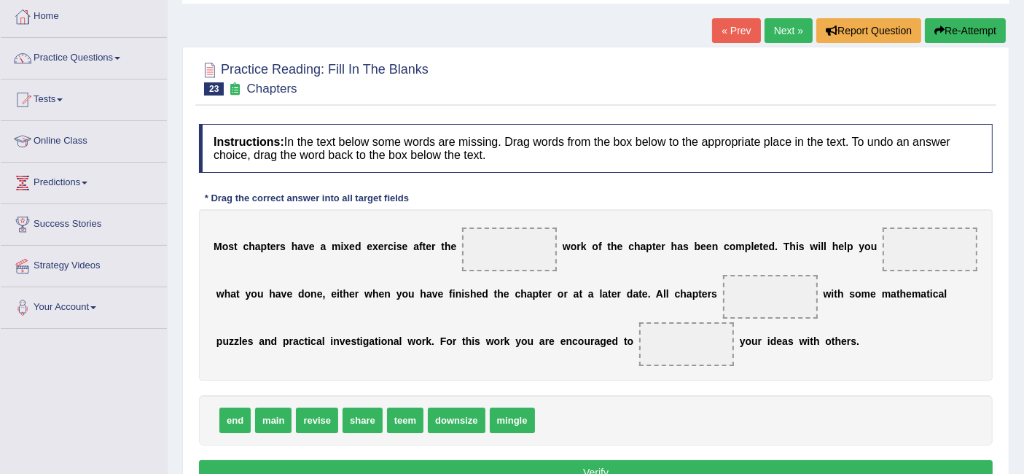
scroll to position [116, 0]
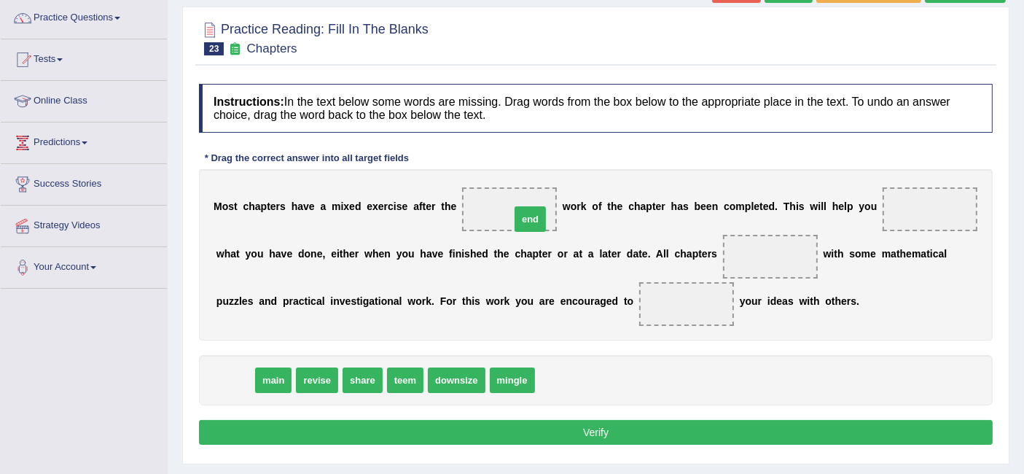
drag, startPoint x: 233, startPoint y: 371, endPoint x: 528, endPoint y: 210, distance: 336.2
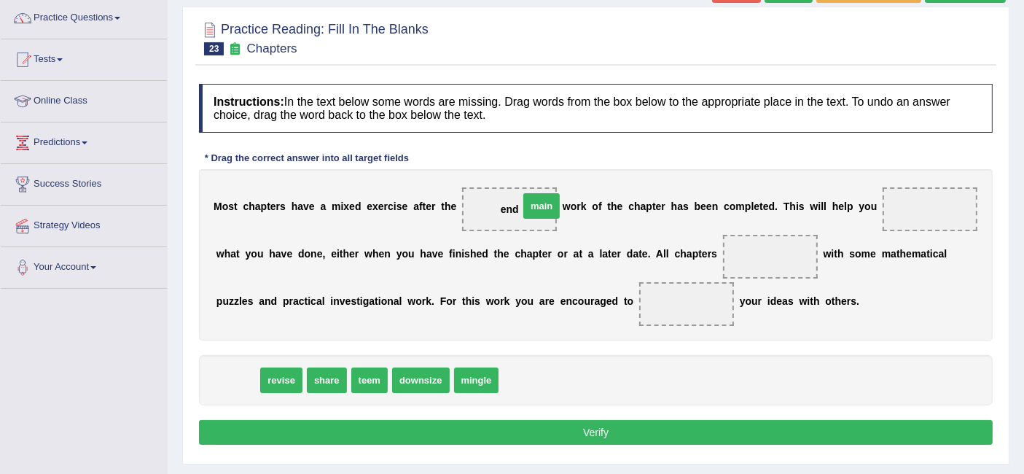
drag, startPoint x: 242, startPoint y: 375, endPoint x: 523, endPoint y: 207, distance: 327.8
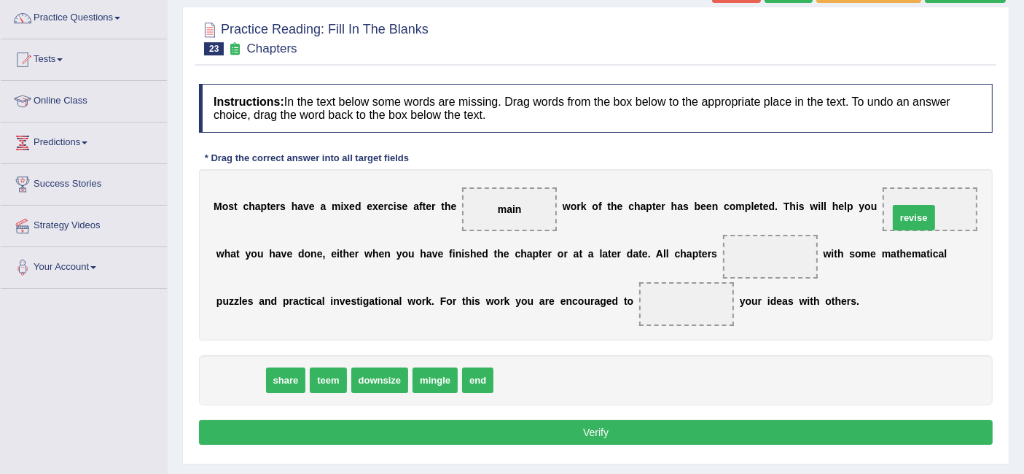
drag, startPoint x: 246, startPoint y: 378, endPoint x: 920, endPoint y: 212, distance: 693.5
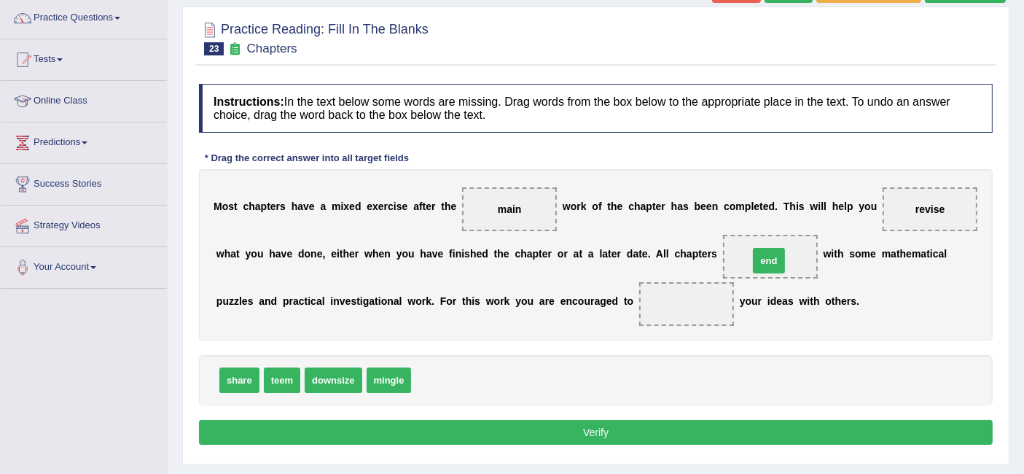
drag, startPoint x: 431, startPoint y: 373, endPoint x: 768, endPoint y: 254, distance: 357.9
drag, startPoint x: 248, startPoint y: 374, endPoint x: 709, endPoint y: 305, distance: 466.3
click at [417, 437] on button "Verify" at bounding box center [596, 432] width 794 height 25
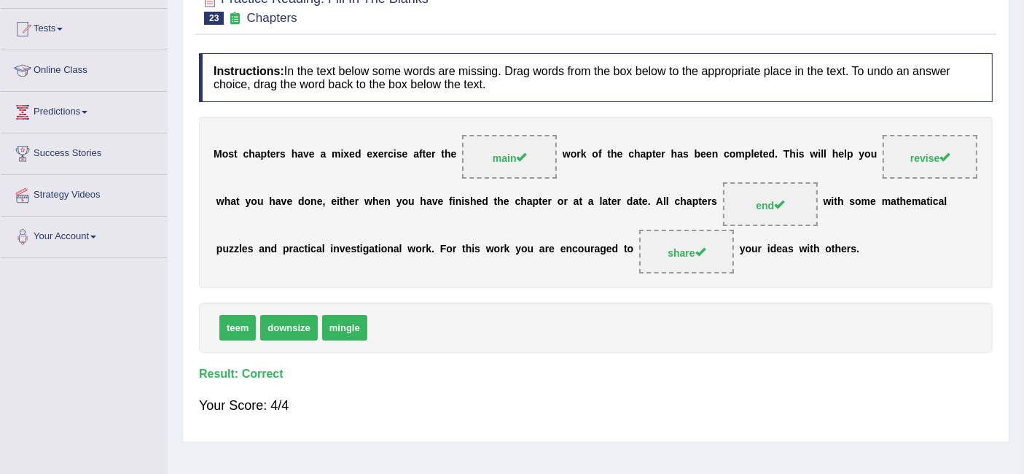
scroll to position [0, 0]
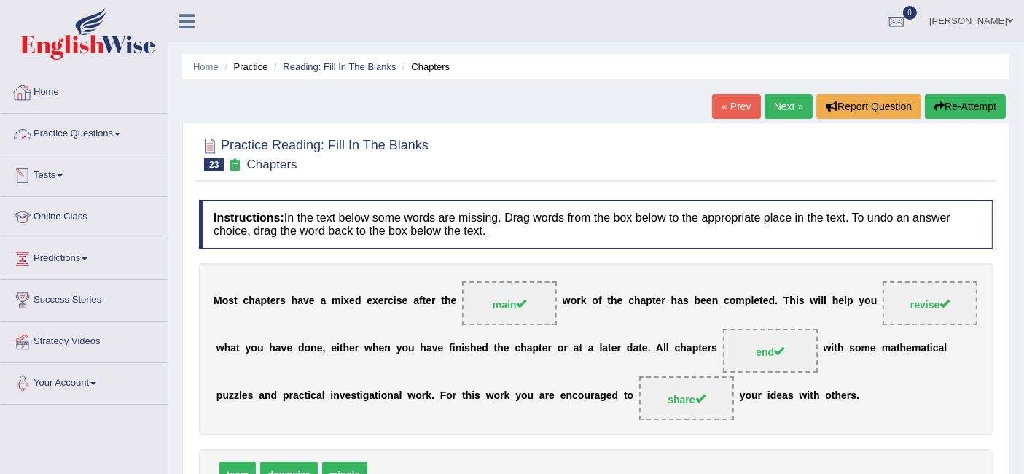
click at [56, 151] on li "Practice Questions Speaking Practice Read Aloud Repeat Sentence Describe Image …" at bounding box center [84, 135] width 166 height 42
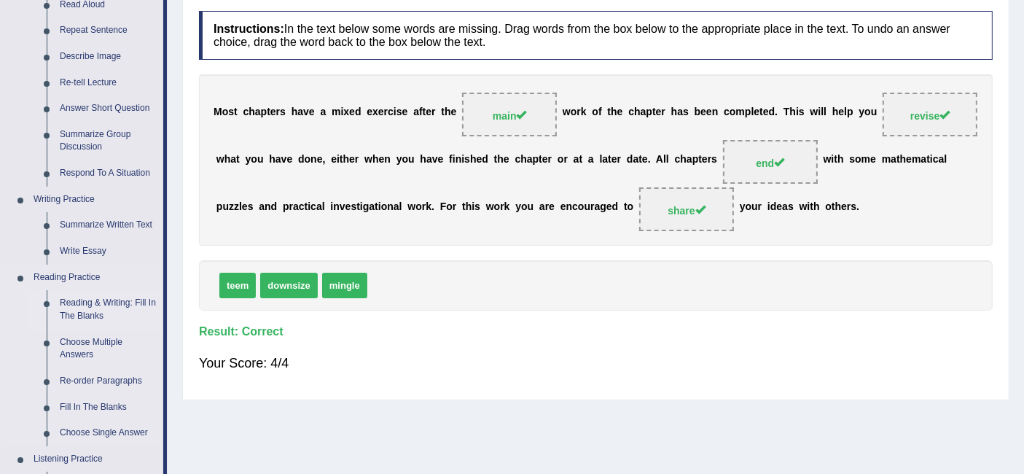
scroll to position [338, 0]
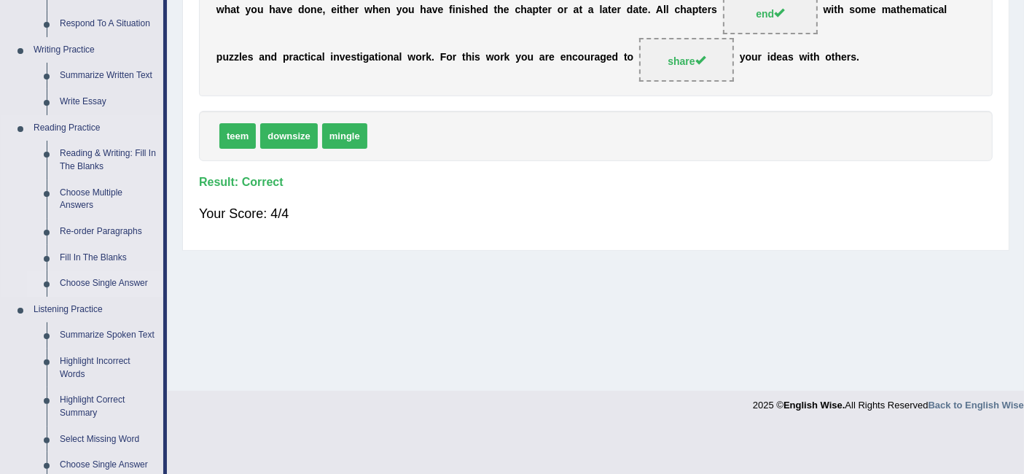
click at [115, 280] on link "Choose Single Answer" at bounding box center [108, 283] width 110 height 26
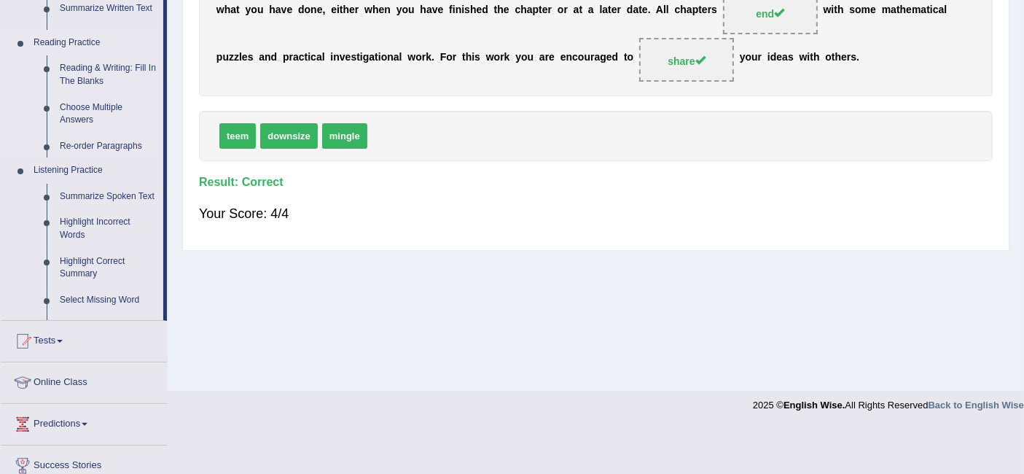
scroll to position [291, 0]
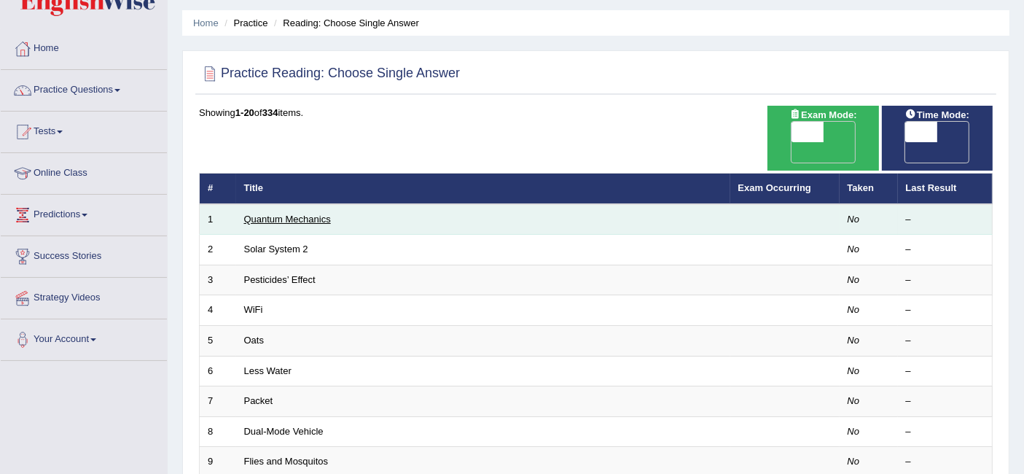
click at [294, 213] on link "Quantum Mechanics" at bounding box center [287, 218] width 87 height 11
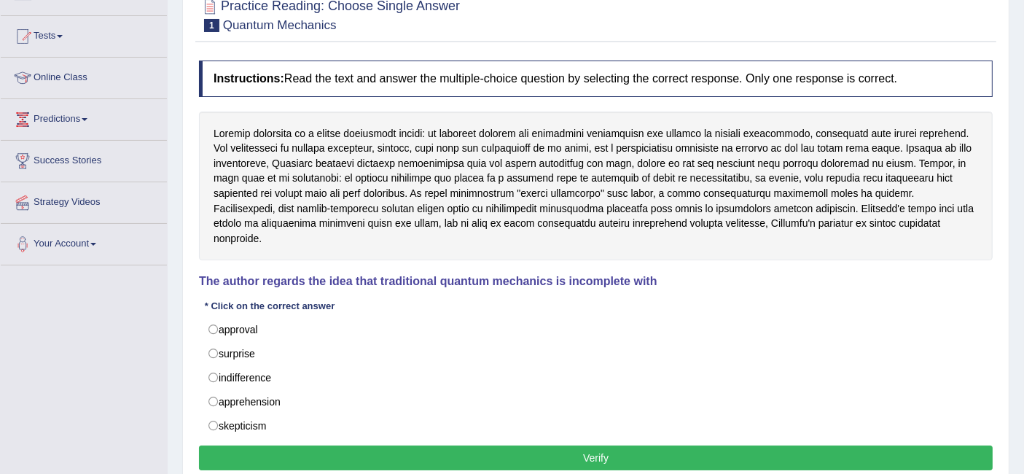
scroll to position [141, 0]
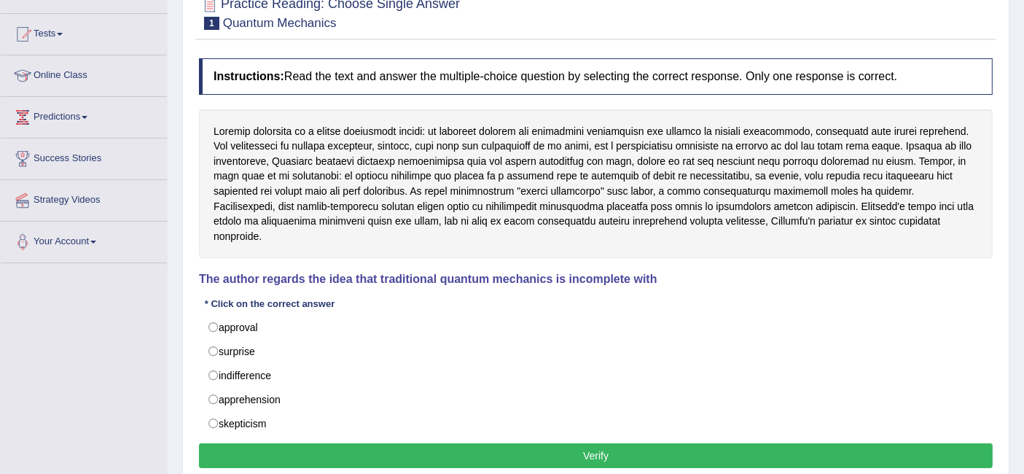
drag, startPoint x: 898, startPoint y: 219, endPoint x: 375, endPoint y: 153, distance: 528.1
click at [375, 153] on div at bounding box center [596, 183] width 794 height 149
drag, startPoint x: 208, startPoint y: 120, endPoint x: 906, endPoint y: 227, distance: 706.2
click at [906, 227] on div at bounding box center [596, 183] width 794 height 149
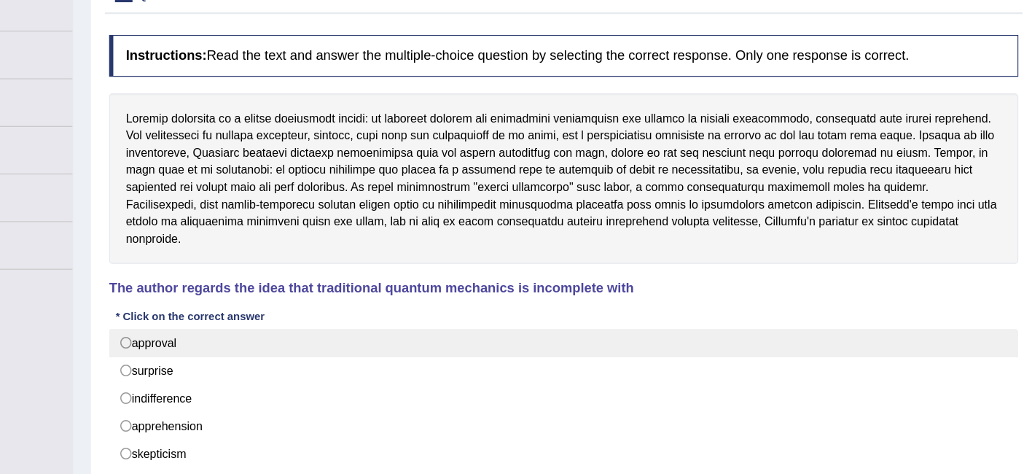
click at [245, 316] on label "approval" at bounding box center [596, 327] width 794 height 25
radio input "true"
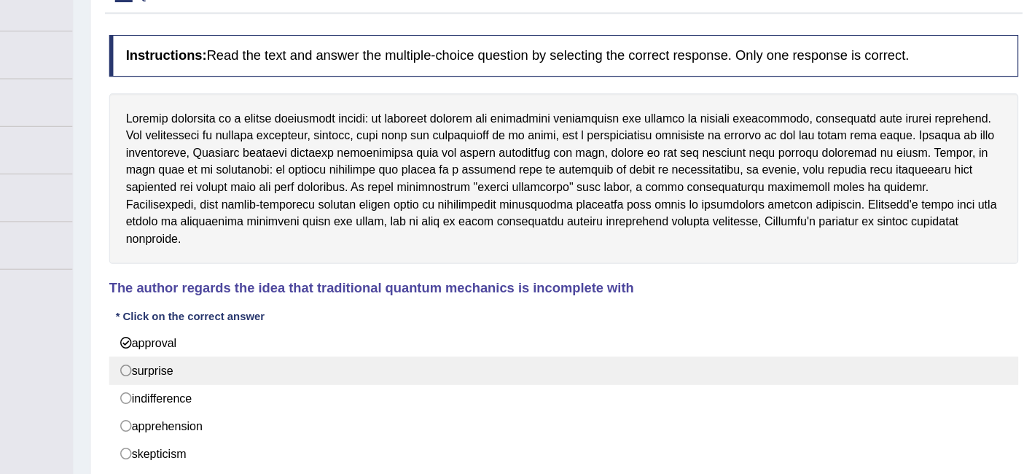
scroll to position [246, 0]
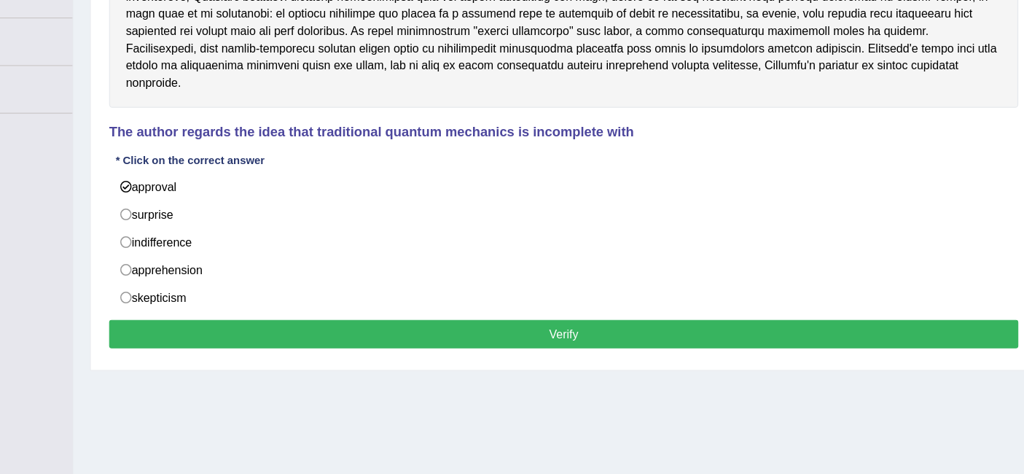
click at [405, 339] on button "Verify" at bounding box center [596, 351] width 794 height 25
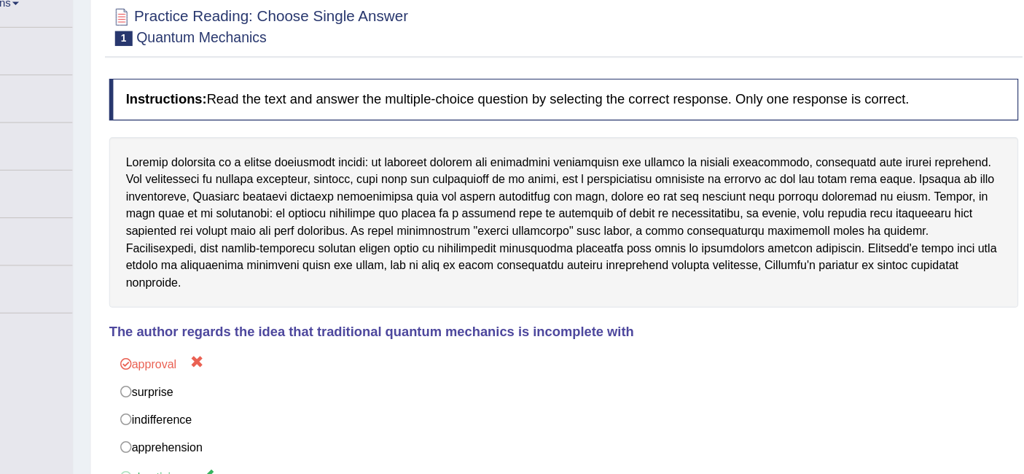
scroll to position [0, 0]
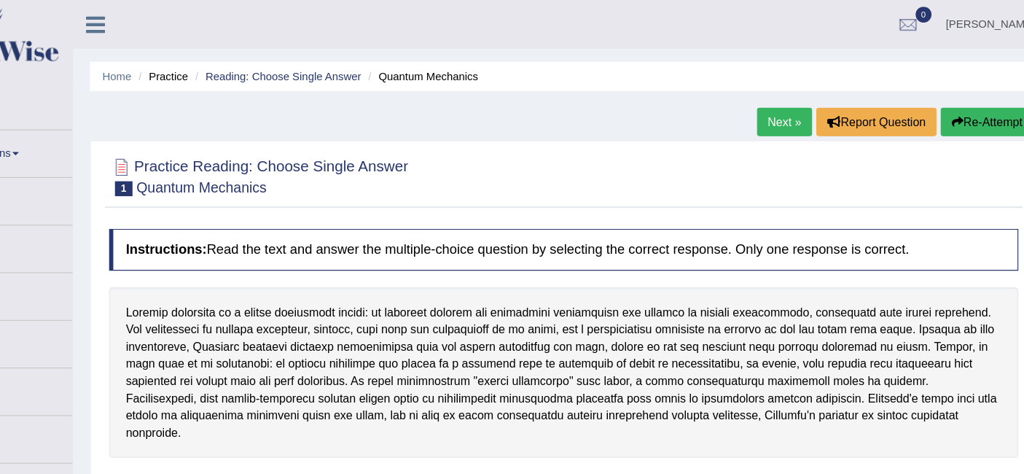
click at [785, 109] on link "Next »" at bounding box center [788, 106] width 48 height 25
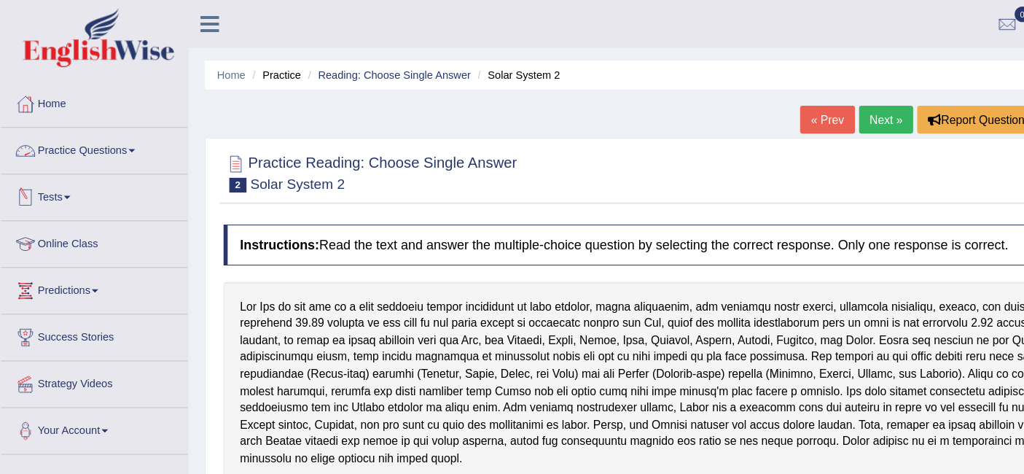
click at [93, 128] on link "Practice Questions" at bounding box center [84, 132] width 166 height 36
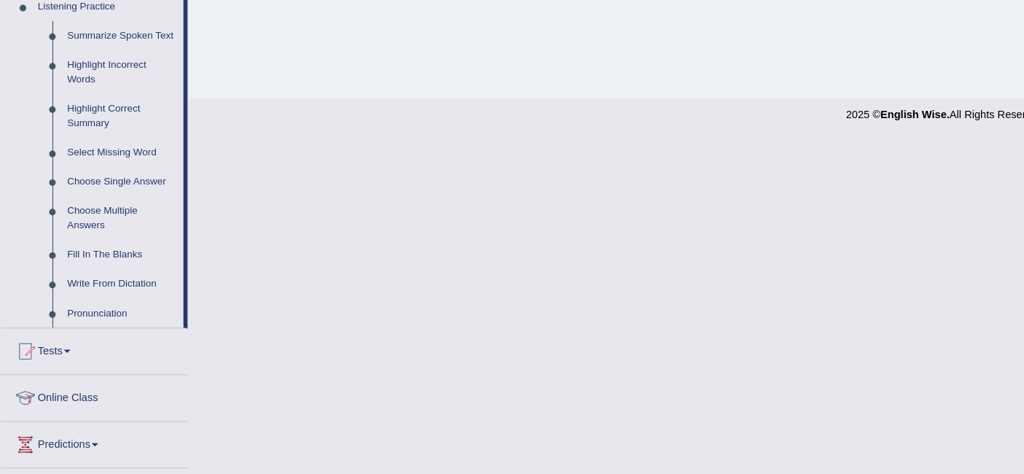
scroll to position [591, 0]
click at [92, 322] on link "Pronunciation" at bounding box center [108, 329] width 110 height 26
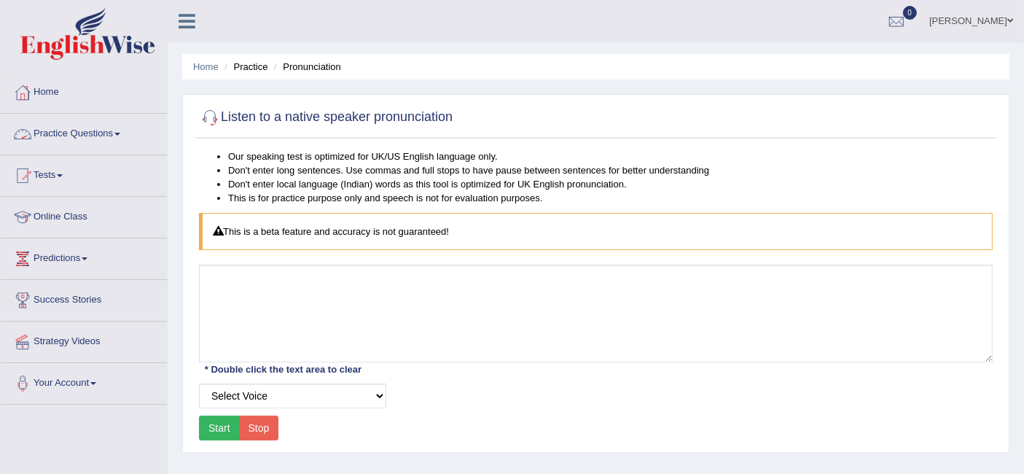
click at [80, 136] on link "Practice Questions" at bounding box center [84, 132] width 166 height 36
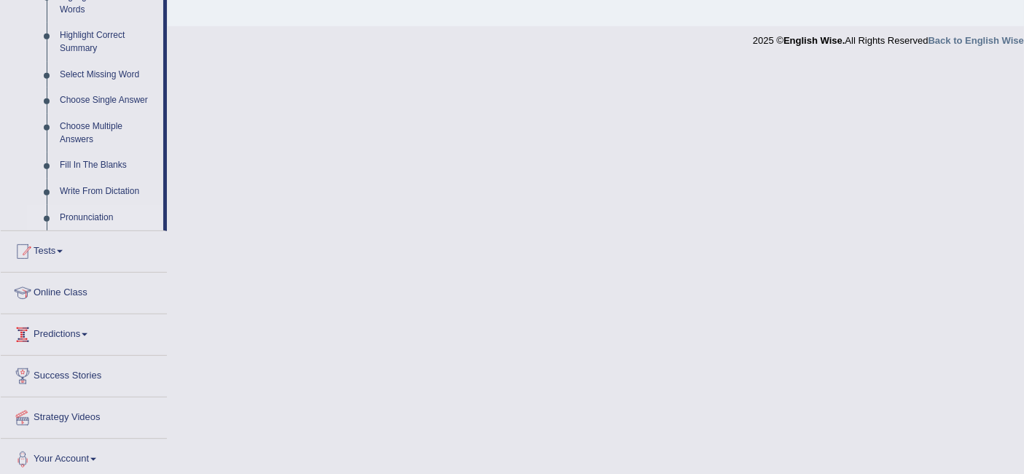
scroll to position [703, 0]
click at [45, 242] on link "Tests" at bounding box center [84, 248] width 166 height 36
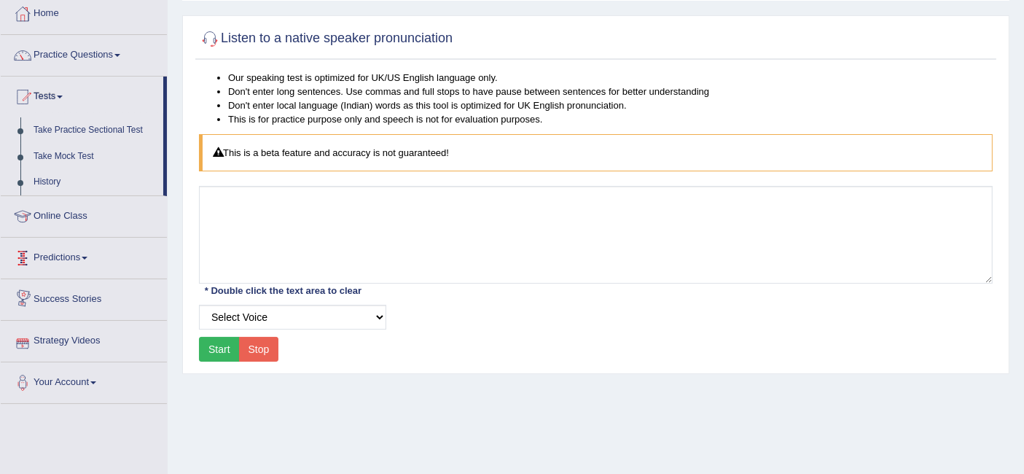
scroll to position [74, 0]
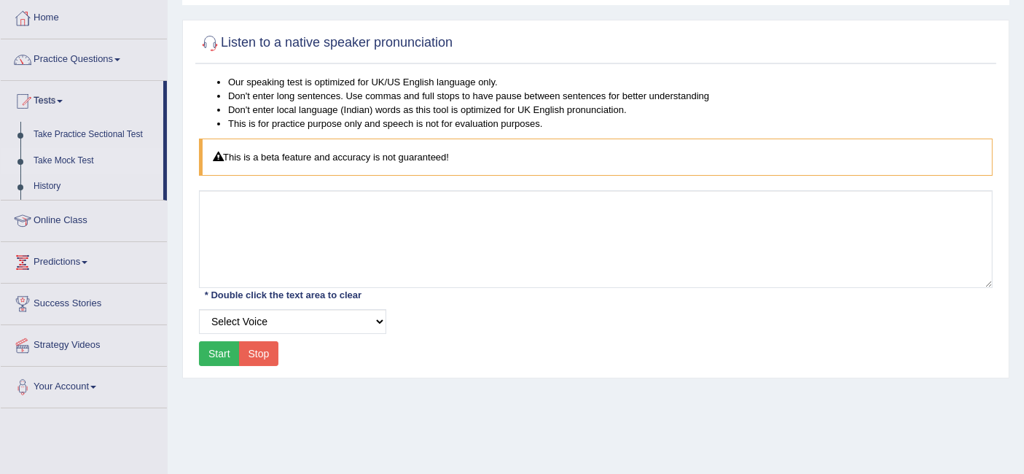
click at [84, 160] on link "Take Mock Test" at bounding box center [95, 161] width 136 height 26
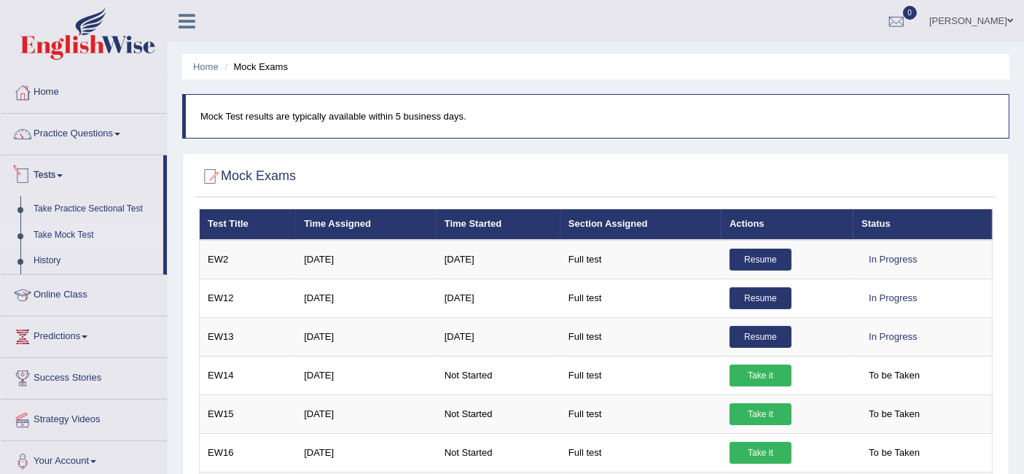
click at [50, 184] on link "Tests" at bounding box center [82, 173] width 162 height 36
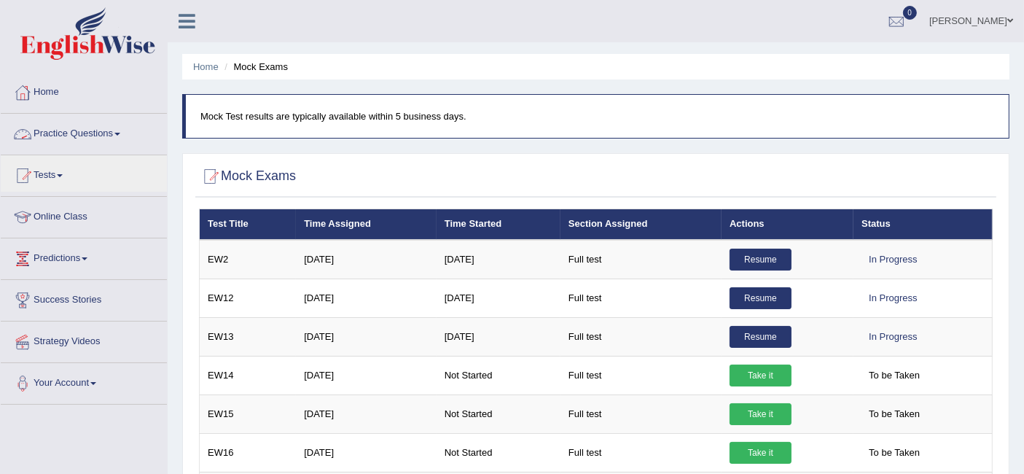
click at [100, 126] on link "Practice Questions" at bounding box center [84, 132] width 166 height 36
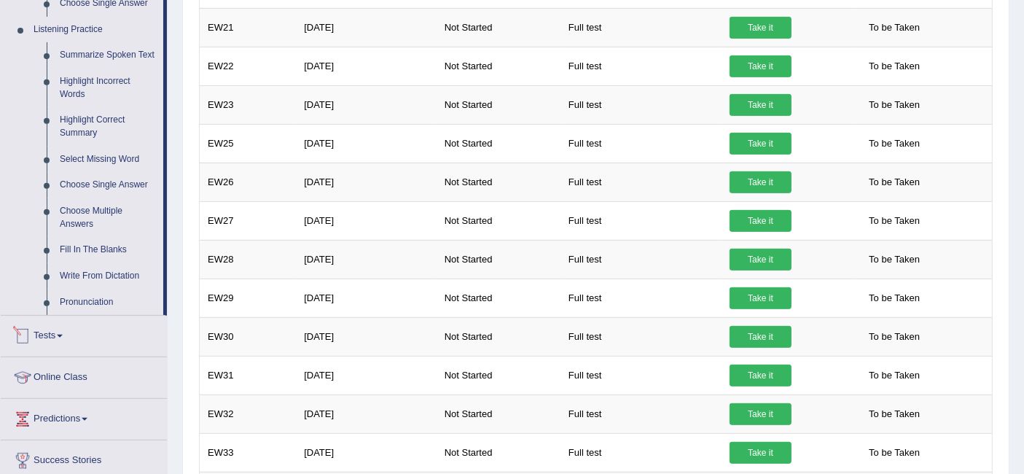
scroll to position [549, 0]
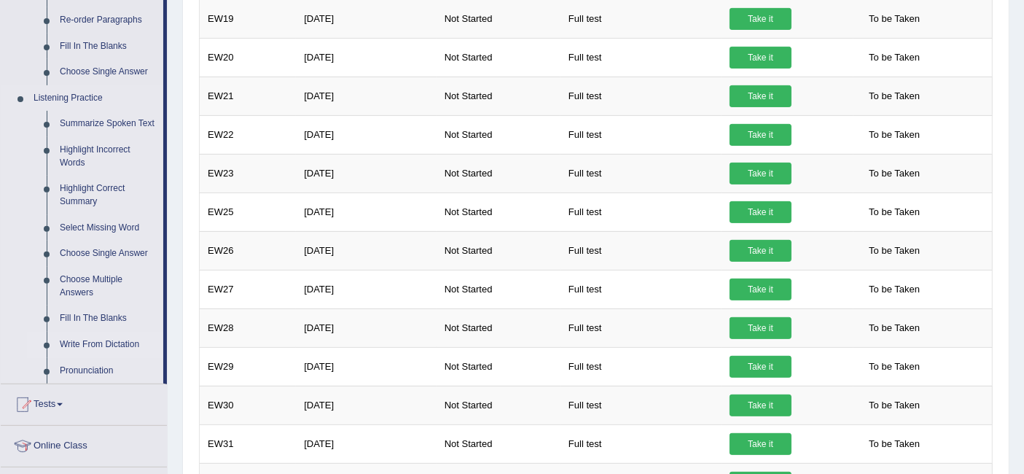
click at [102, 342] on link "Write From Dictation" at bounding box center [108, 345] width 110 height 26
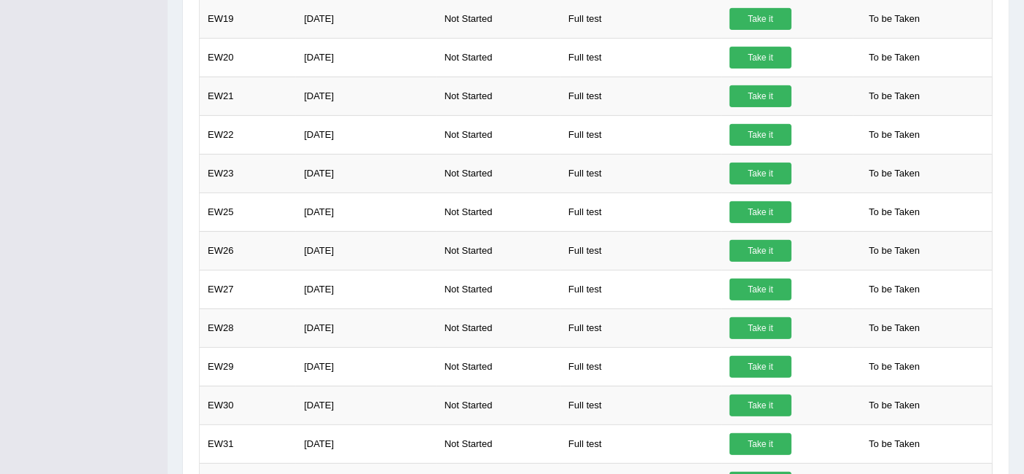
scroll to position [208, 0]
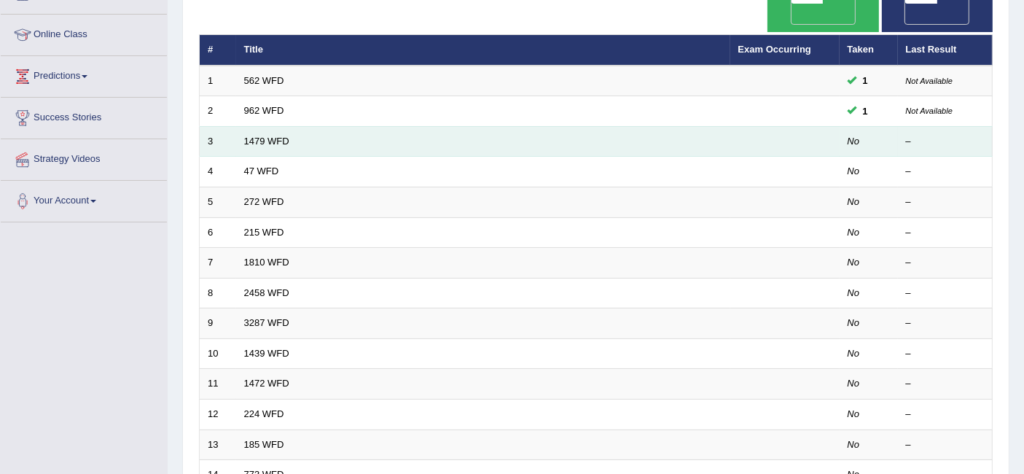
scroll to position [183, 0]
click at [271, 135] on link "1479 WFD" at bounding box center [266, 140] width 45 height 11
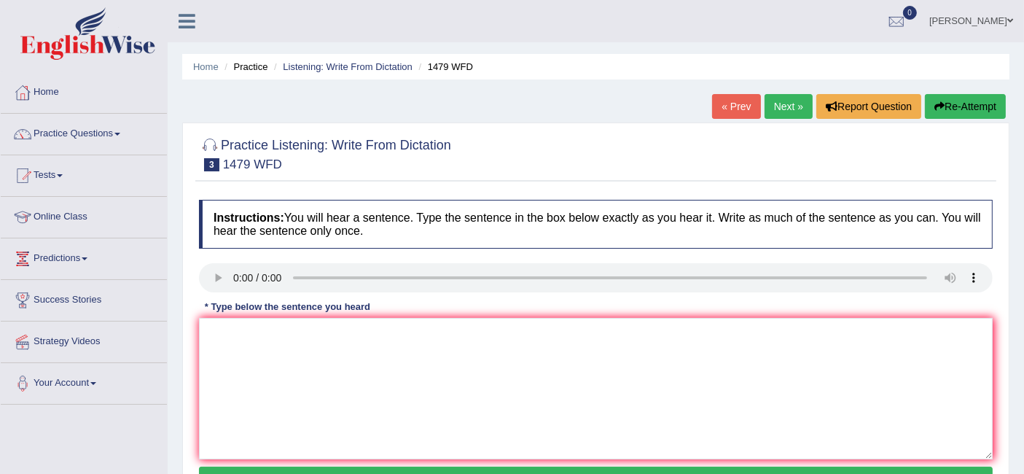
scroll to position [52, 0]
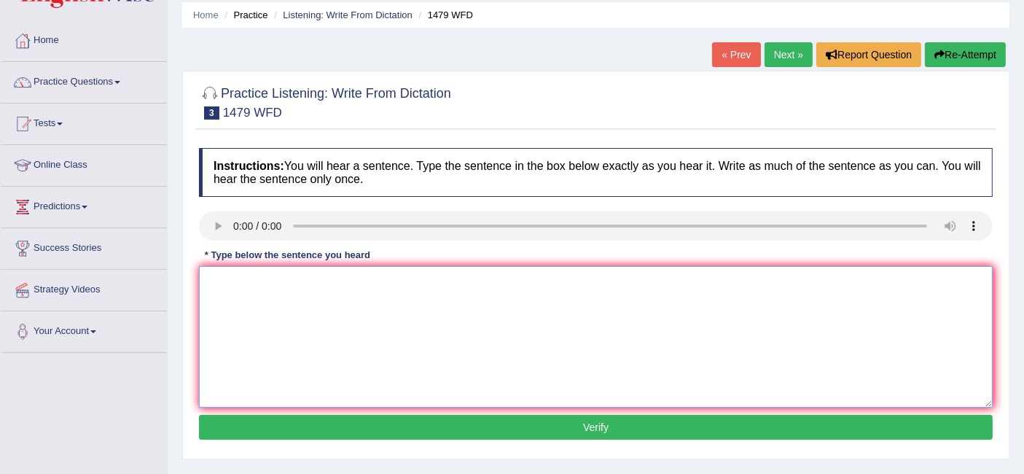
click at [222, 315] on textarea at bounding box center [596, 336] width 794 height 141
click at [242, 276] on textarea at bounding box center [596, 336] width 794 height 141
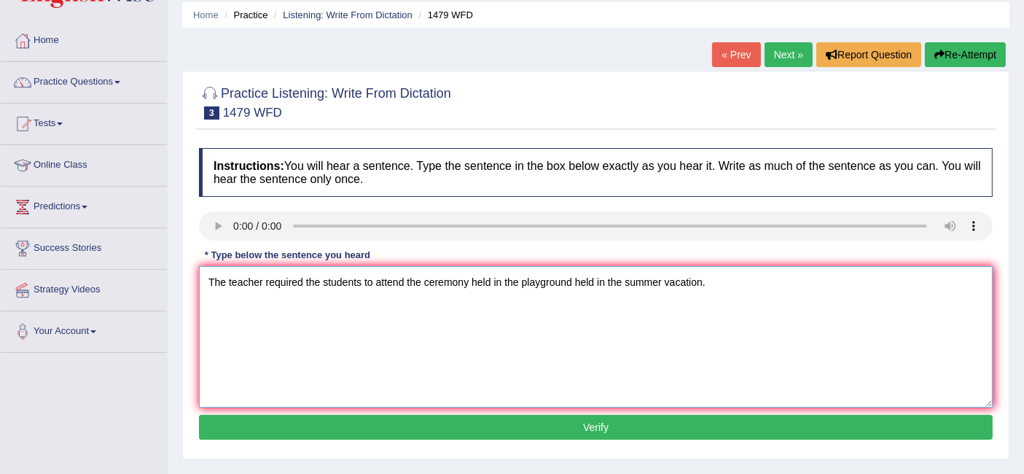
type textarea "The teacher required the students to attend the ceremony held in the playground…"
click at [396, 431] on button "Verify" at bounding box center [596, 427] width 794 height 25
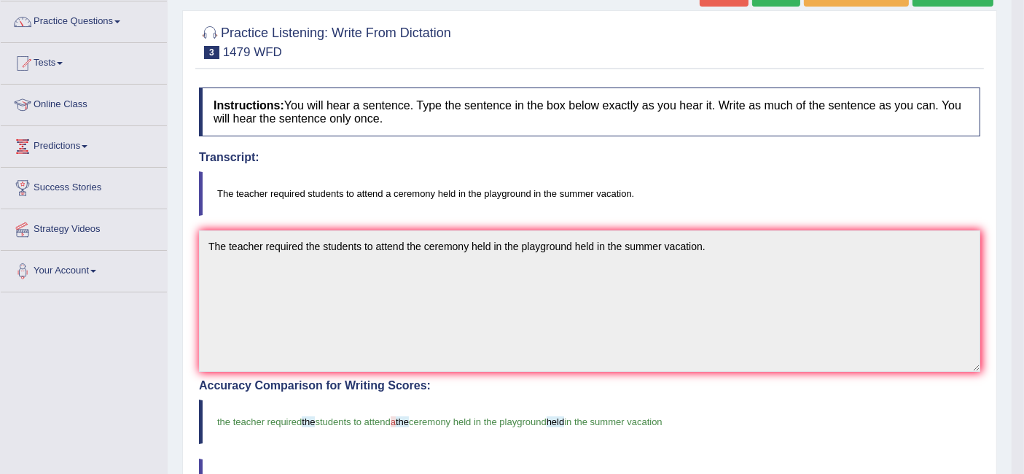
scroll to position [0, 0]
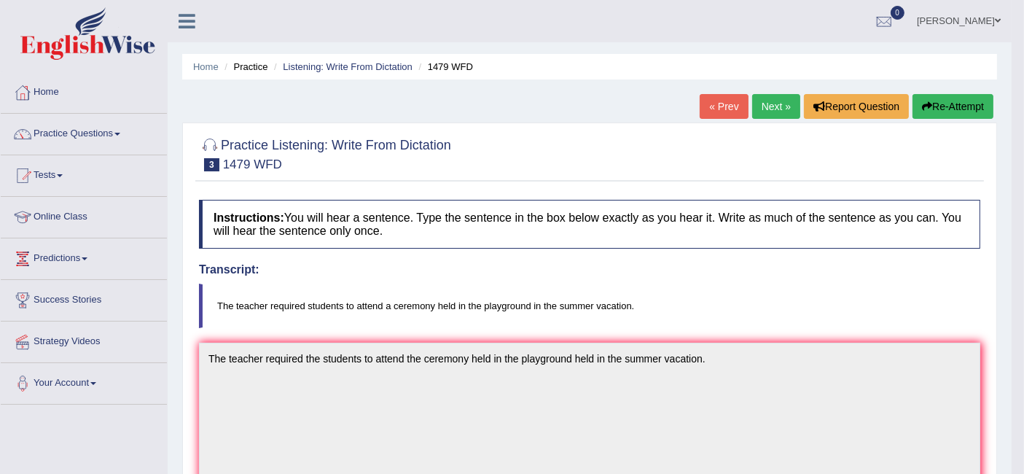
click at [767, 112] on link "Next »" at bounding box center [776, 106] width 48 height 25
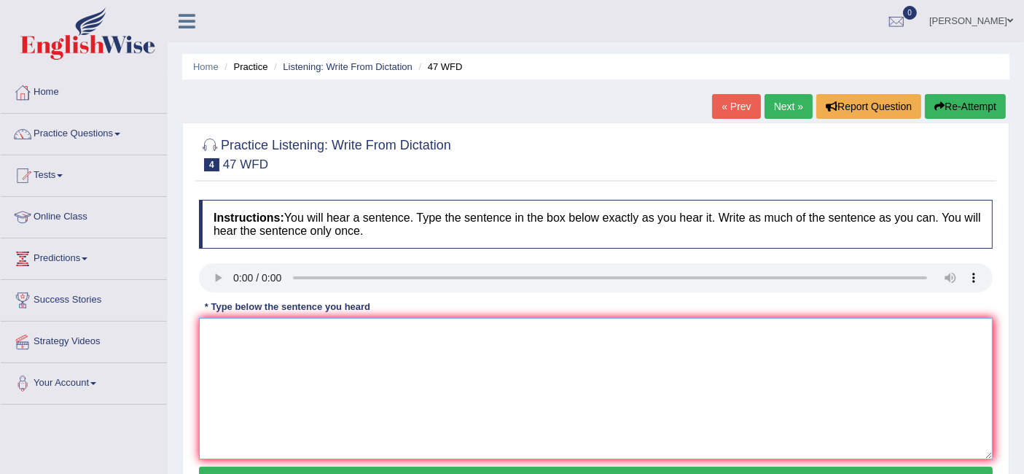
click at [271, 337] on textarea at bounding box center [596, 388] width 794 height 141
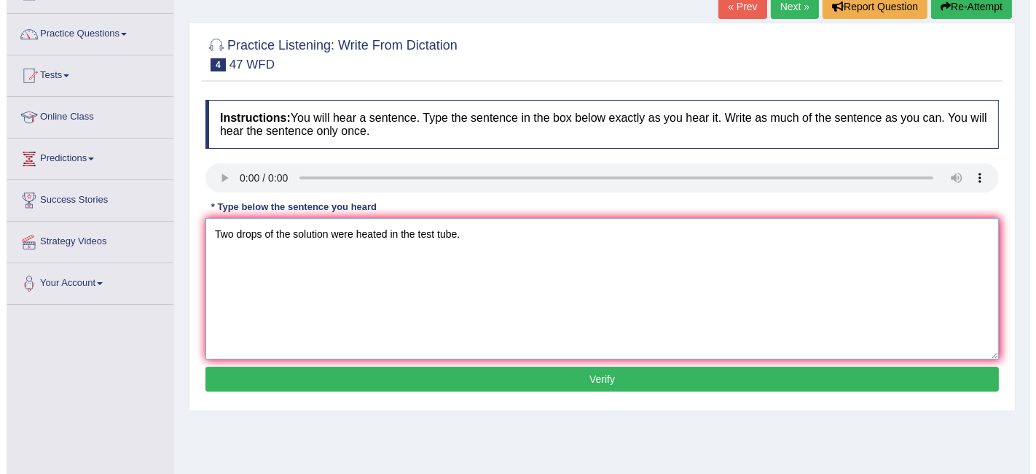
scroll to position [110, 0]
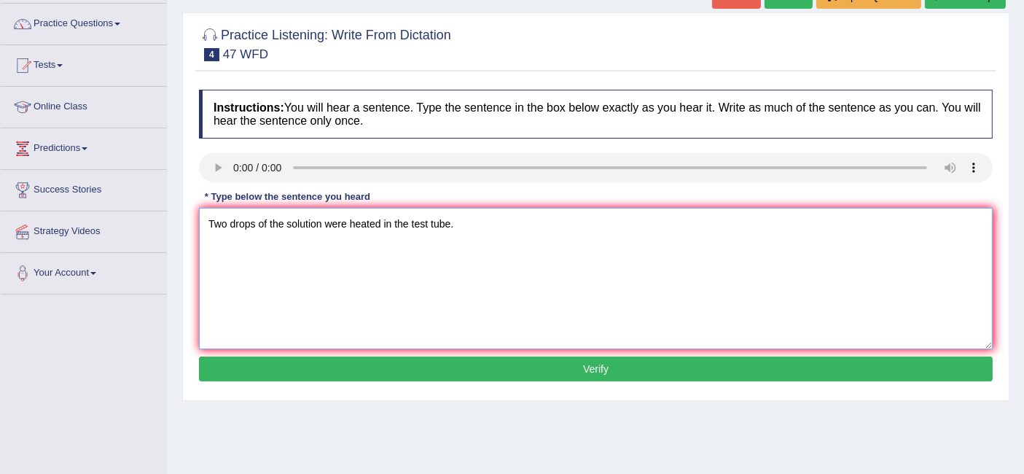
type textarea "Two drops of the solution were heated in the test tube."
click at [295, 357] on button "Verify" at bounding box center [596, 368] width 794 height 25
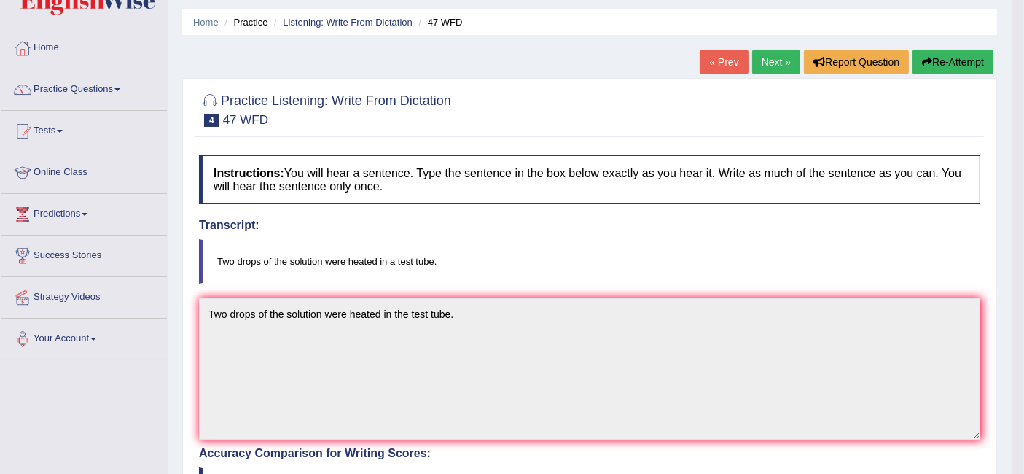
scroll to position [0, 0]
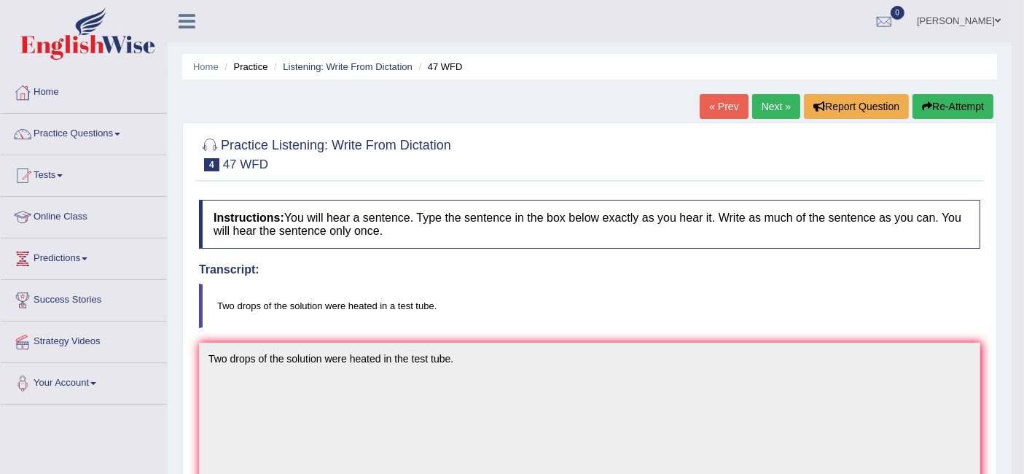
click at [761, 98] on link "Next »" at bounding box center [776, 106] width 48 height 25
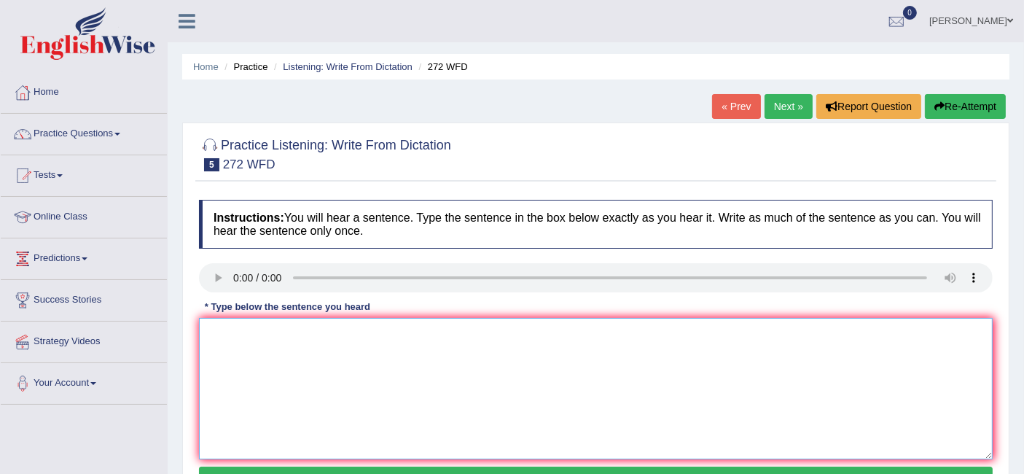
click at [316, 380] on textarea at bounding box center [596, 388] width 794 height 141
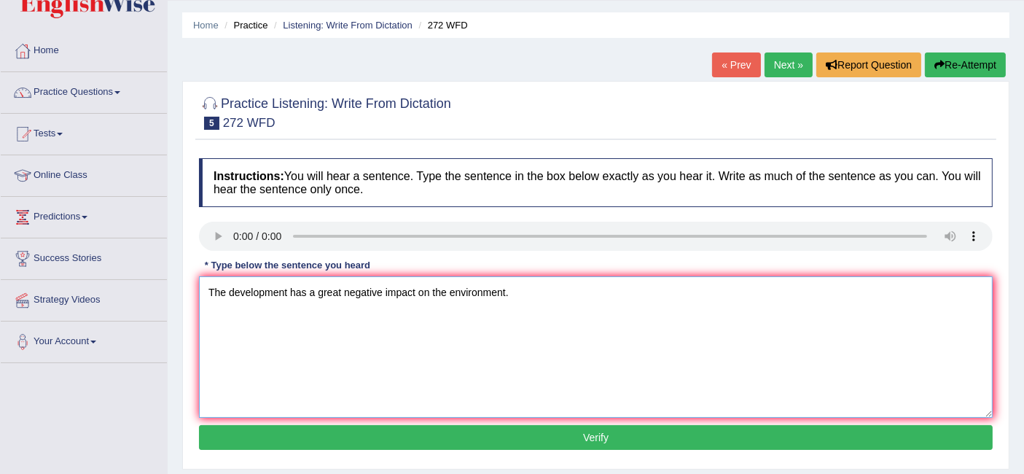
scroll to position [44, 0]
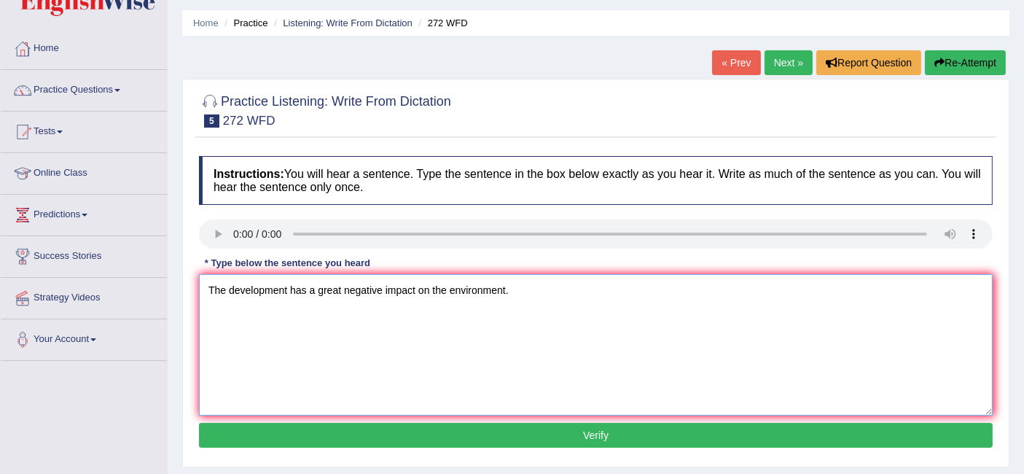
type textarea "The development has a great negative impact on the environment."
click at [365, 437] on button "Verify" at bounding box center [596, 435] width 794 height 25
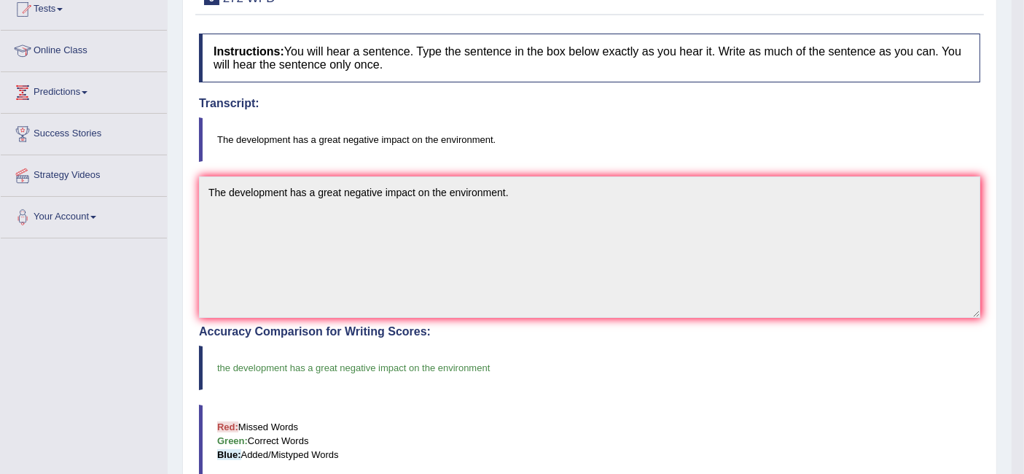
scroll to position [0, 0]
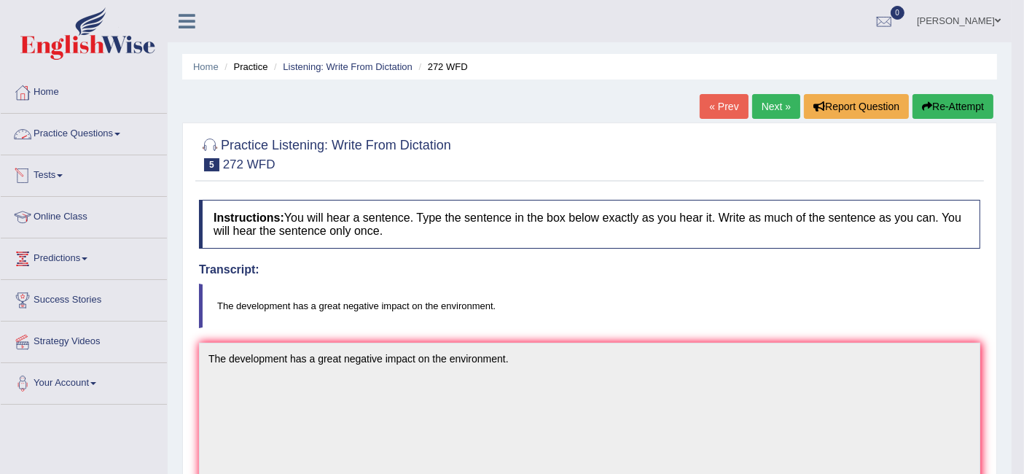
click at [98, 142] on link "Practice Questions" at bounding box center [84, 132] width 166 height 36
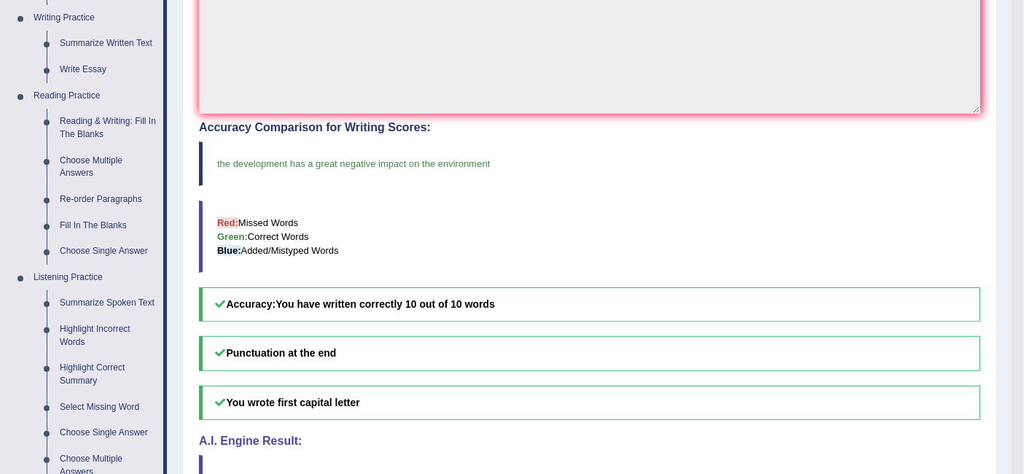
scroll to position [370, 0]
